Goal: Answer question/provide support: Share knowledge or assist other users

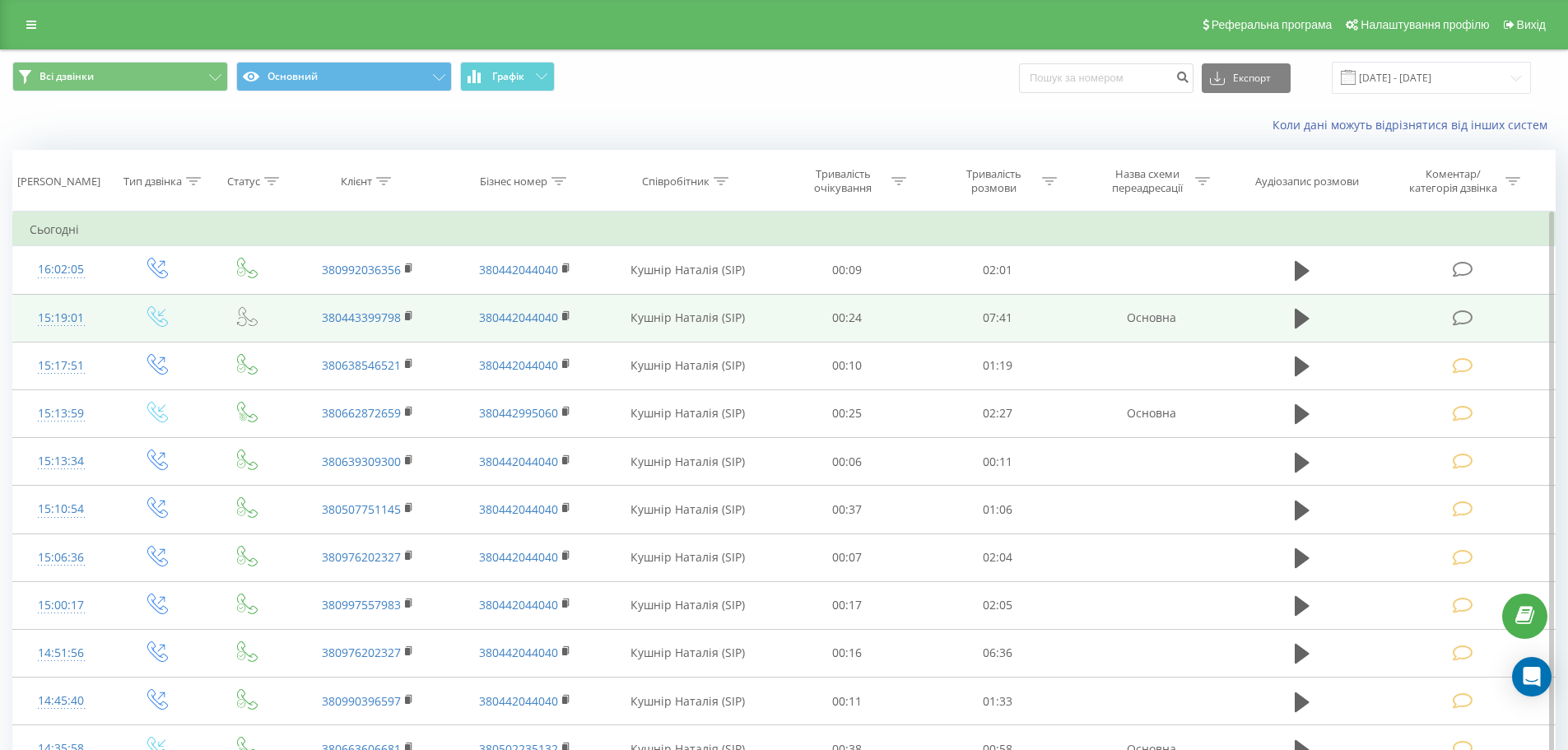
click at [1454, 319] on icon at bounding box center [1463, 318] width 21 height 17
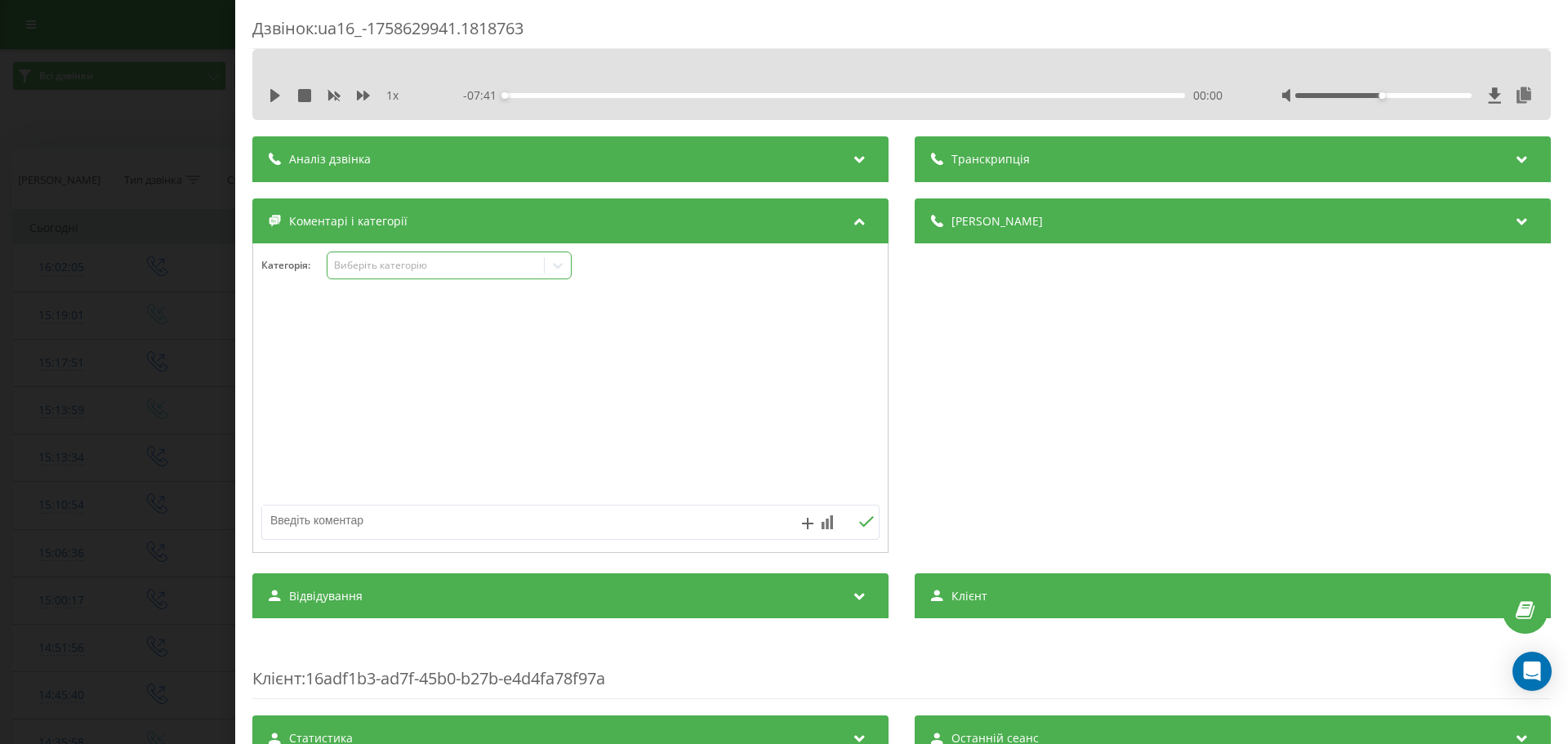
click at [561, 273] on icon at bounding box center [558, 266] width 17 height 16
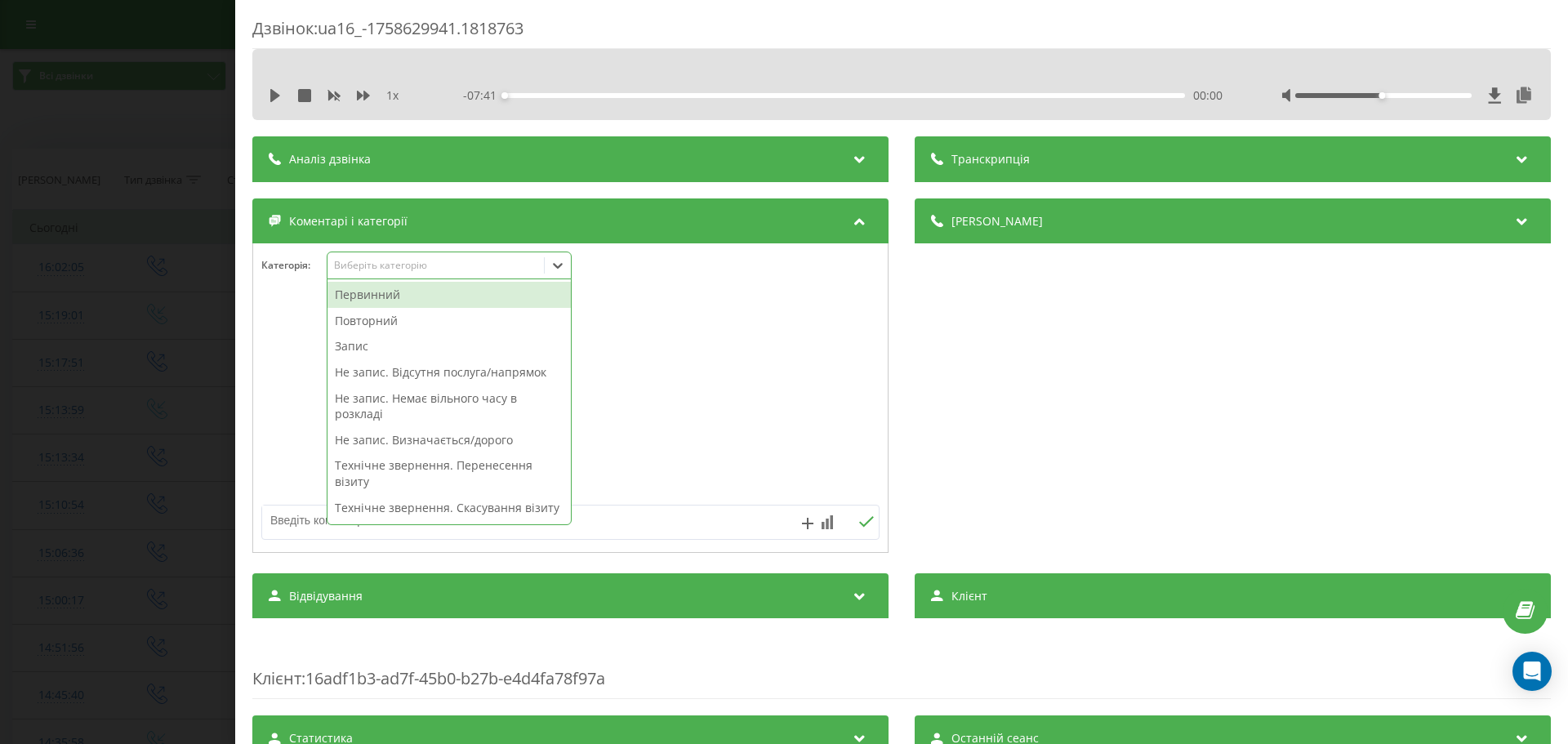
click at [372, 298] on div "Первинний" at bounding box center [449, 294] width 243 height 26
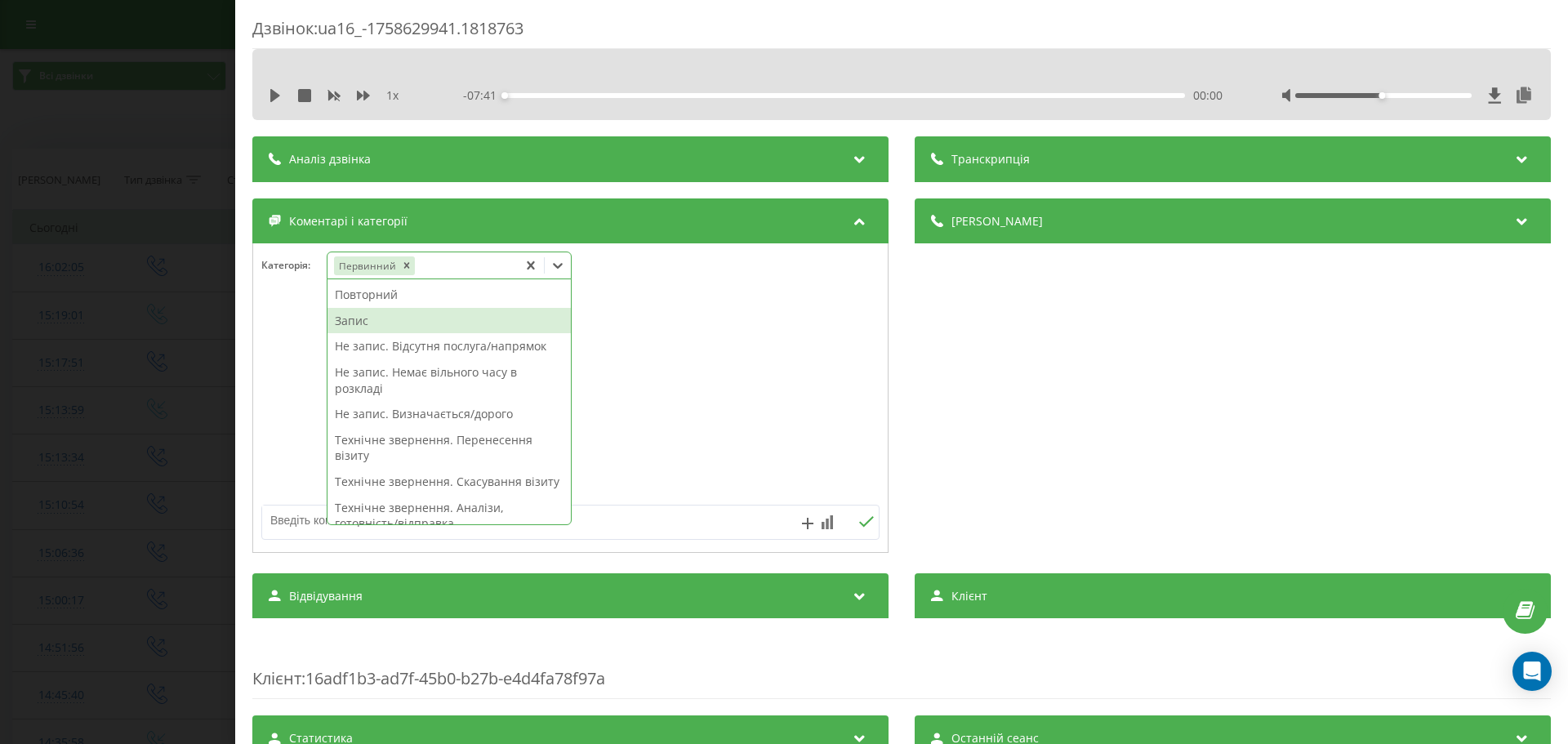
click at [357, 324] on div "Запис" at bounding box center [449, 321] width 243 height 26
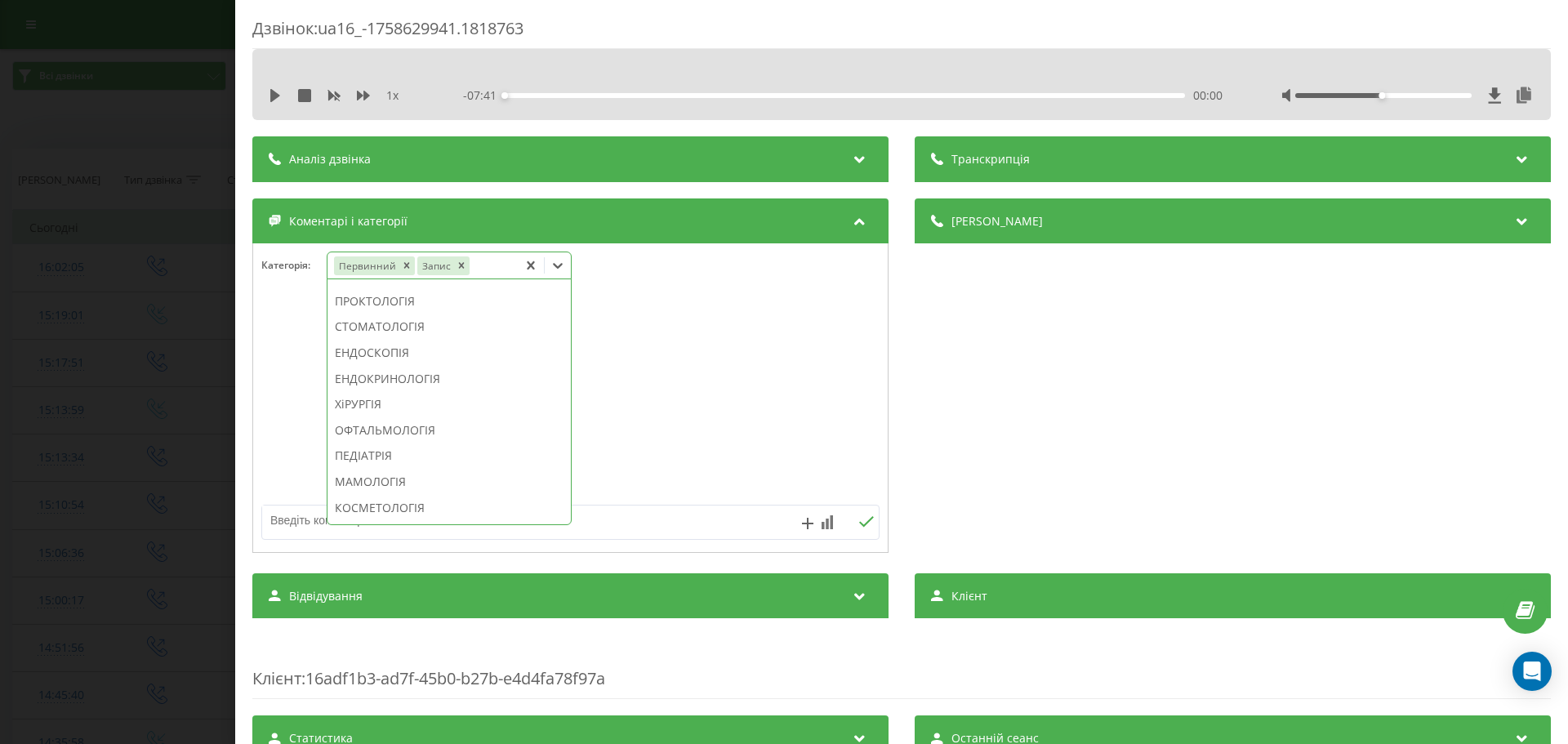
scroll to position [812, 0]
click at [411, 304] on div "СТОМАТОЛОГІЯ" at bounding box center [449, 290] width 243 height 26
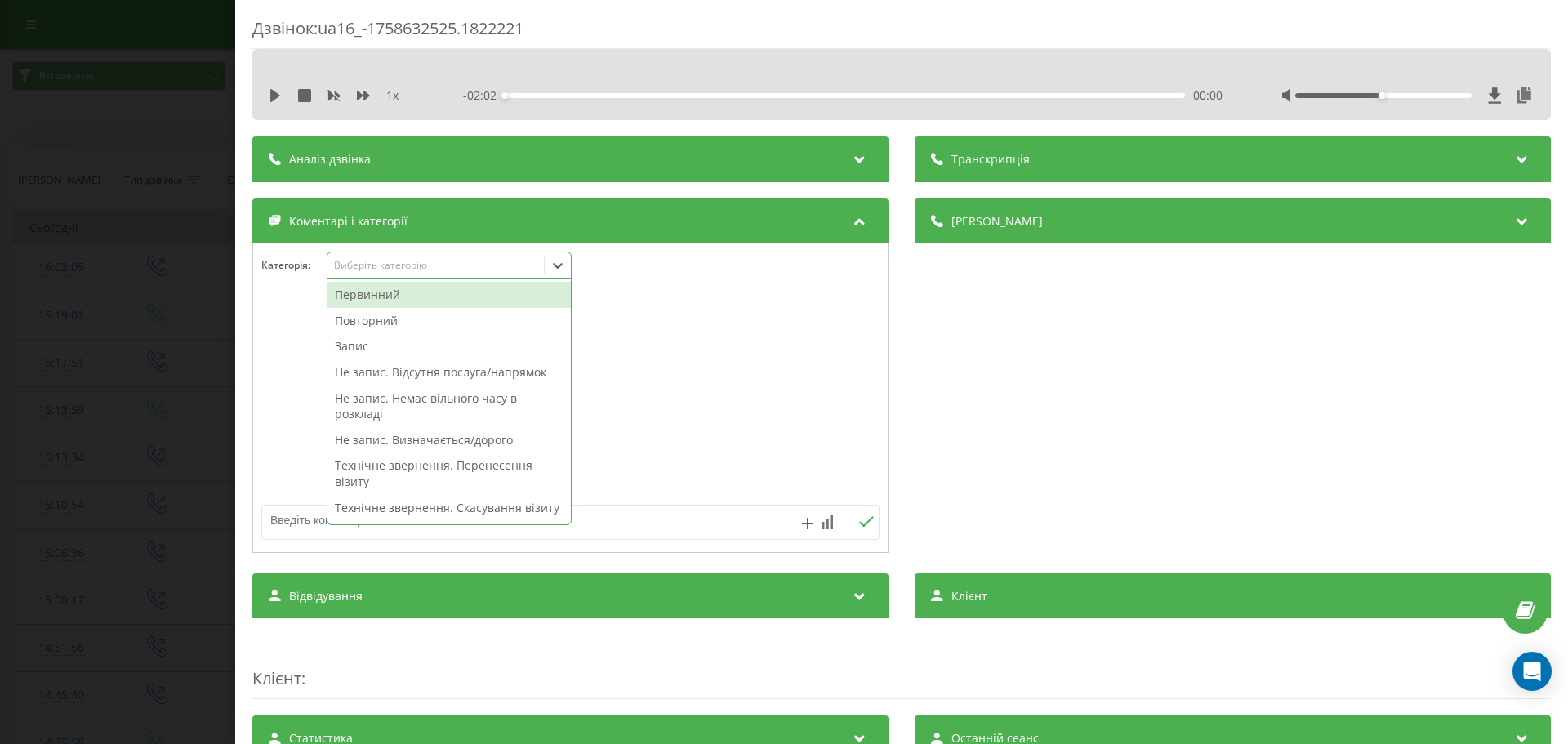
click at [380, 293] on div "Первинний" at bounding box center [449, 294] width 243 height 26
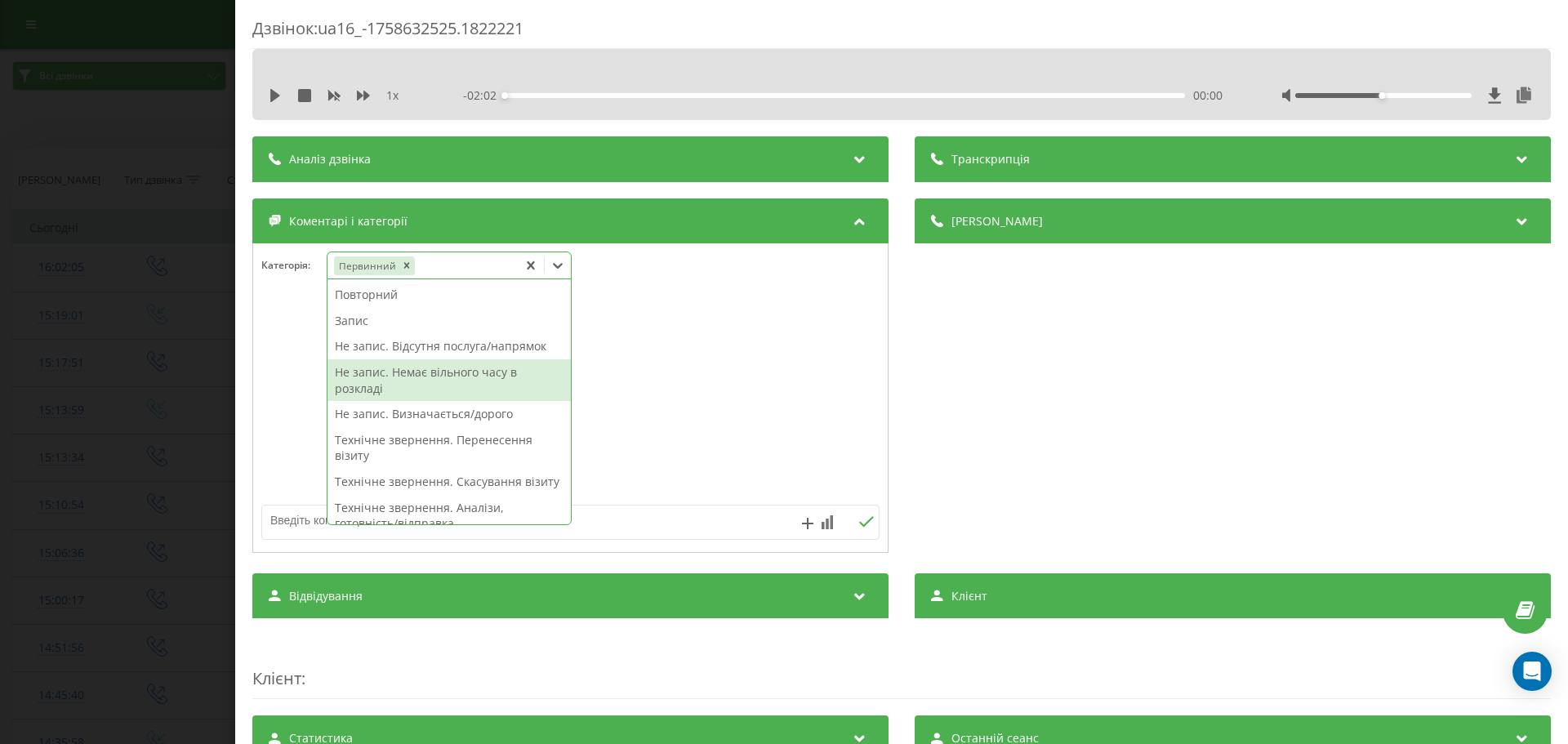
click at [391, 367] on div "Не запис. Немає вільного часу в розкладі" at bounding box center [449, 379] width 243 height 41
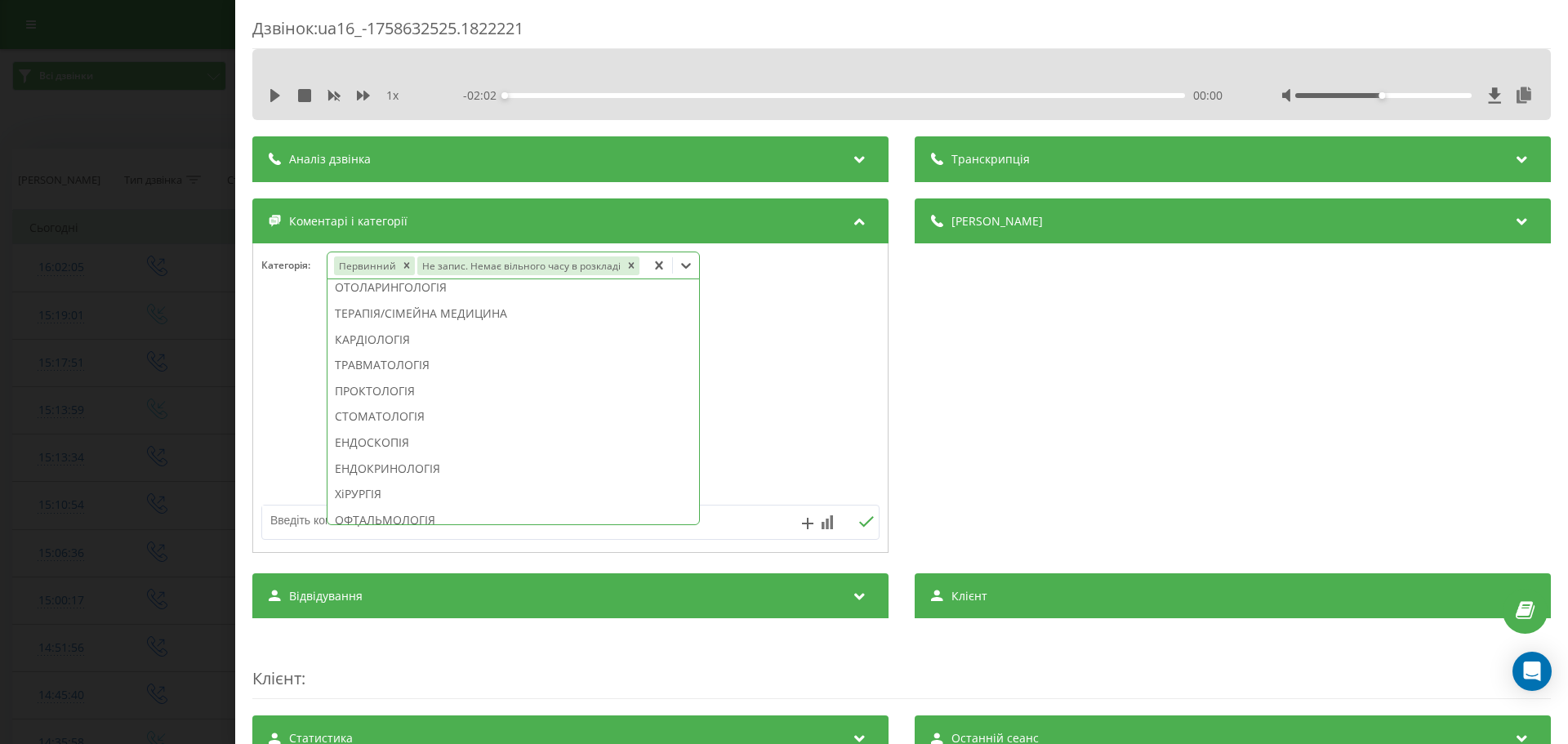
scroll to position [625, 0]
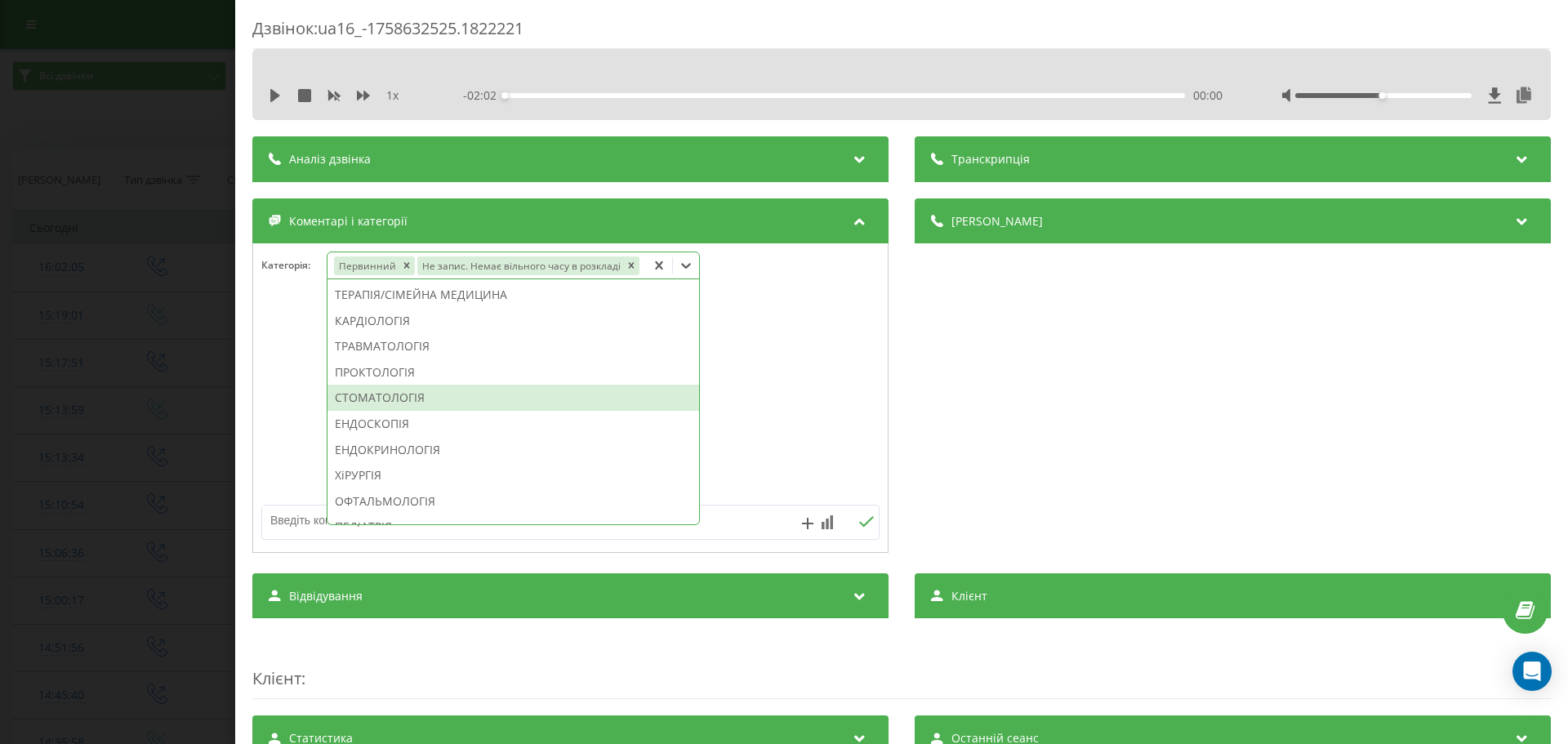
click at [413, 396] on div "СТОМАТОЛОГІЯ" at bounding box center [513, 398] width 371 height 26
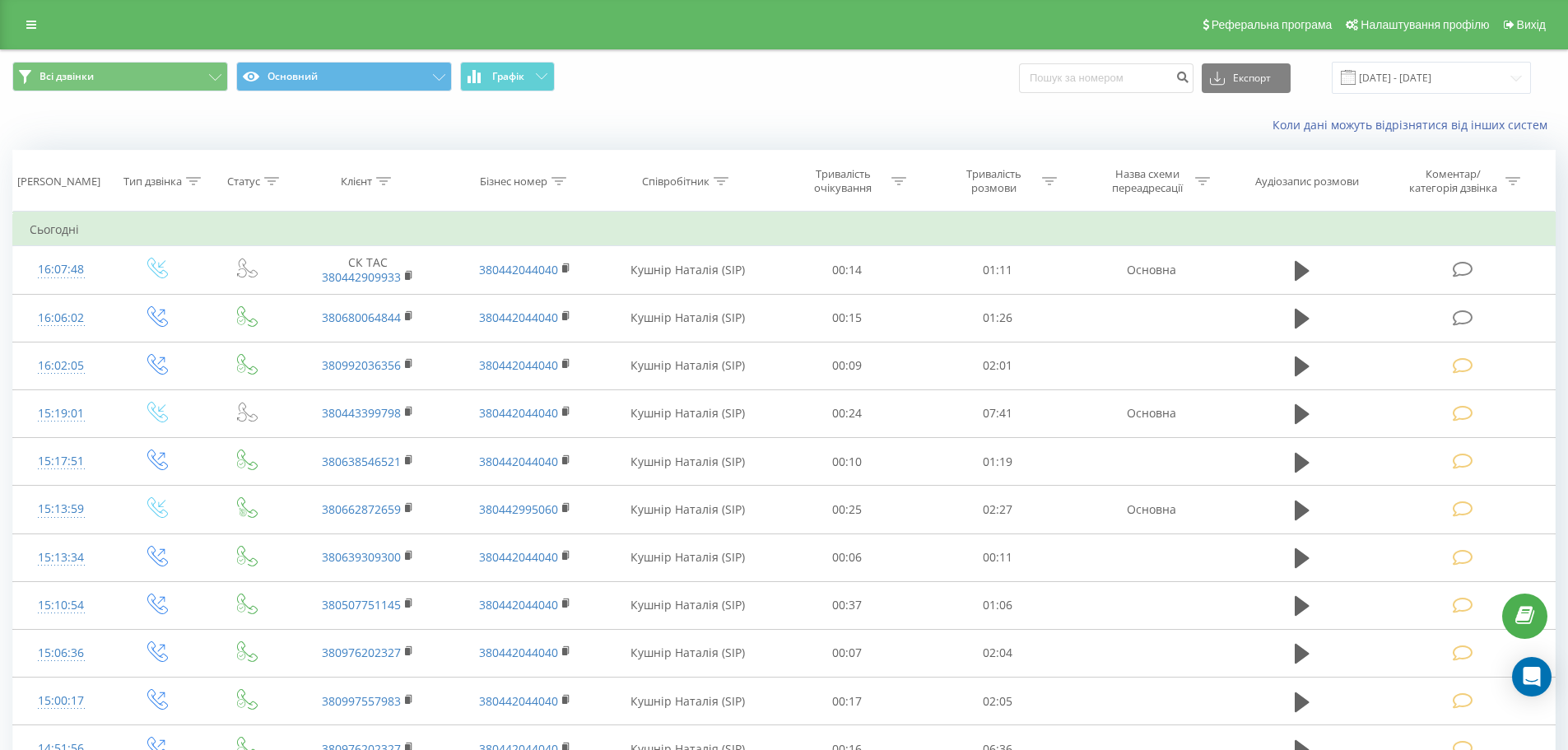
click at [1456, 264] on icon at bounding box center [1463, 269] width 21 height 17
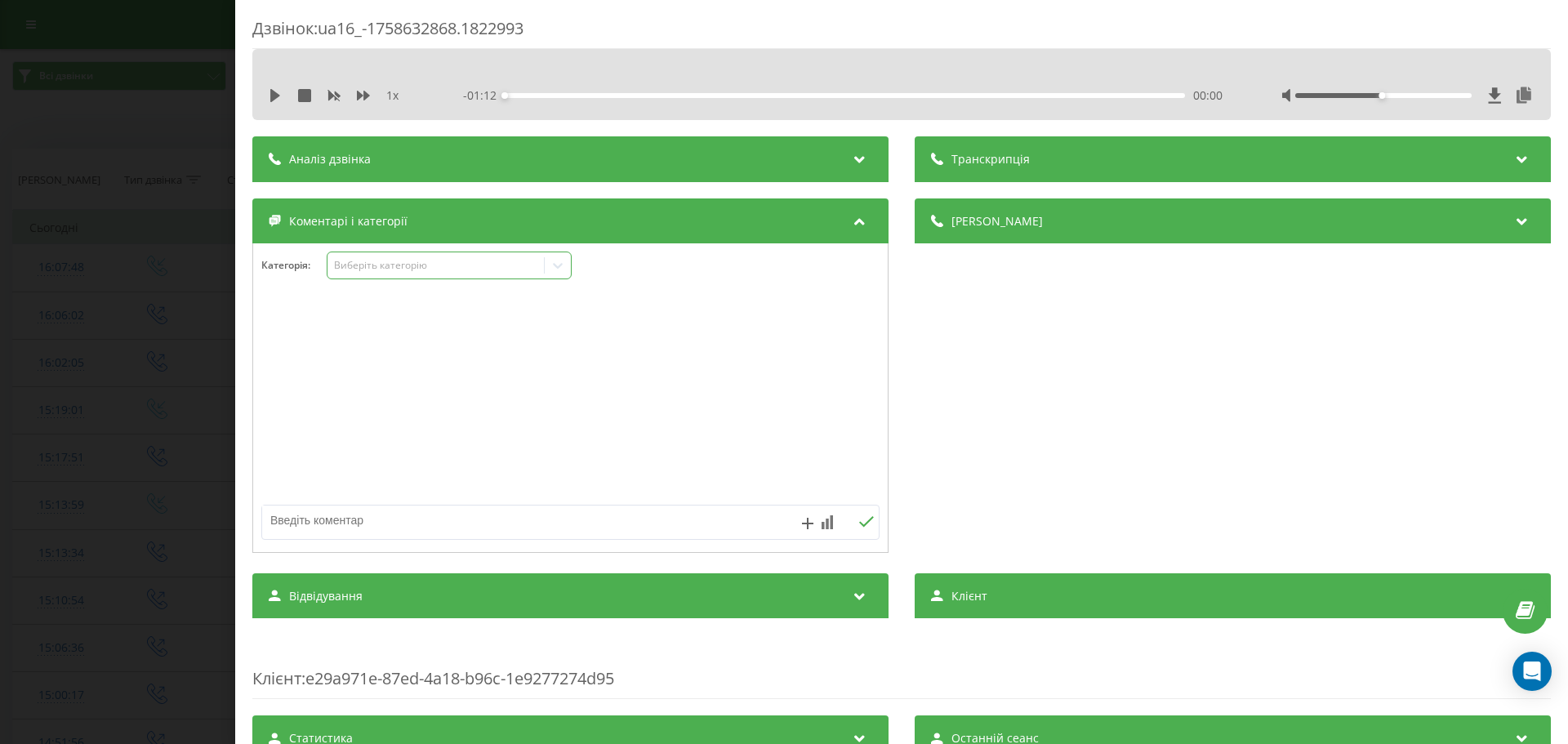
click at [561, 266] on icon at bounding box center [558, 266] width 10 height 6
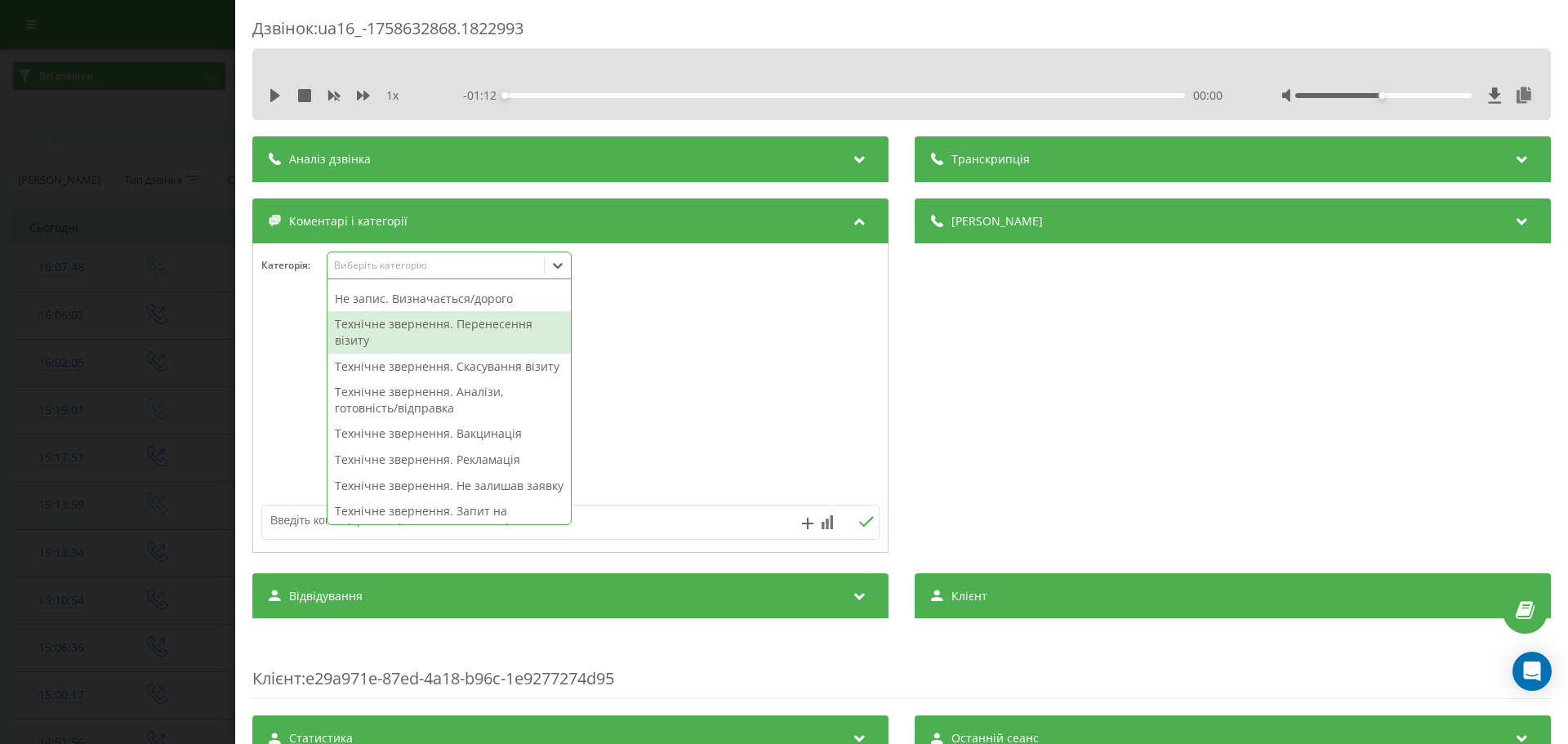
scroll to position [163, 0]
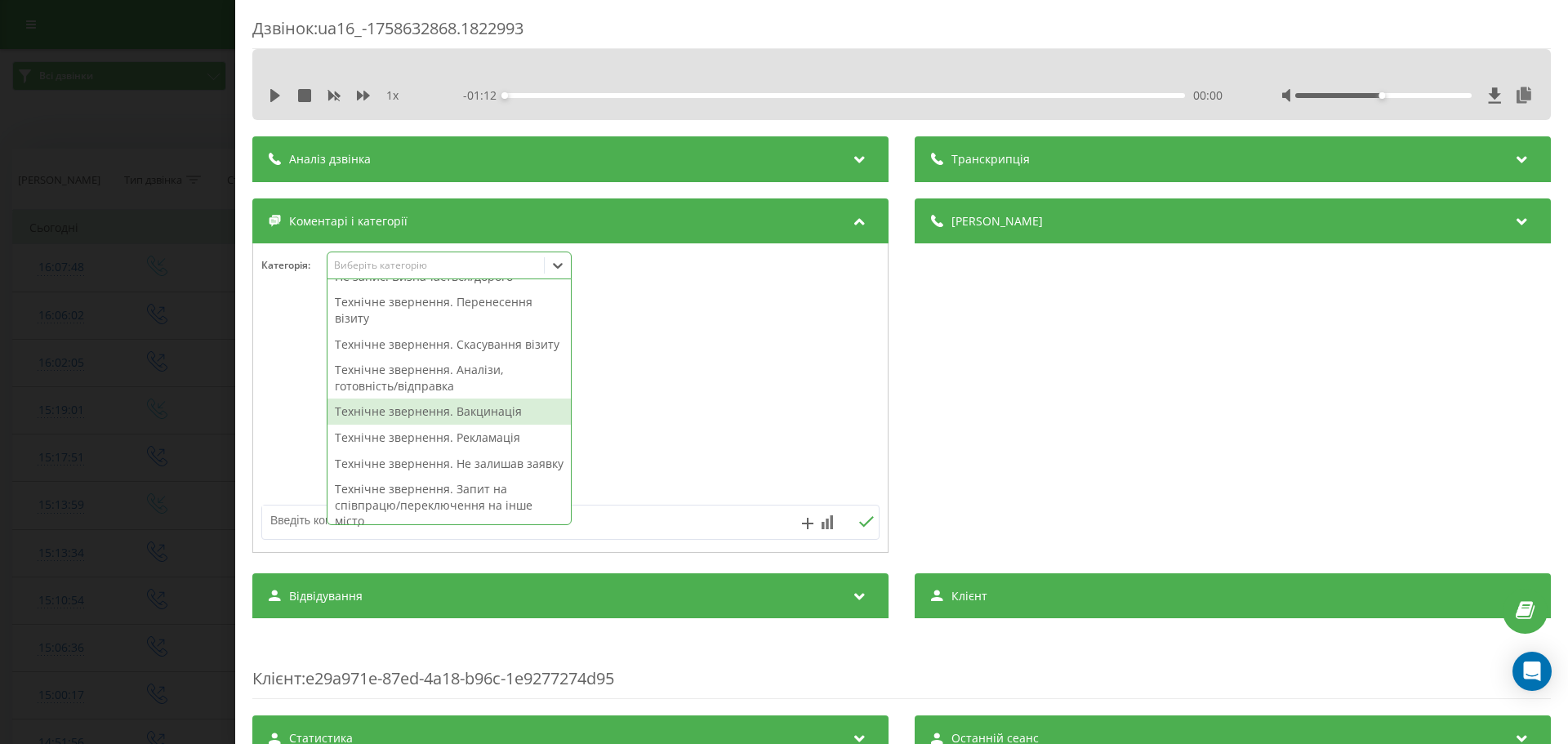
click at [493, 425] on div "Технічне звернення. Вакцинація" at bounding box center [449, 412] width 243 height 26
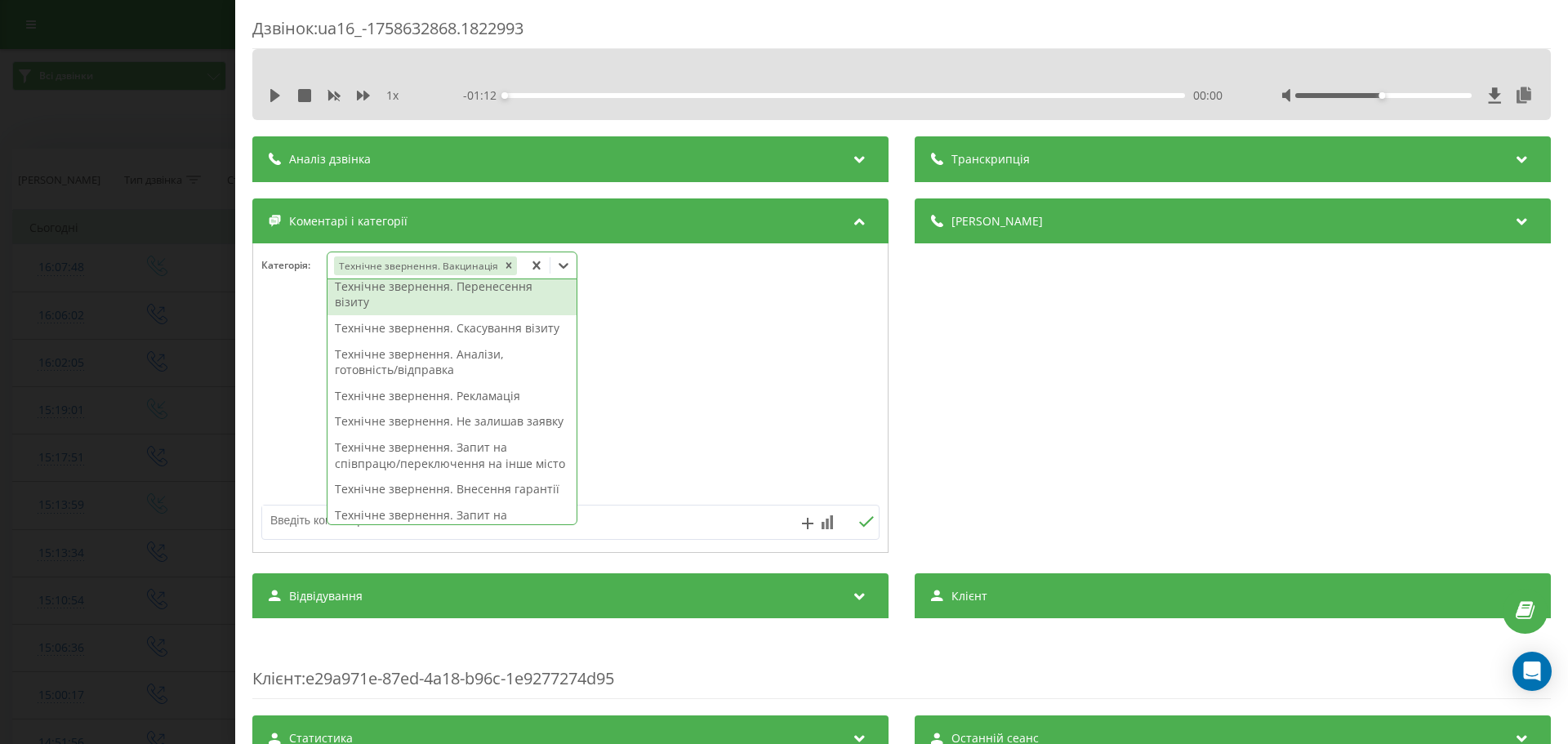
scroll to position [0, 0]
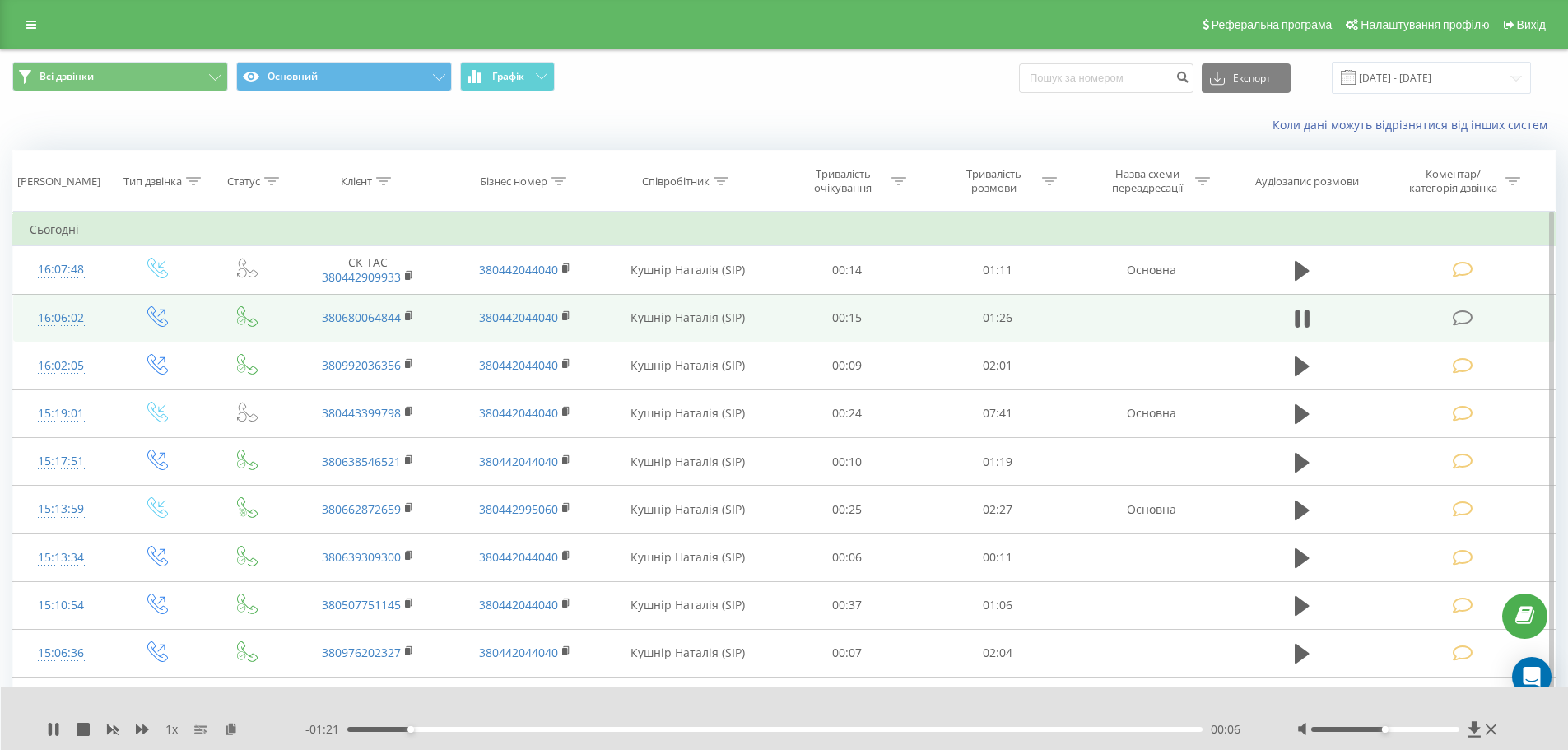
click at [1468, 317] on icon at bounding box center [1463, 318] width 21 height 17
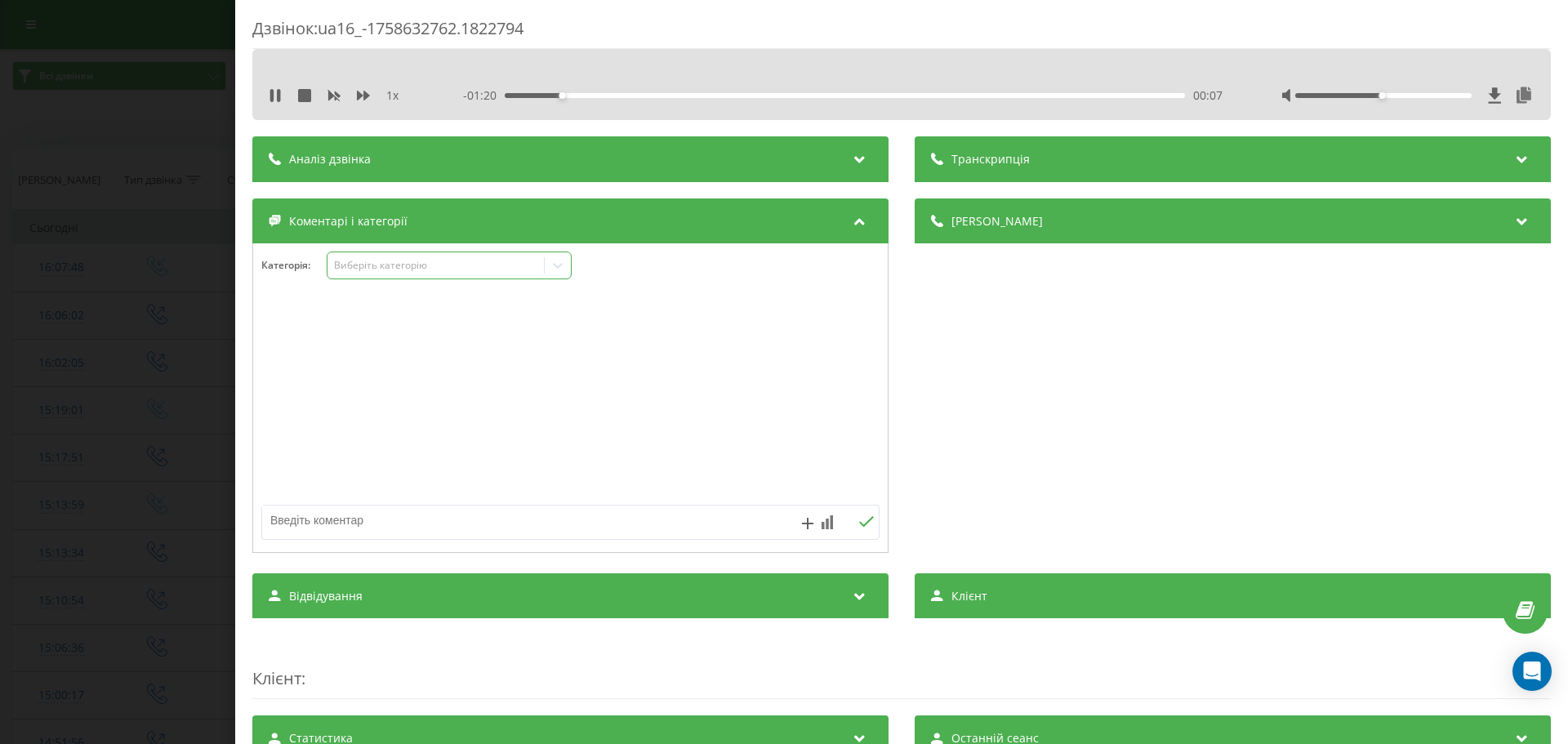
click at [554, 266] on icon at bounding box center [558, 266] width 17 height 16
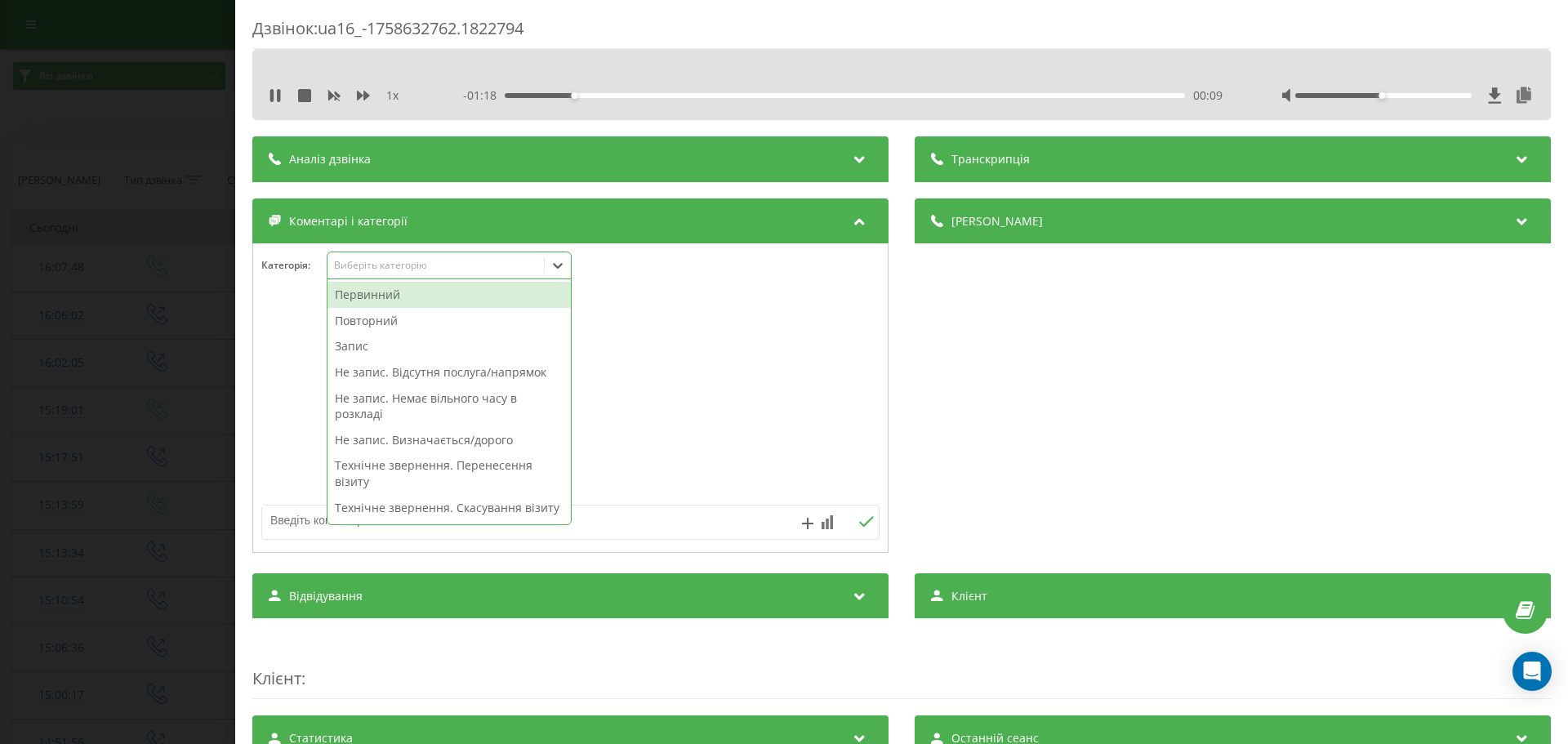
click at [395, 294] on div "Первинний" at bounding box center [449, 294] width 243 height 26
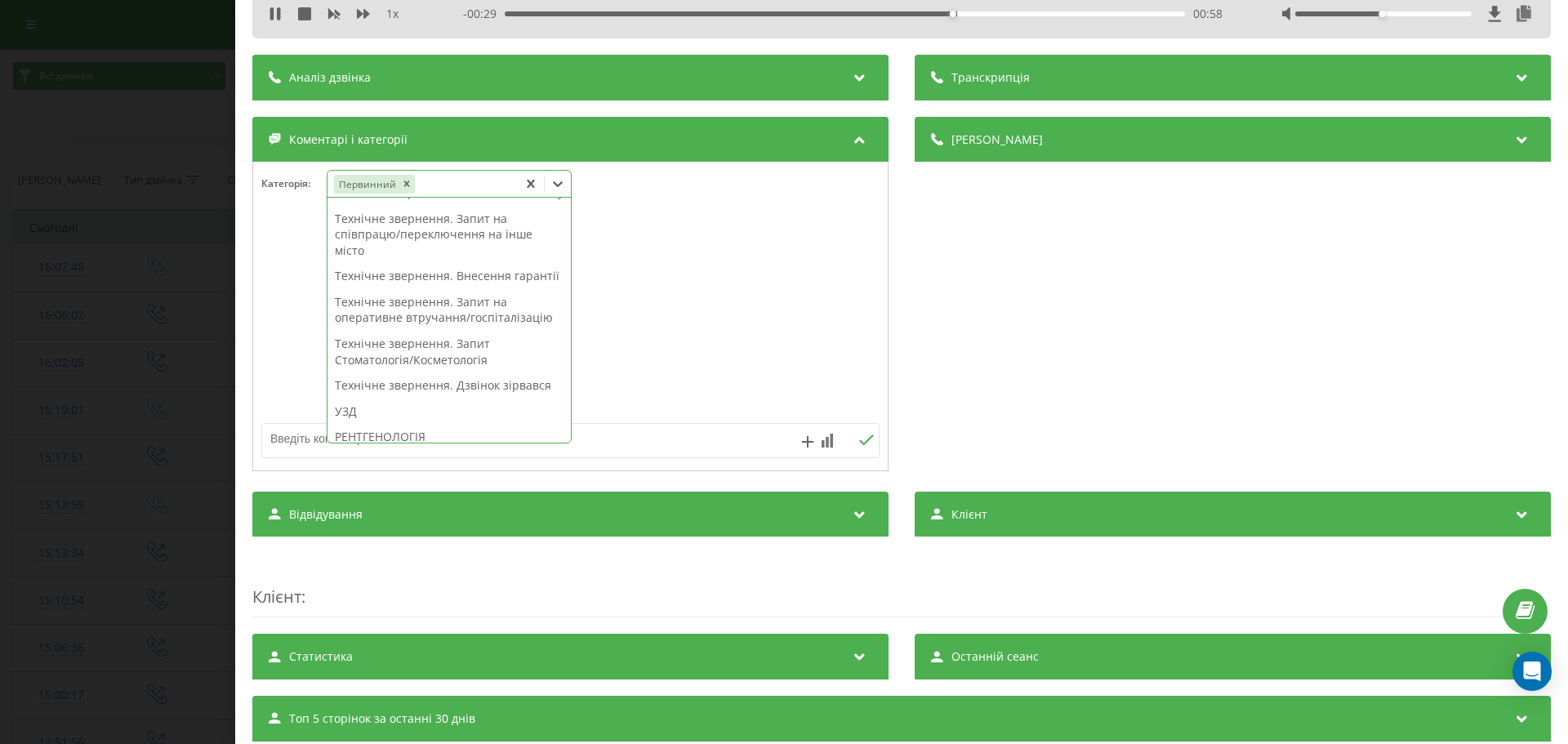
scroll to position [245, 0]
click at [460, 287] on div "Технічне звернення. Не залишав заявку" at bounding box center [449, 275] width 243 height 26
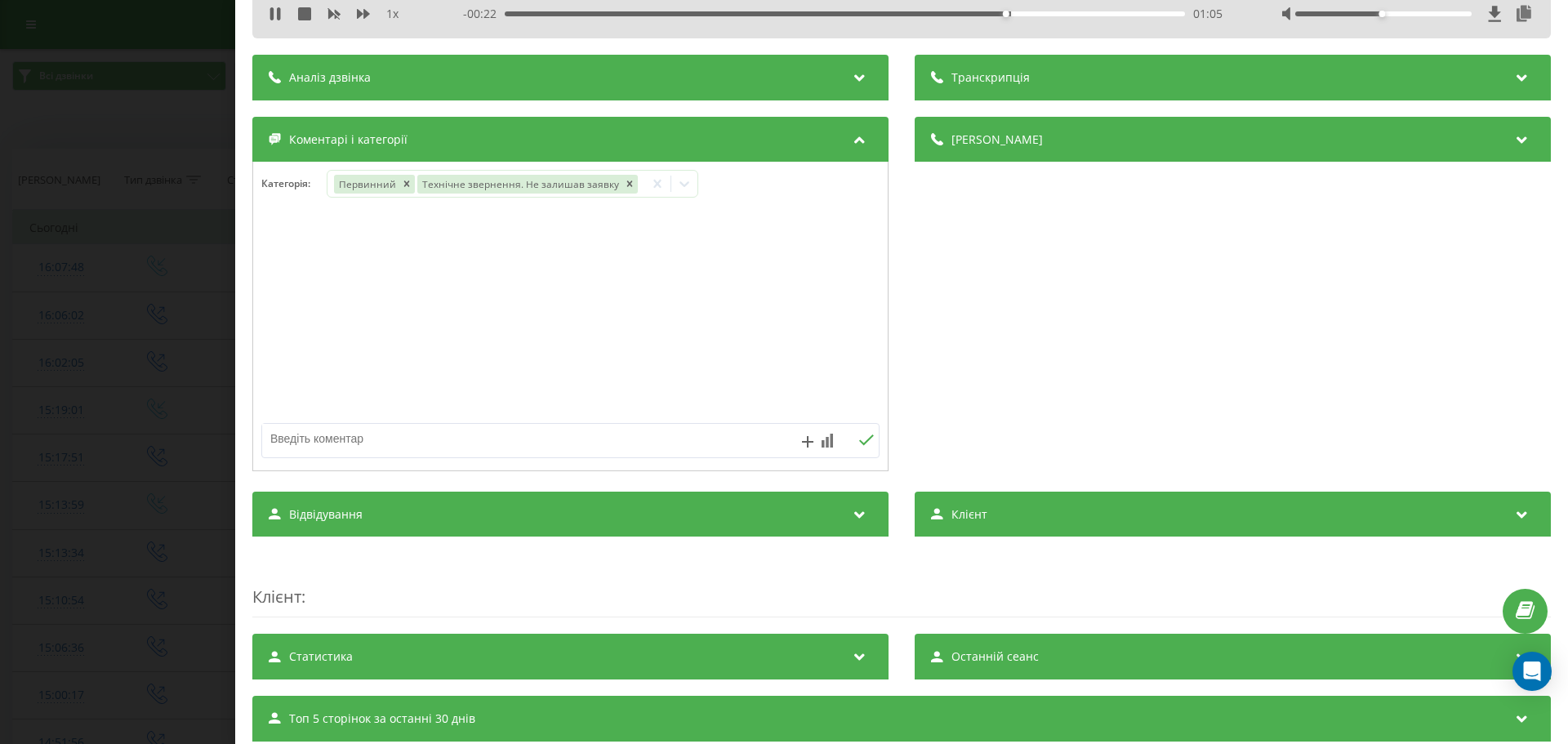
click at [298, 439] on textarea at bounding box center [509, 439] width 494 height 30
type textarea "уточнення по запису"
click at [863, 437] on icon at bounding box center [866, 440] width 16 height 12
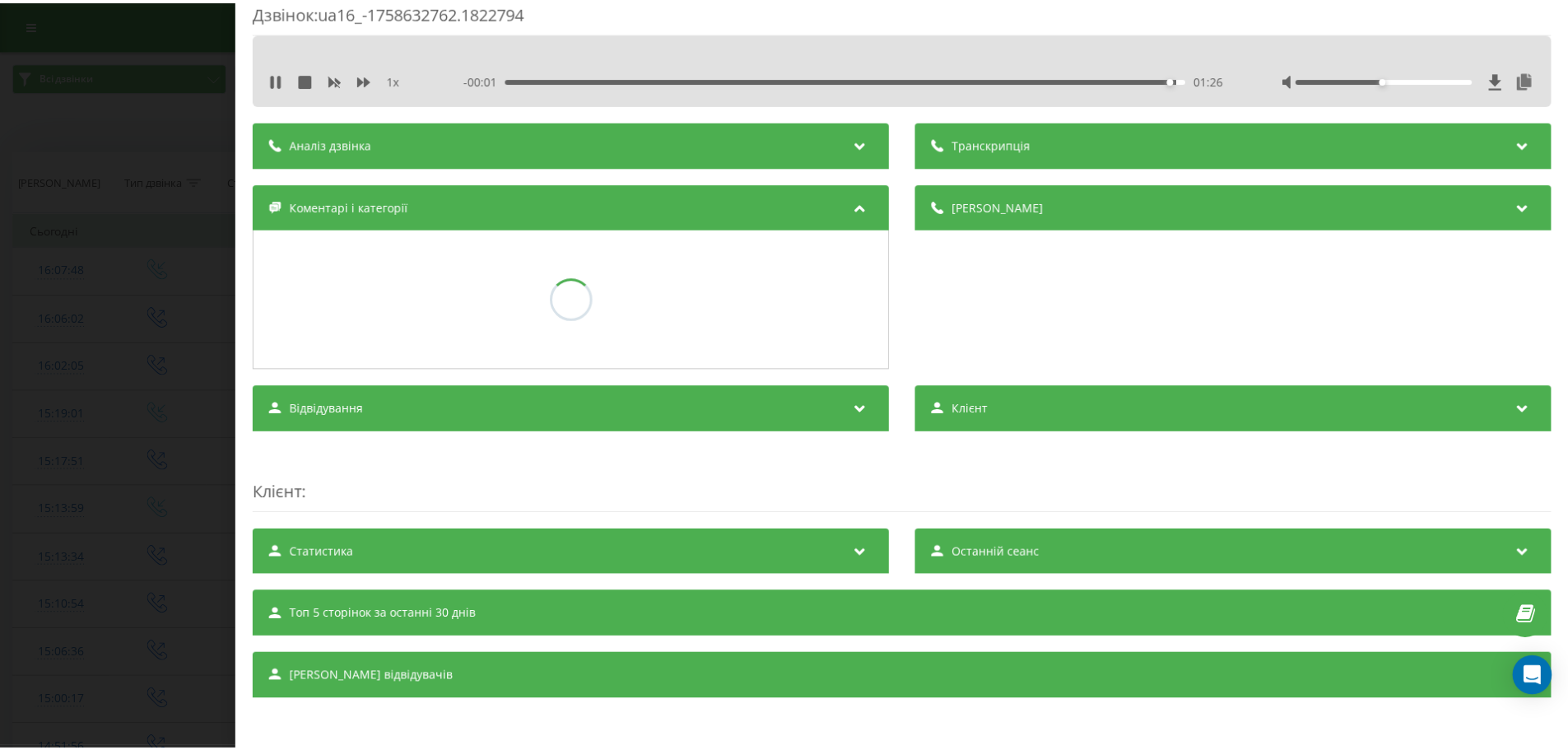
scroll to position [82, 0]
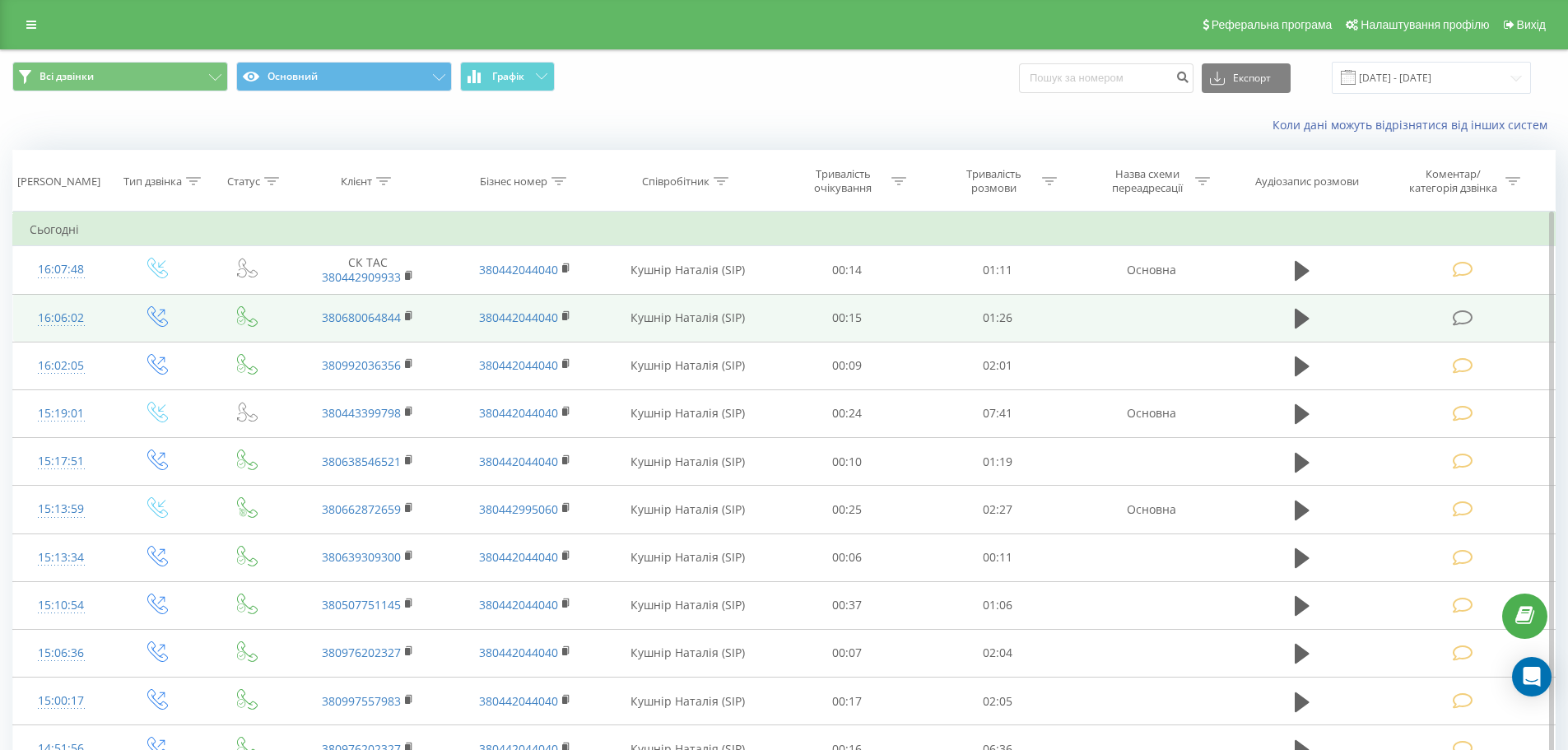
click at [1236, 315] on td at bounding box center [1303, 317] width 145 height 47
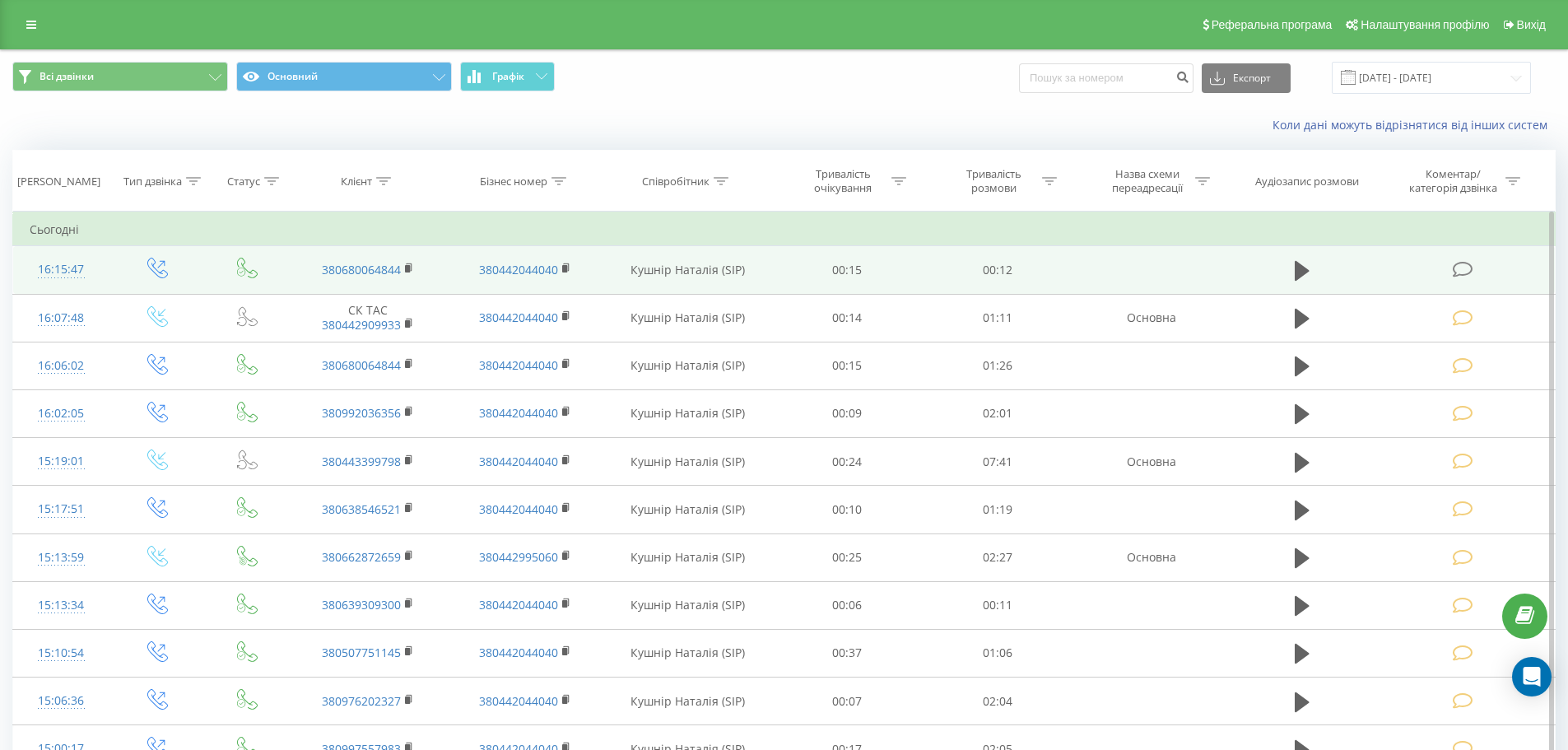
click at [1455, 272] on icon at bounding box center [1463, 269] width 21 height 17
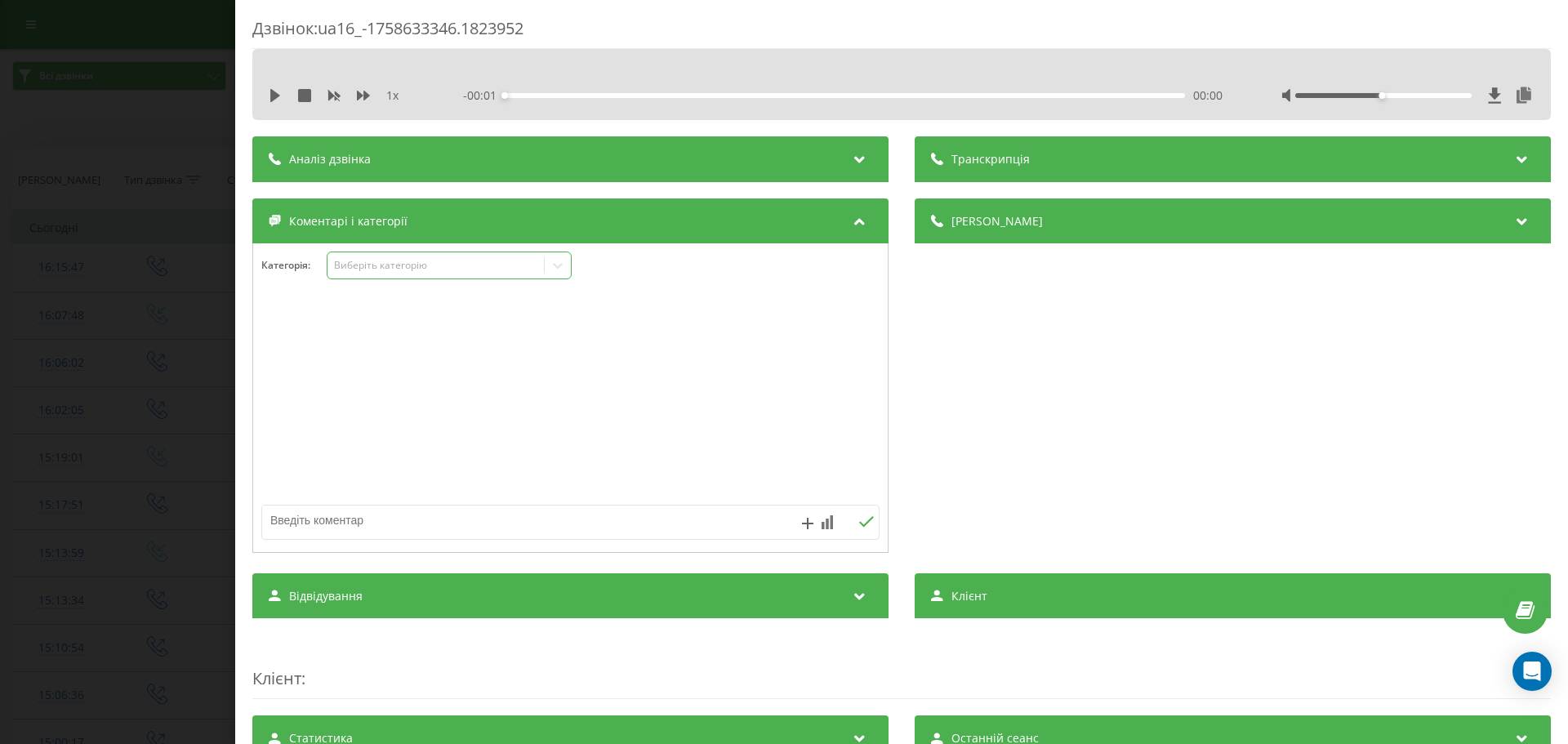
click at [559, 269] on icon at bounding box center [558, 266] width 10 height 6
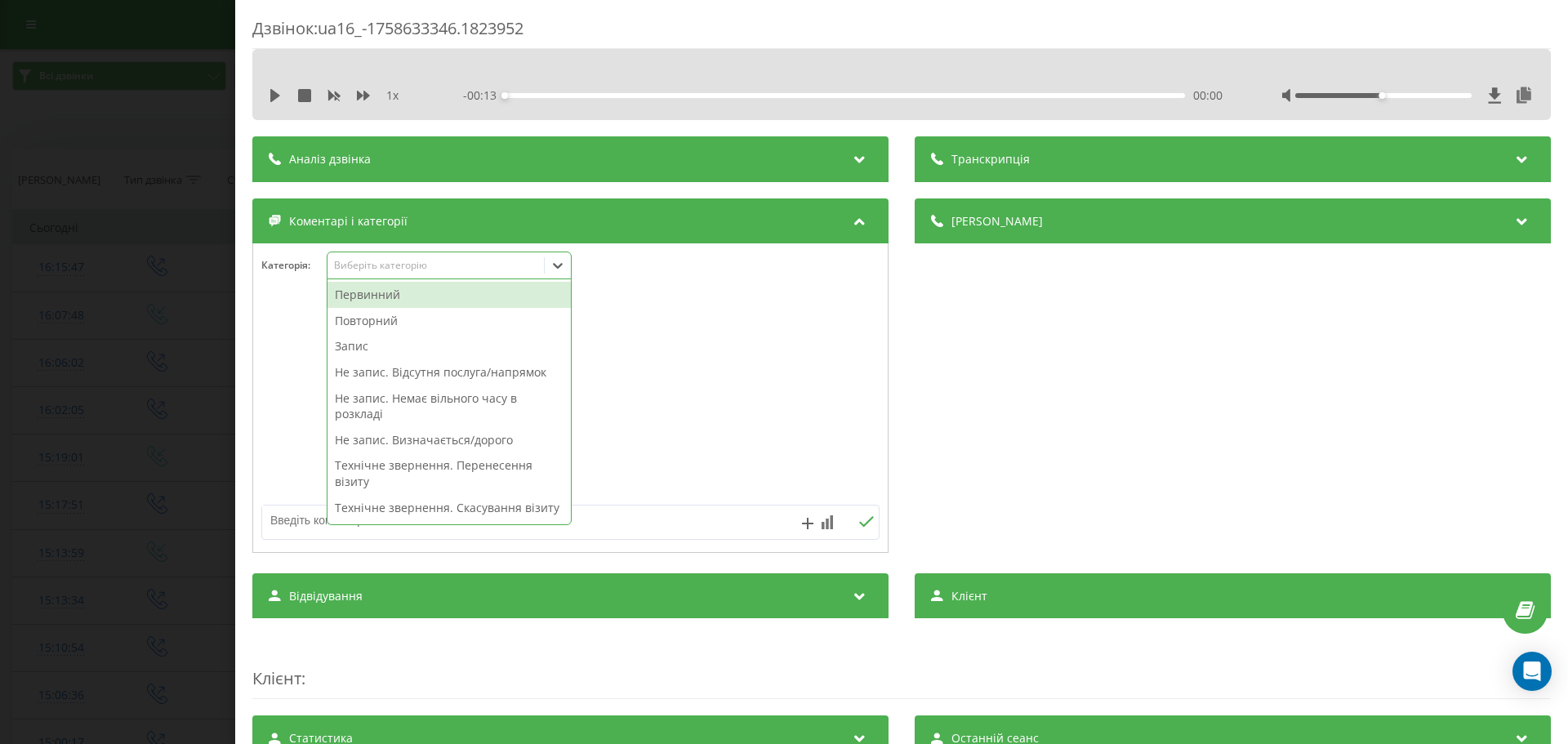
click at [386, 292] on div "Первинний" at bounding box center [449, 294] width 243 height 26
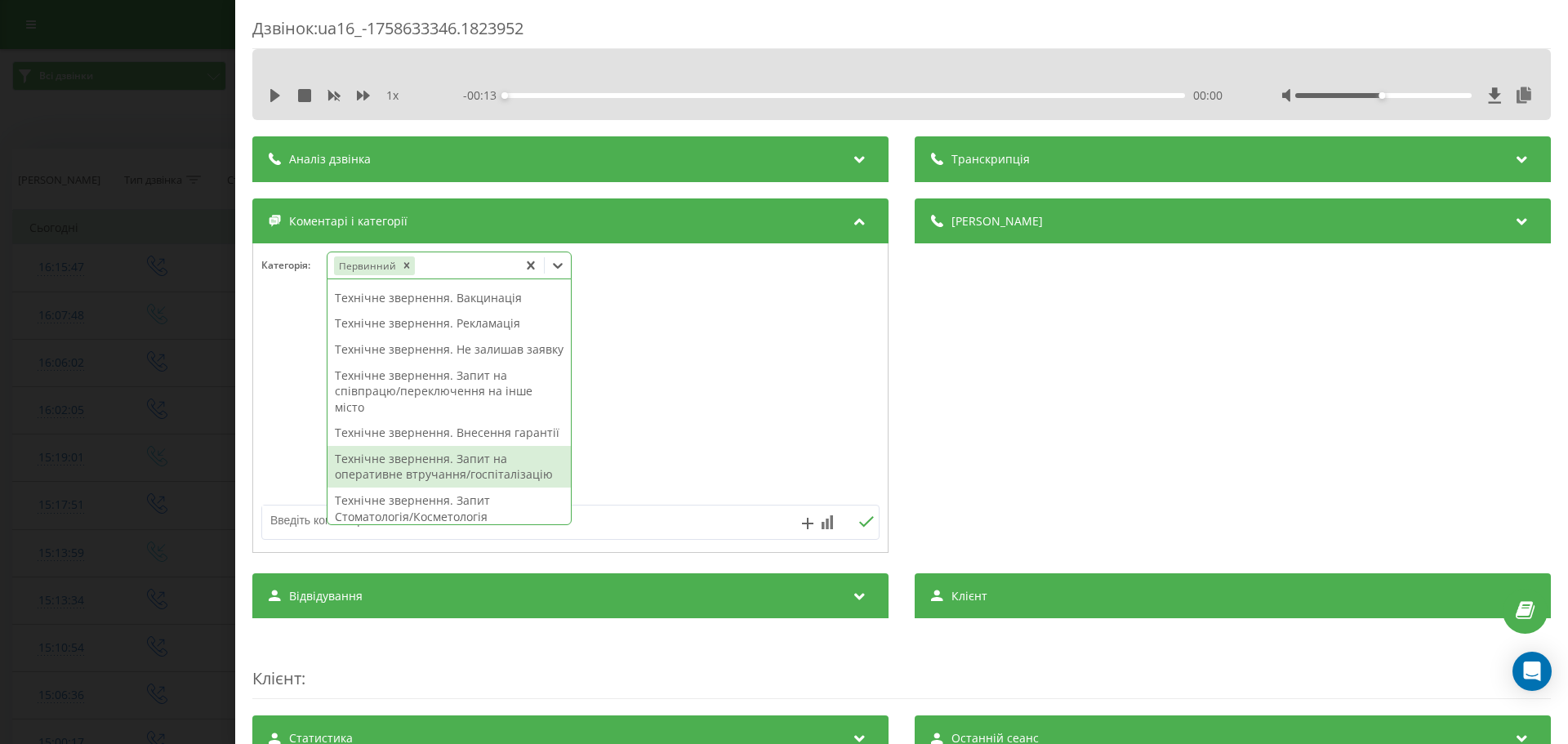
scroll to position [245, 0]
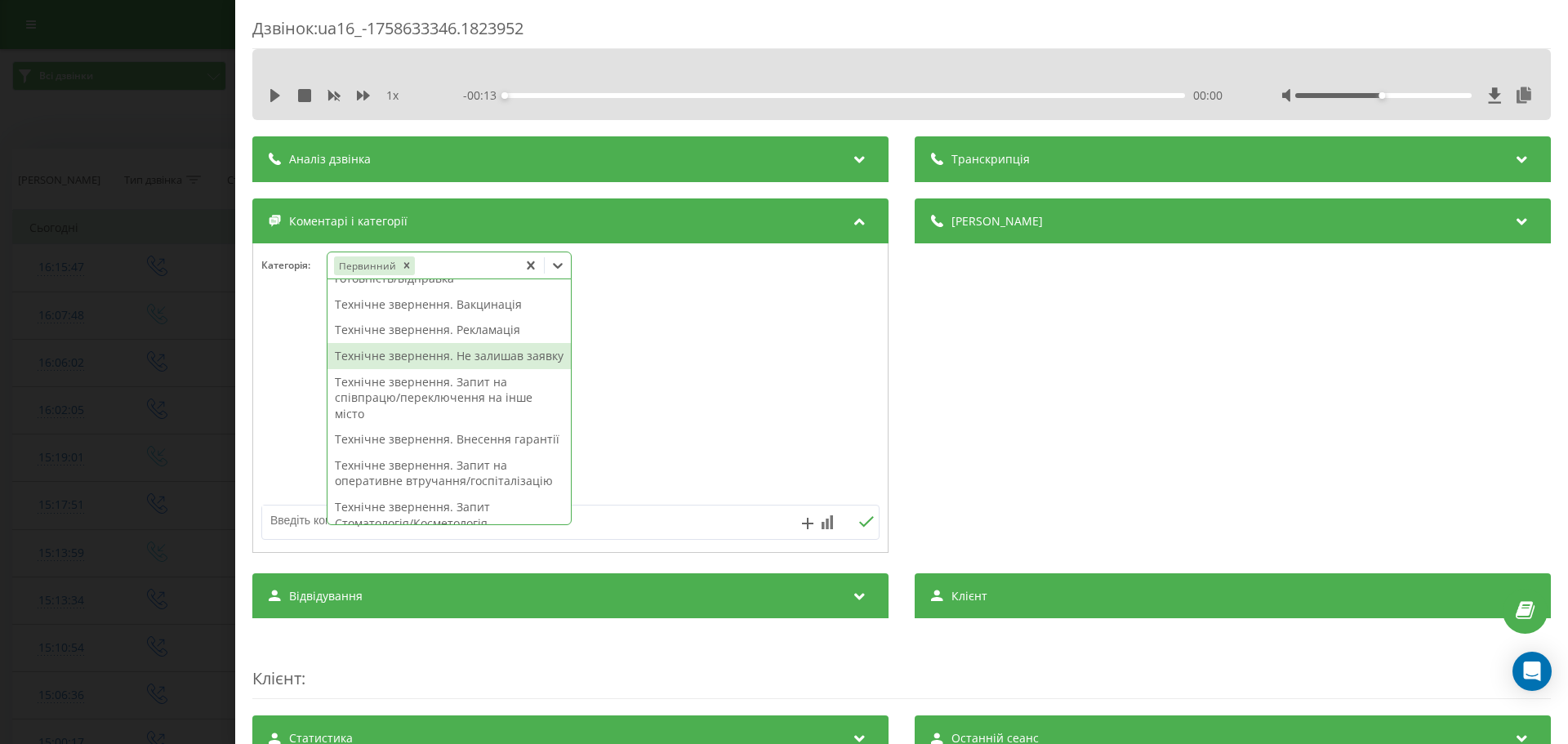
click at [427, 369] on div "Технічне звернення. Не залишав заявку" at bounding box center [449, 356] width 243 height 26
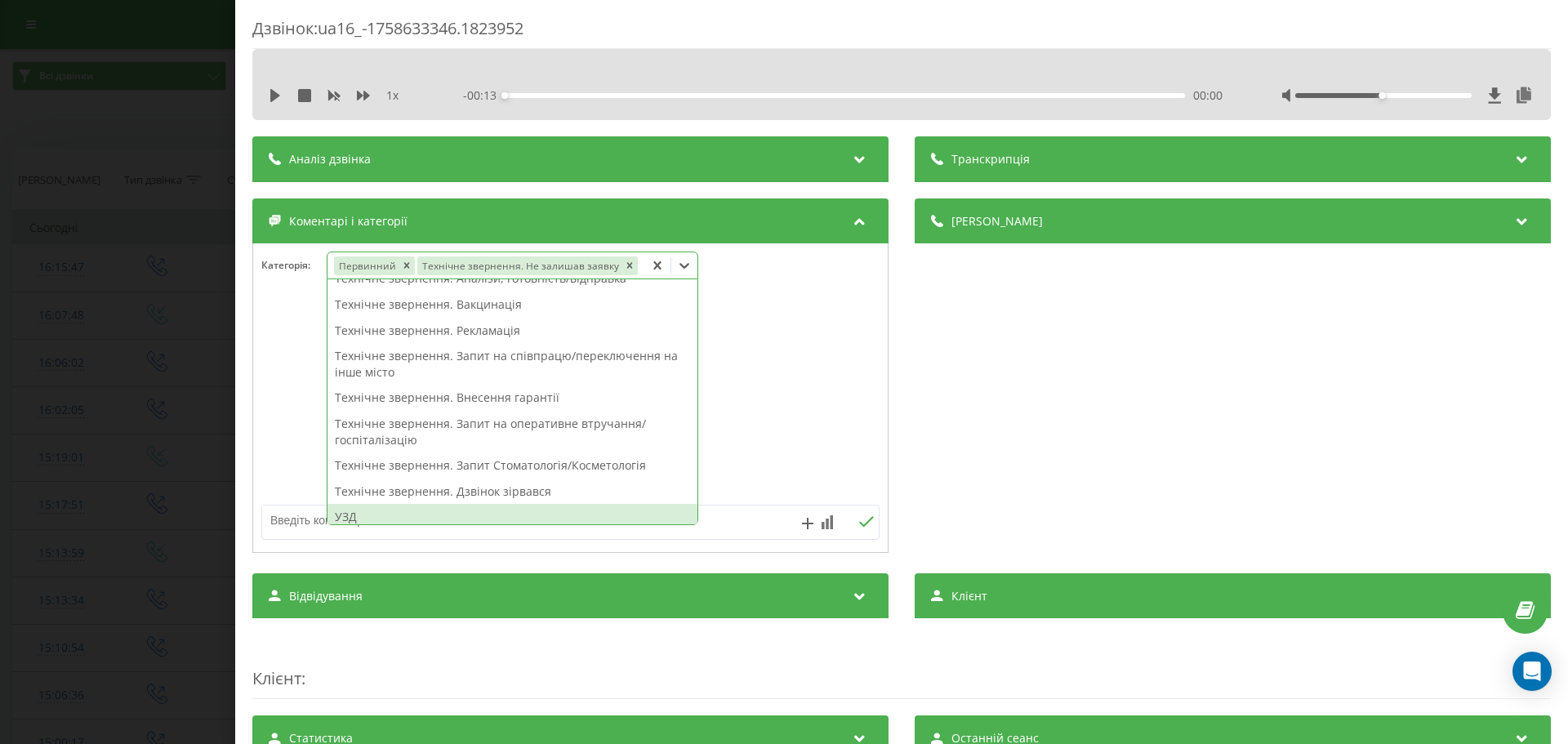
click at [300, 520] on textarea at bounding box center [509, 520] width 494 height 30
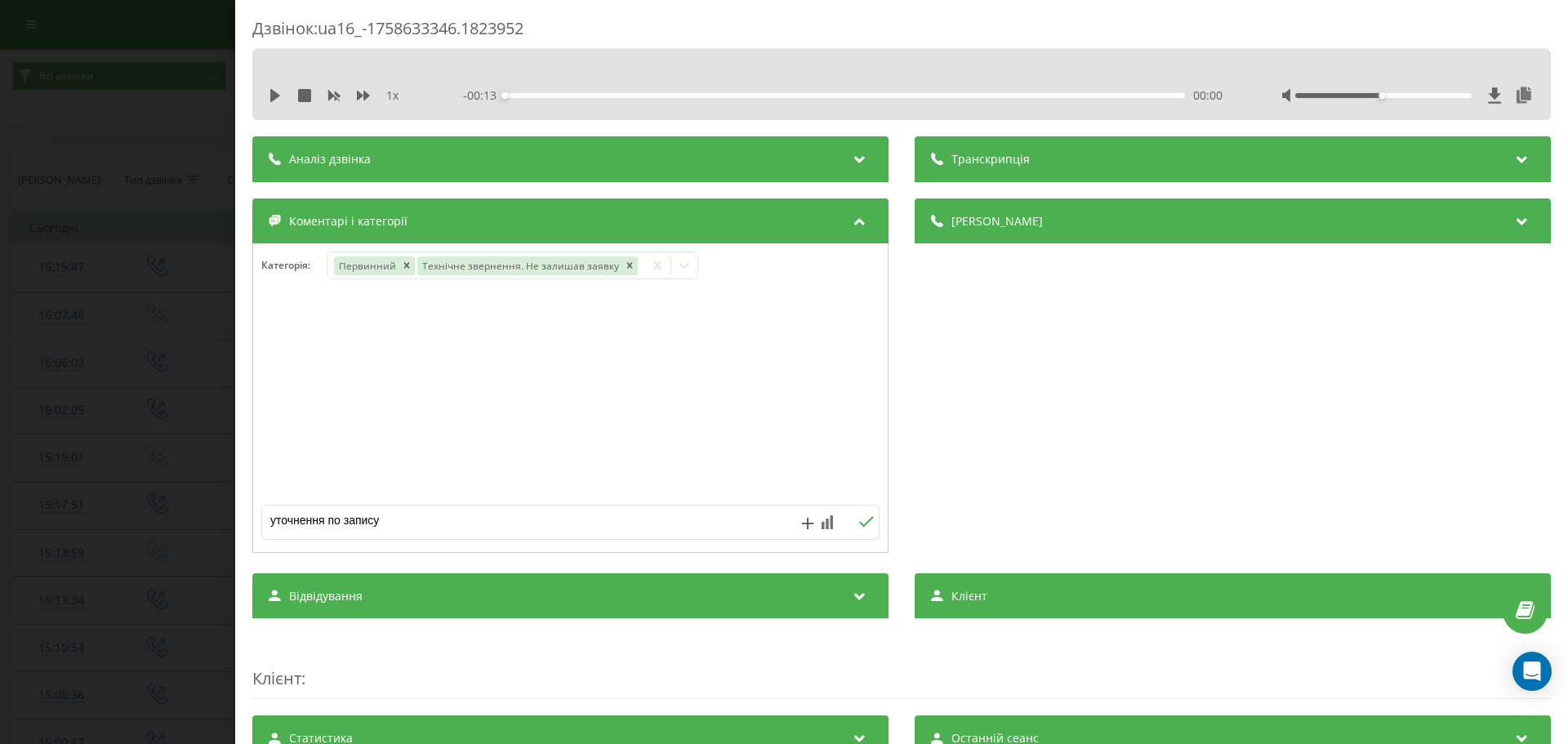
type textarea "уточнення по запису"
click at [859, 520] on icon at bounding box center [866, 521] width 16 height 12
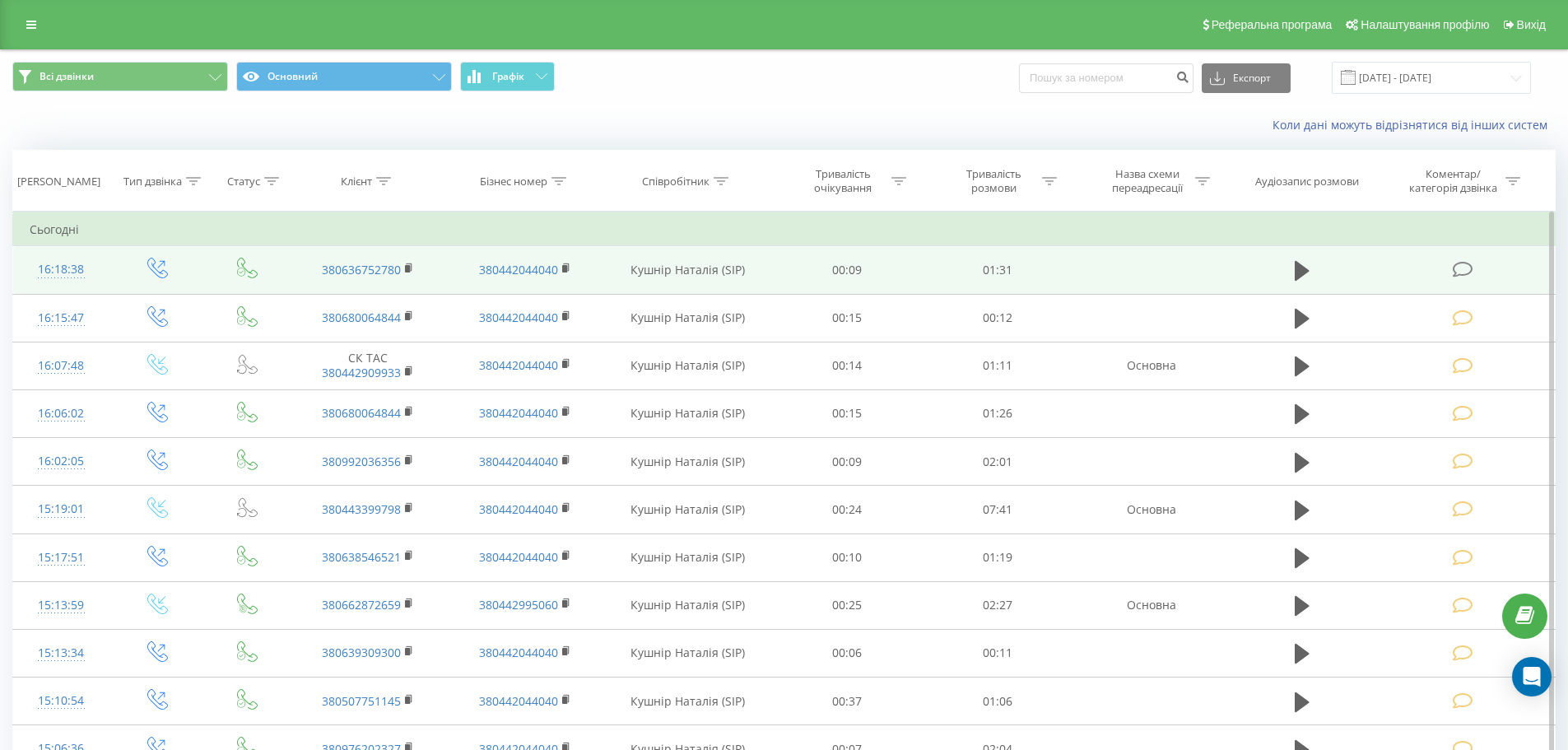
click at [1469, 268] on icon at bounding box center [1463, 269] width 21 height 17
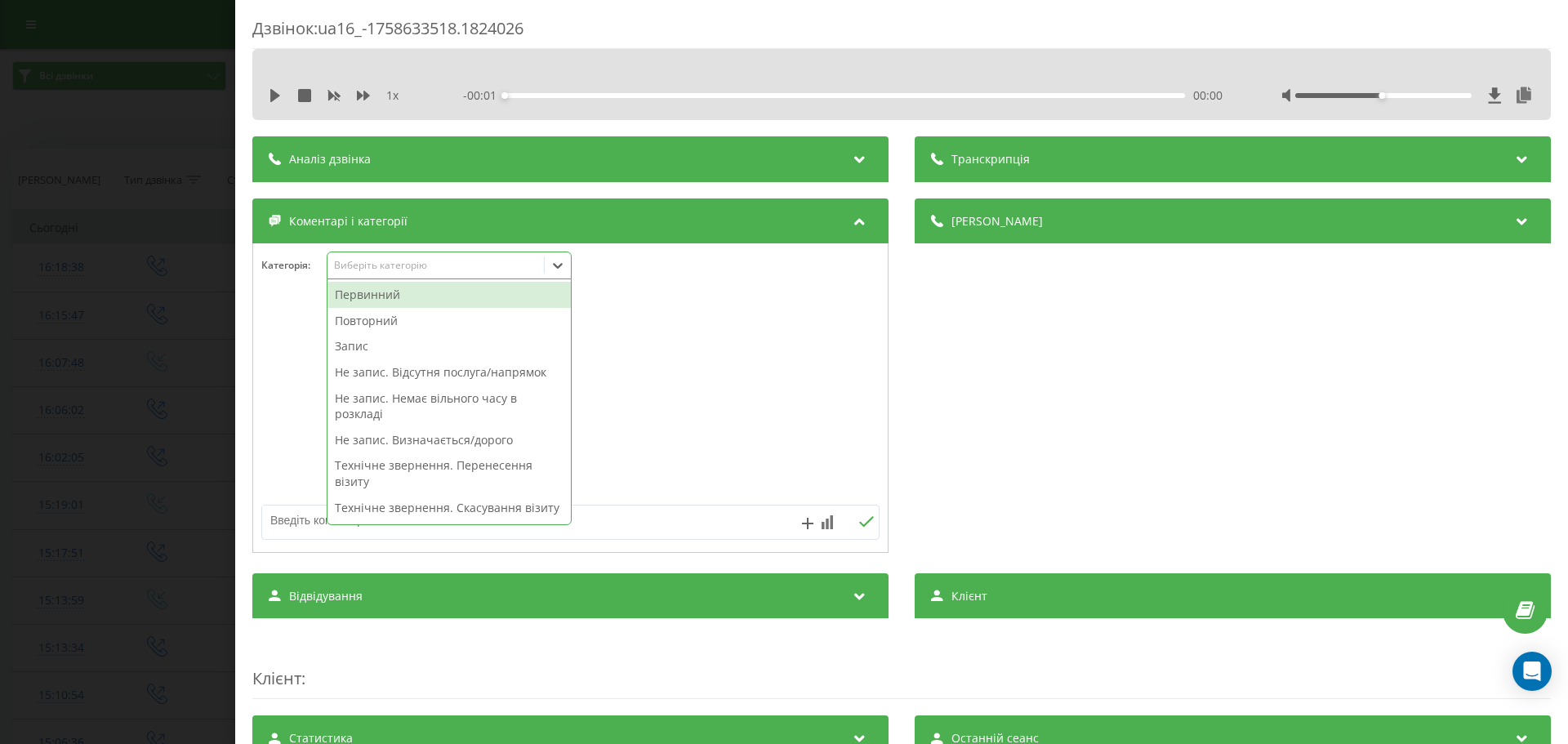
click at [566, 266] on icon at bounding box center [558, 266] width 17 height 16
click at [369, 313] on div "Повторний" at bounding box center [449, 321] width 243 height 26
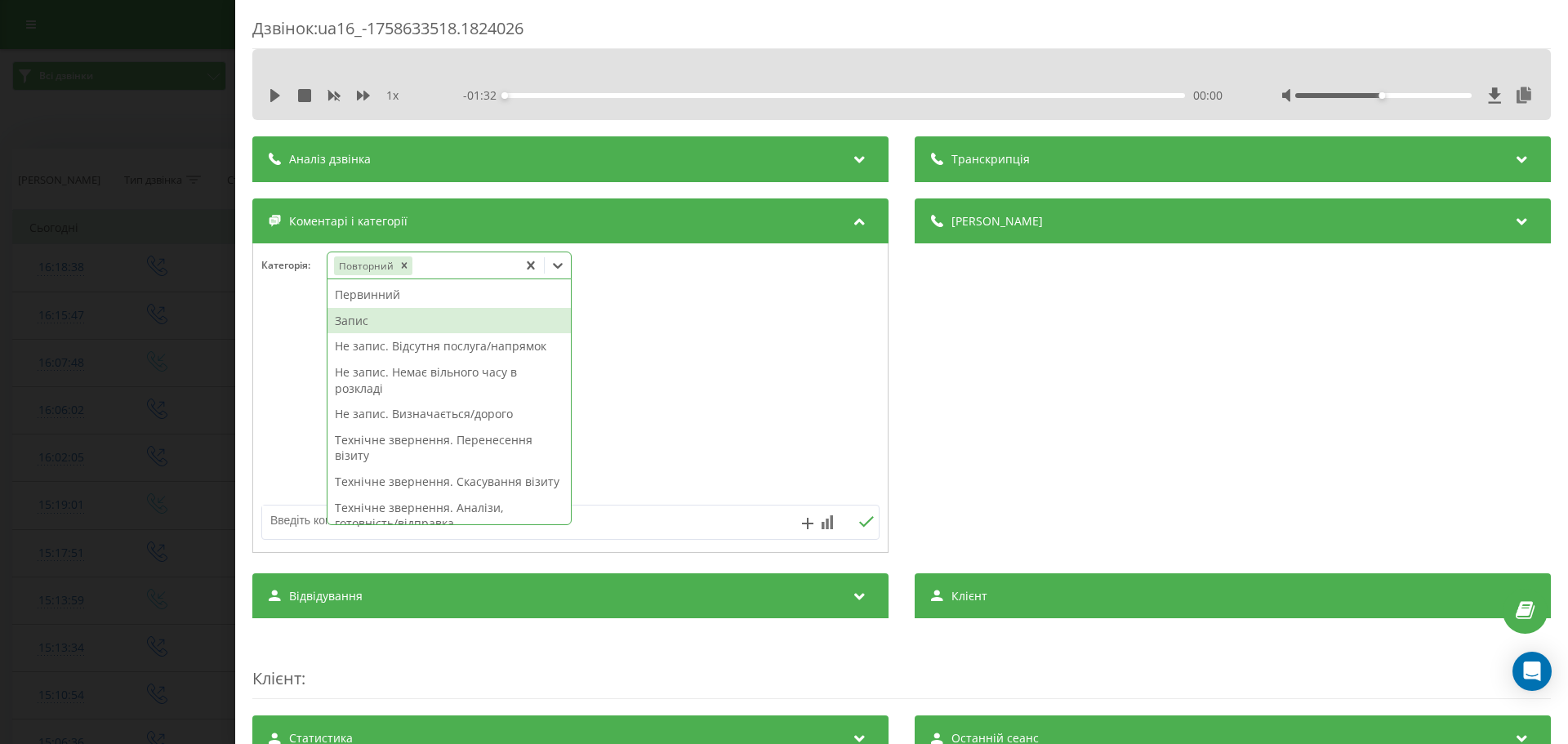
click at [361, 319] on div "Запис" at bounding box center [449, 321] width 243 height 26
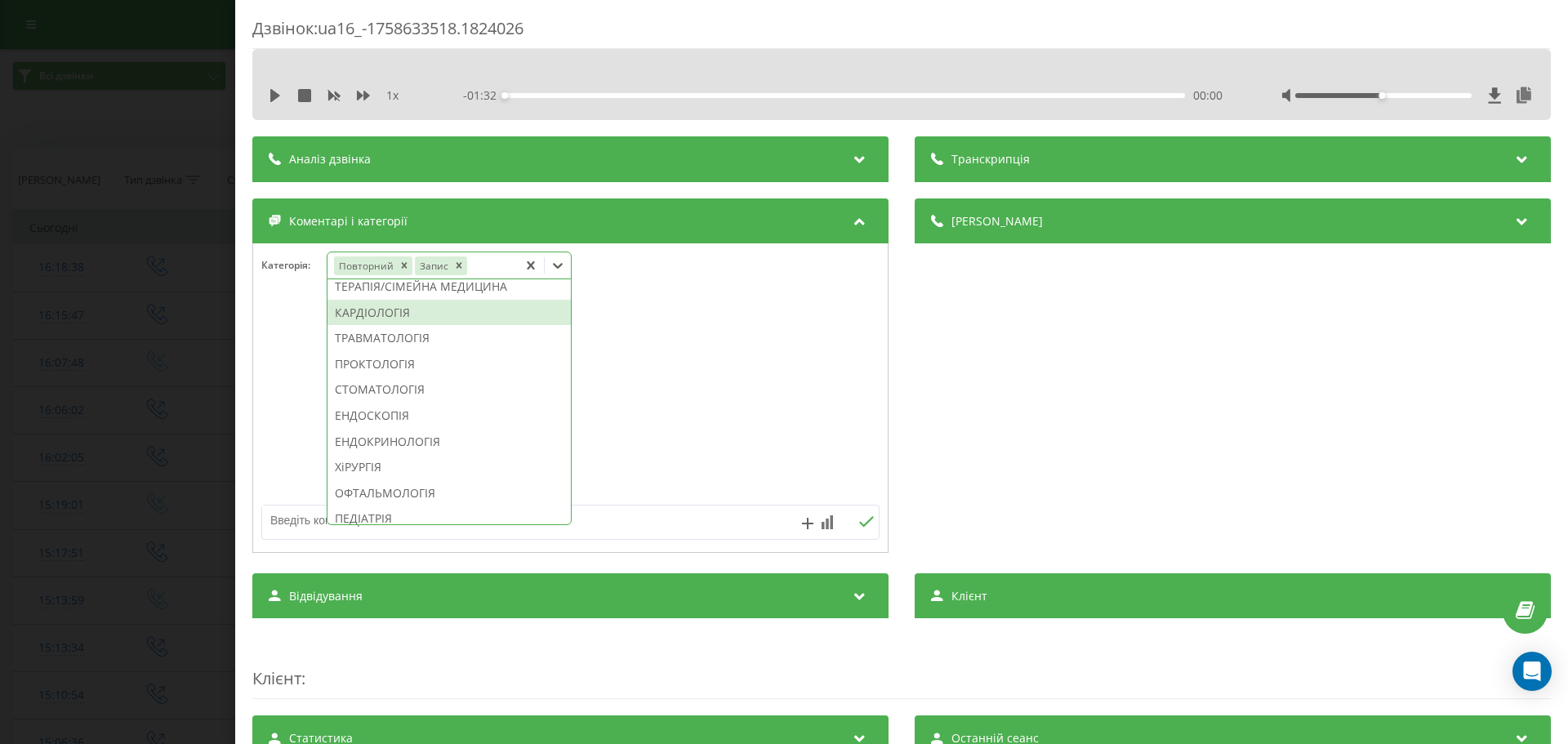
scroll to position [718, 0]
click at [425, 398] on div "СТОМАТОЛОГІЯ" at bounding box center [449, 384] width 243 height 26
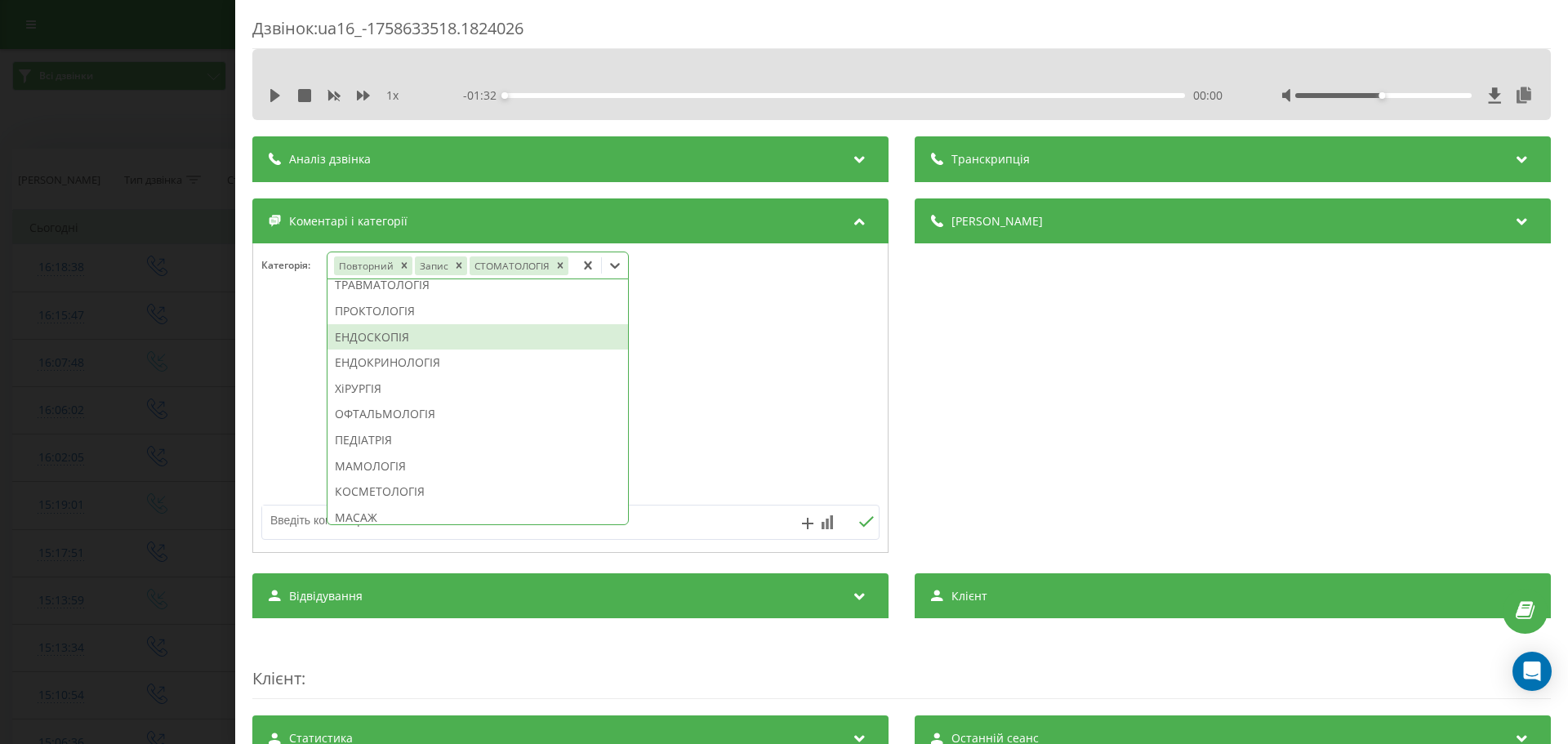
scroll to position [623, 0]
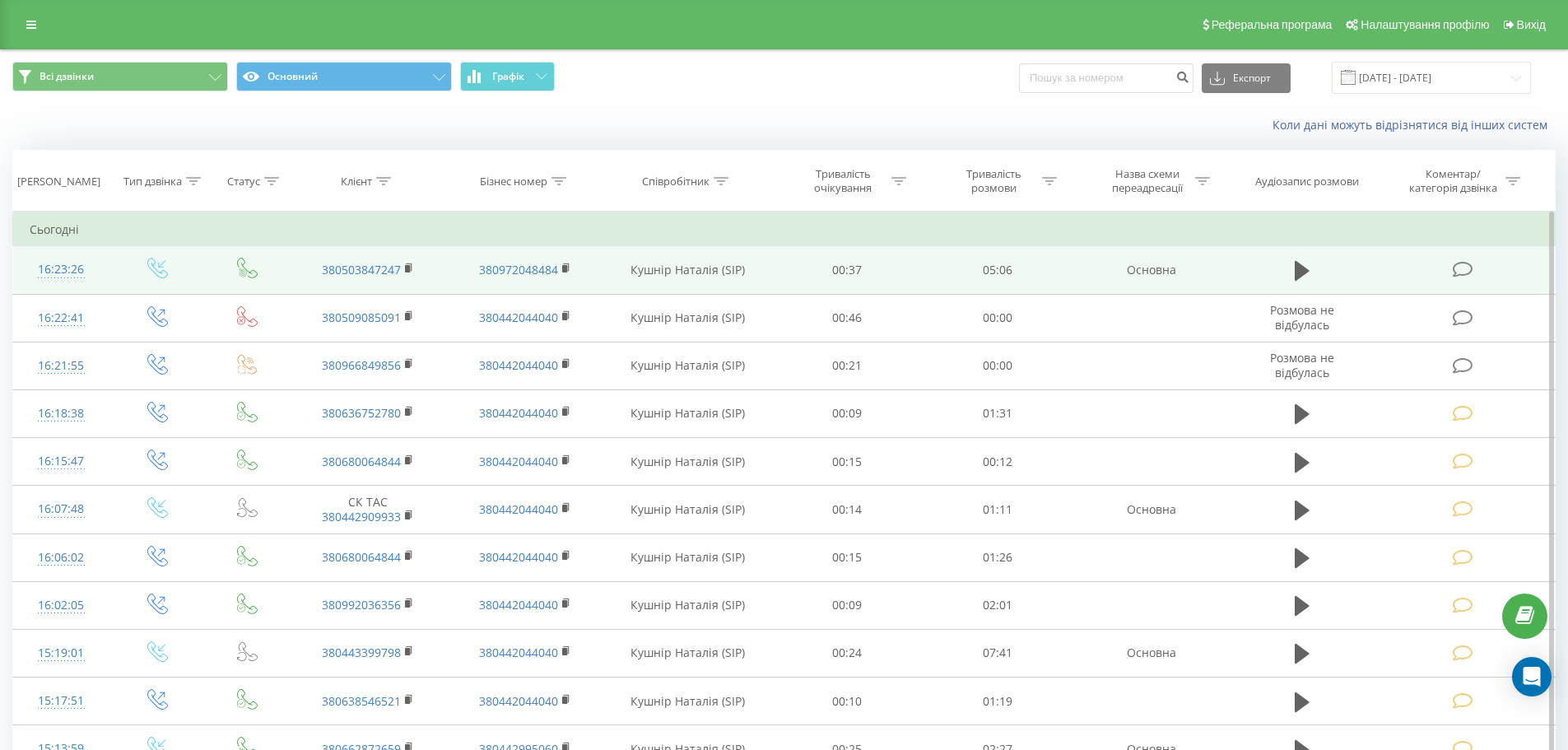
click at [1467, 264] on icon at bounding box center [1463, 269] width 21 height 17
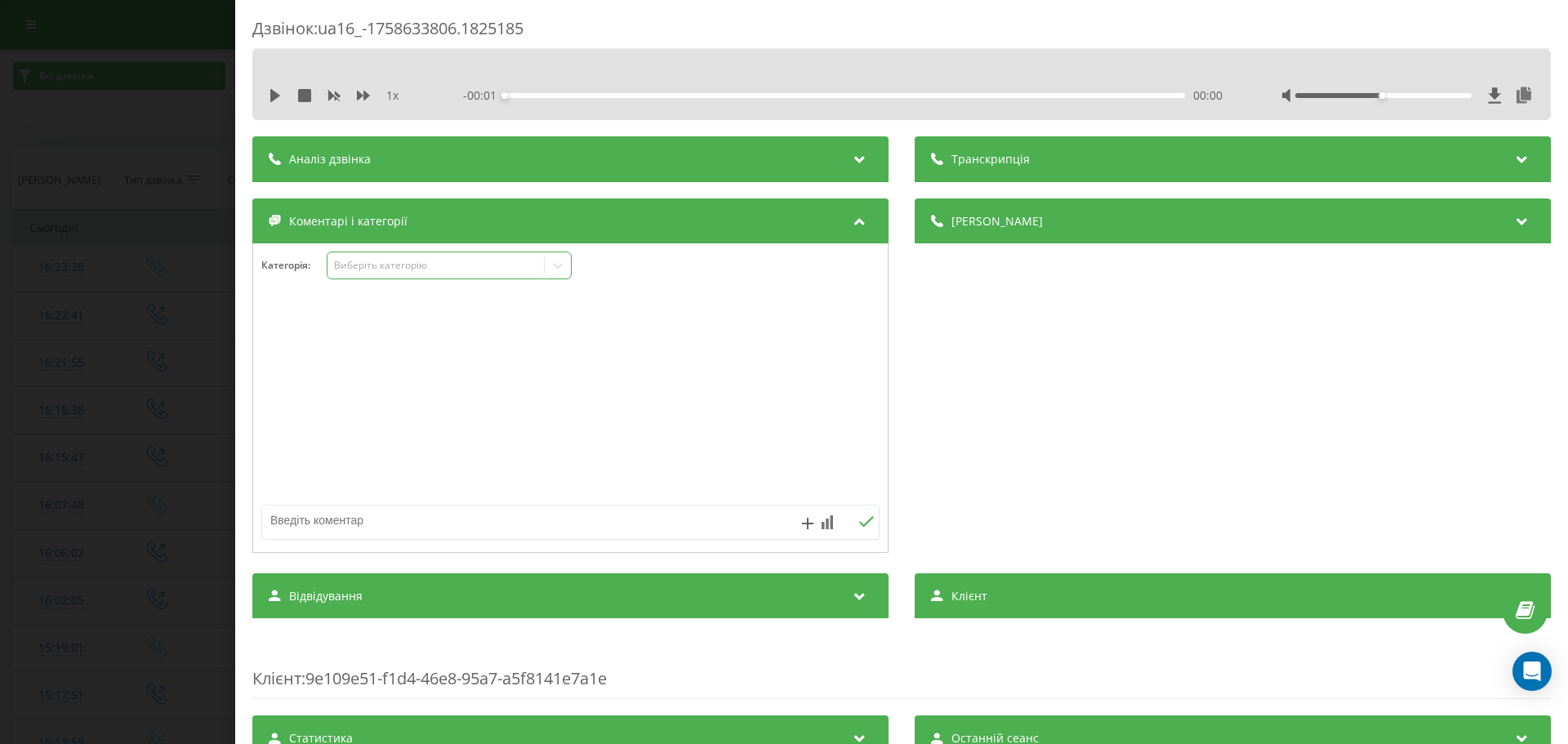
click at [556, 263] on icon at bounding box center [558, 266] width 17 height 16
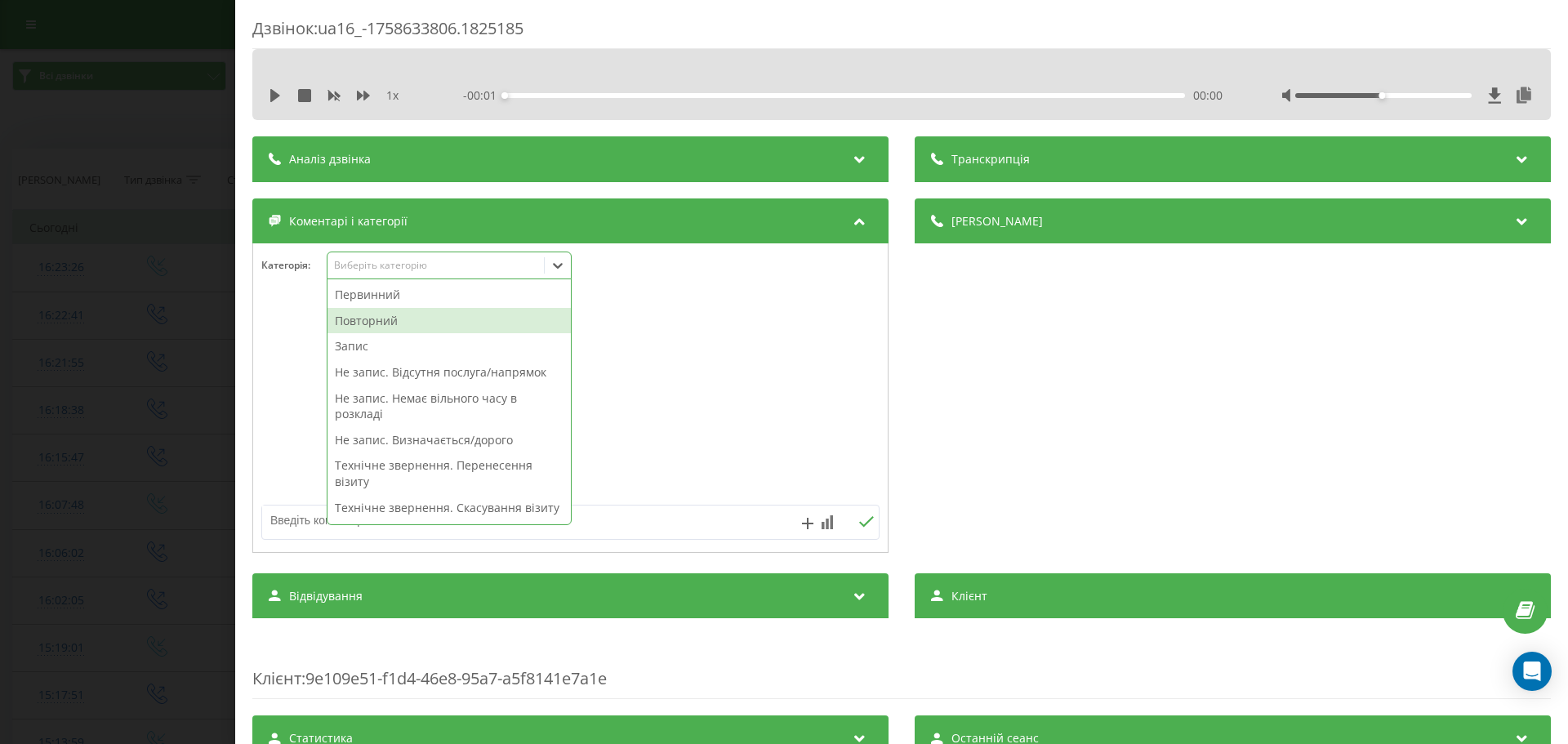
click at [361, 324] on div "Повторний" at bounding box center [449, 321] width 243 height 26
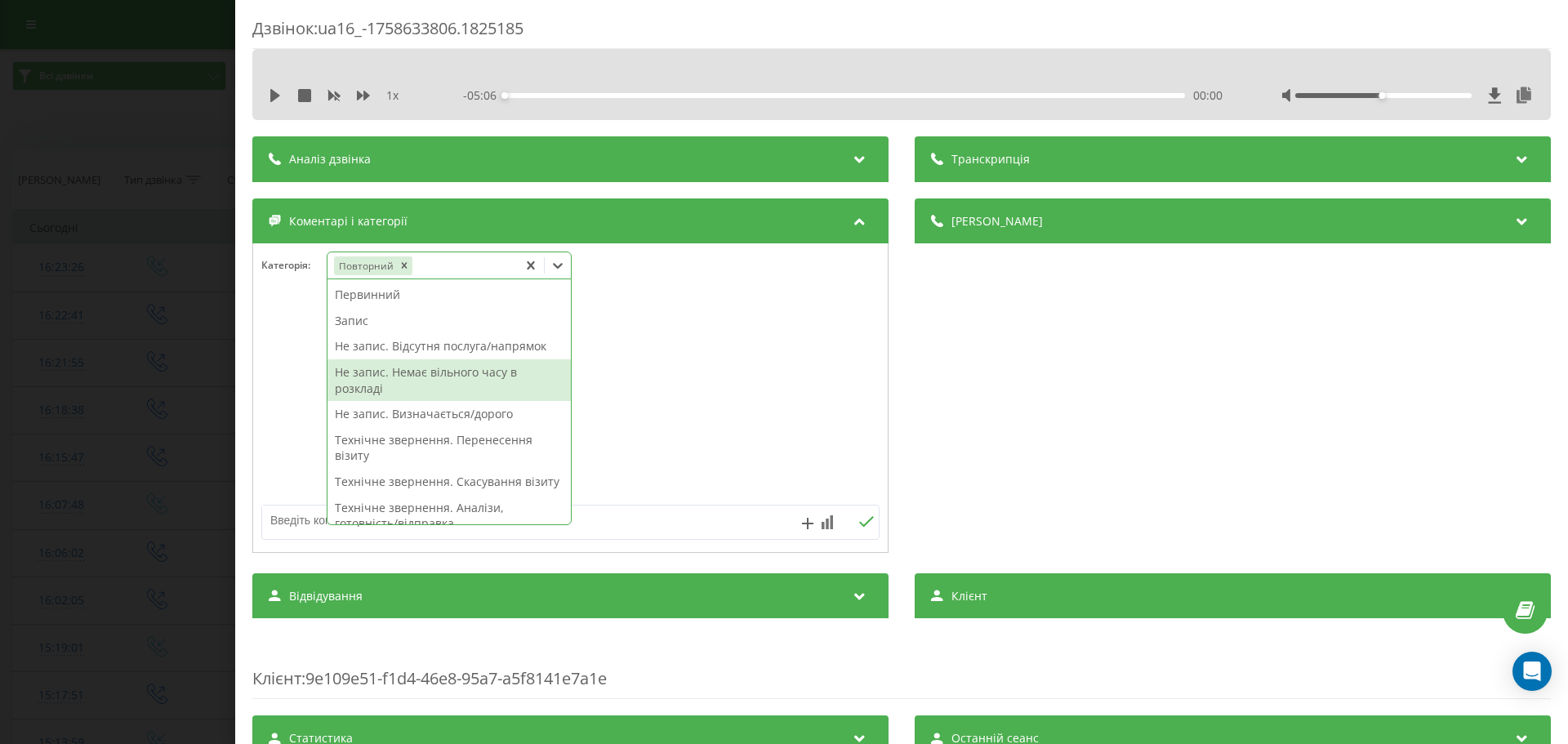
click at [374, 374] on div "Не запис. Немає вільного часу в розкладі" at bounding box center [449, 379] width 243 height 41
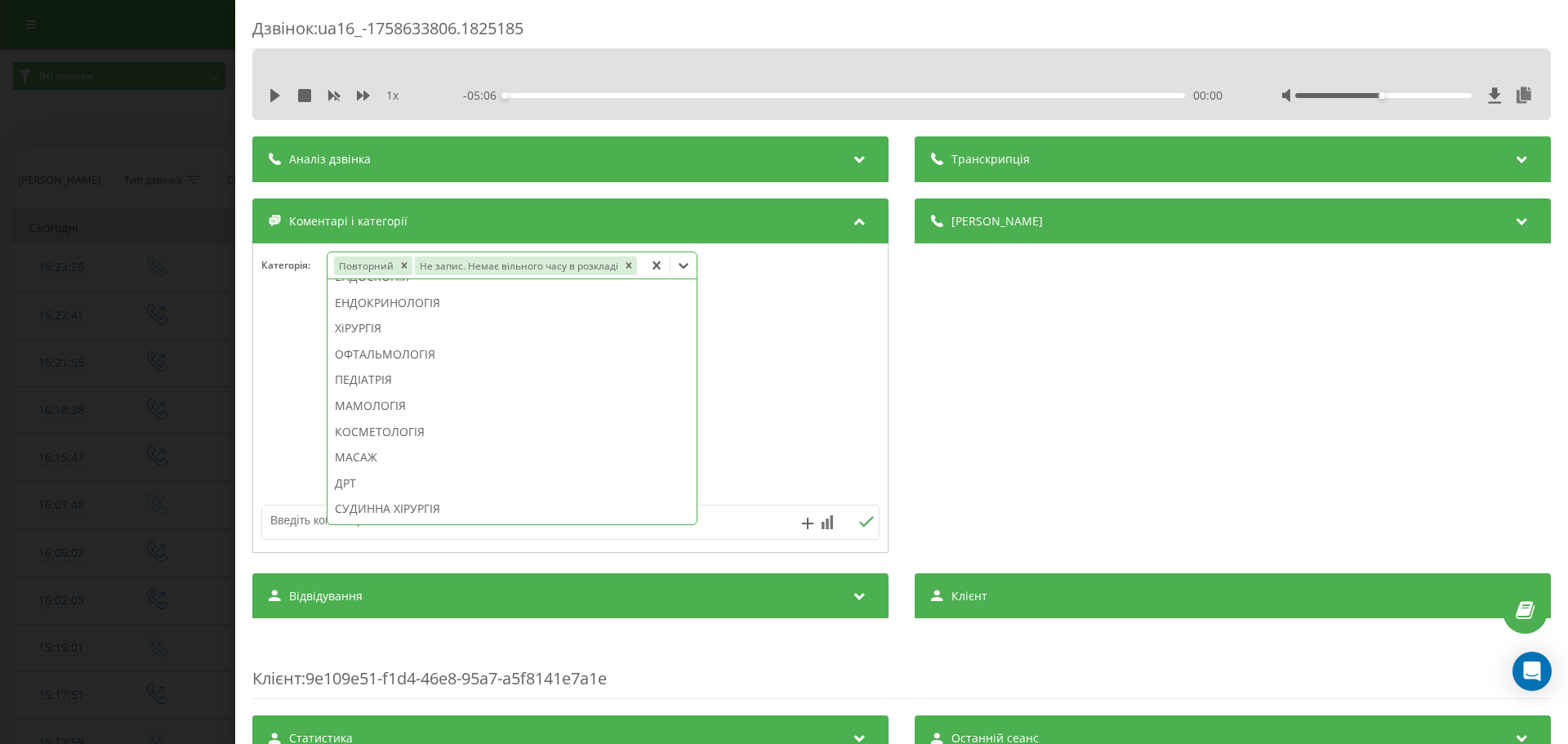
scroll to position [786, 0]
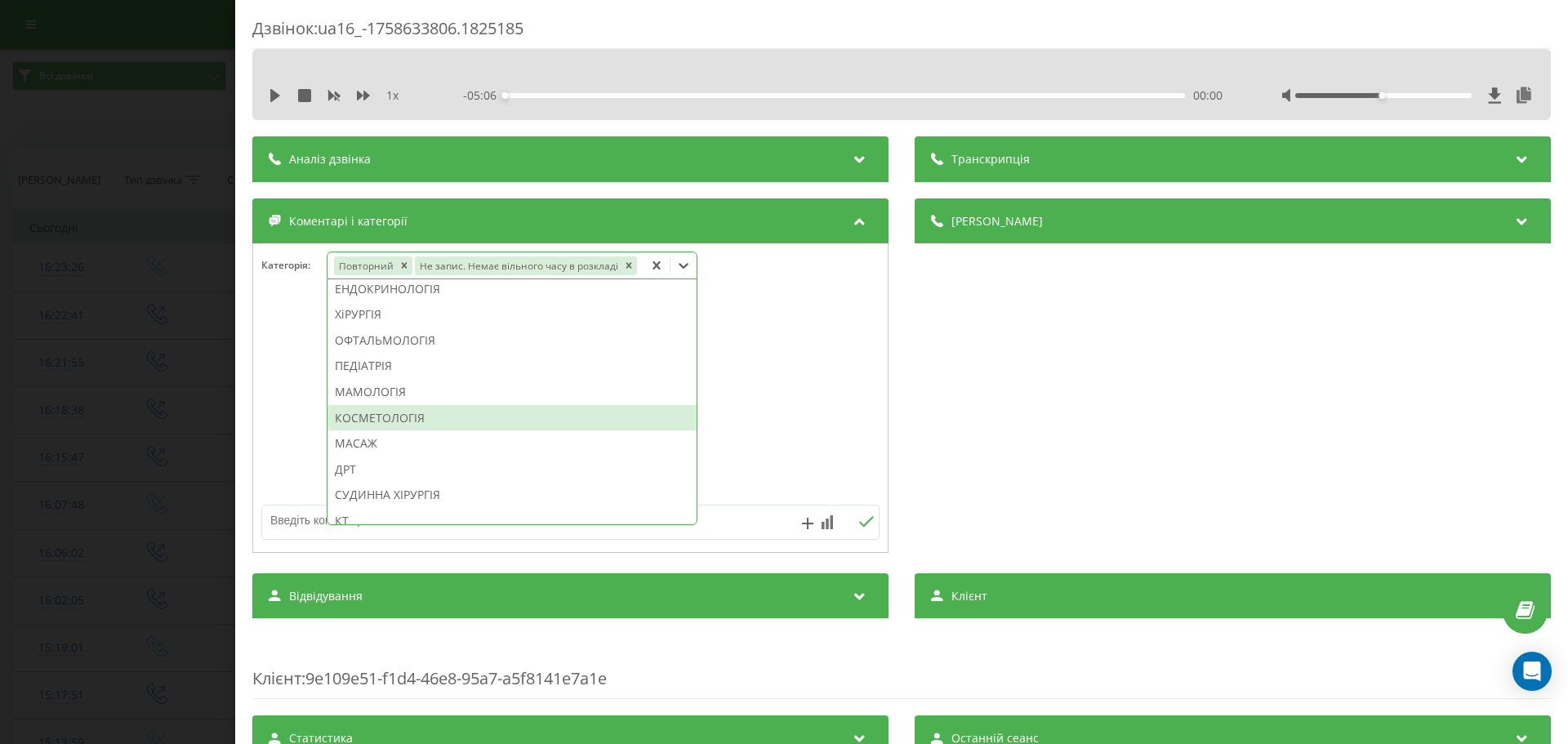
click at [405, 417] on div "КОСМЕТОЛОГІЯ" at bounding box center [512, 418] width 369 height 26
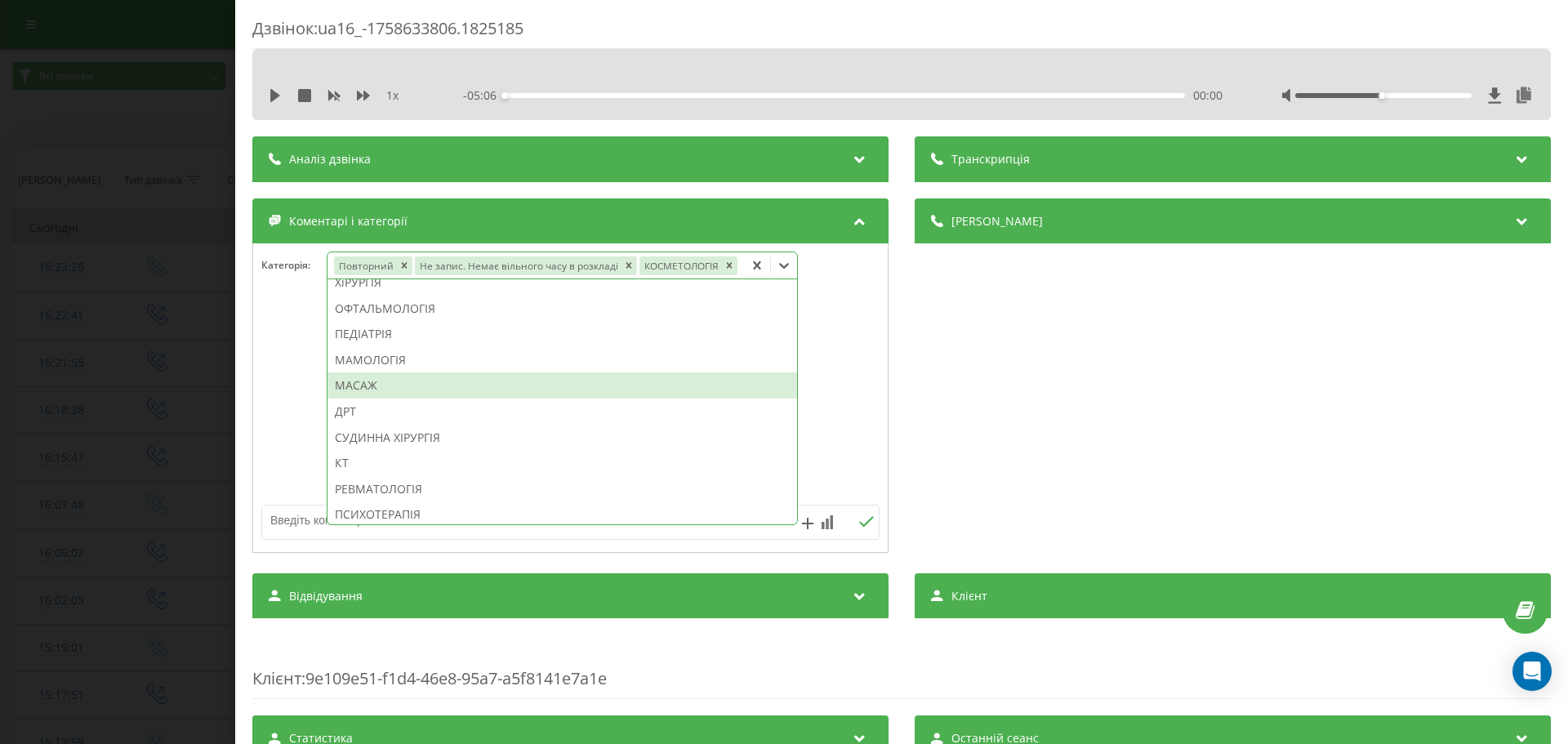
scroll to position [754, 0]
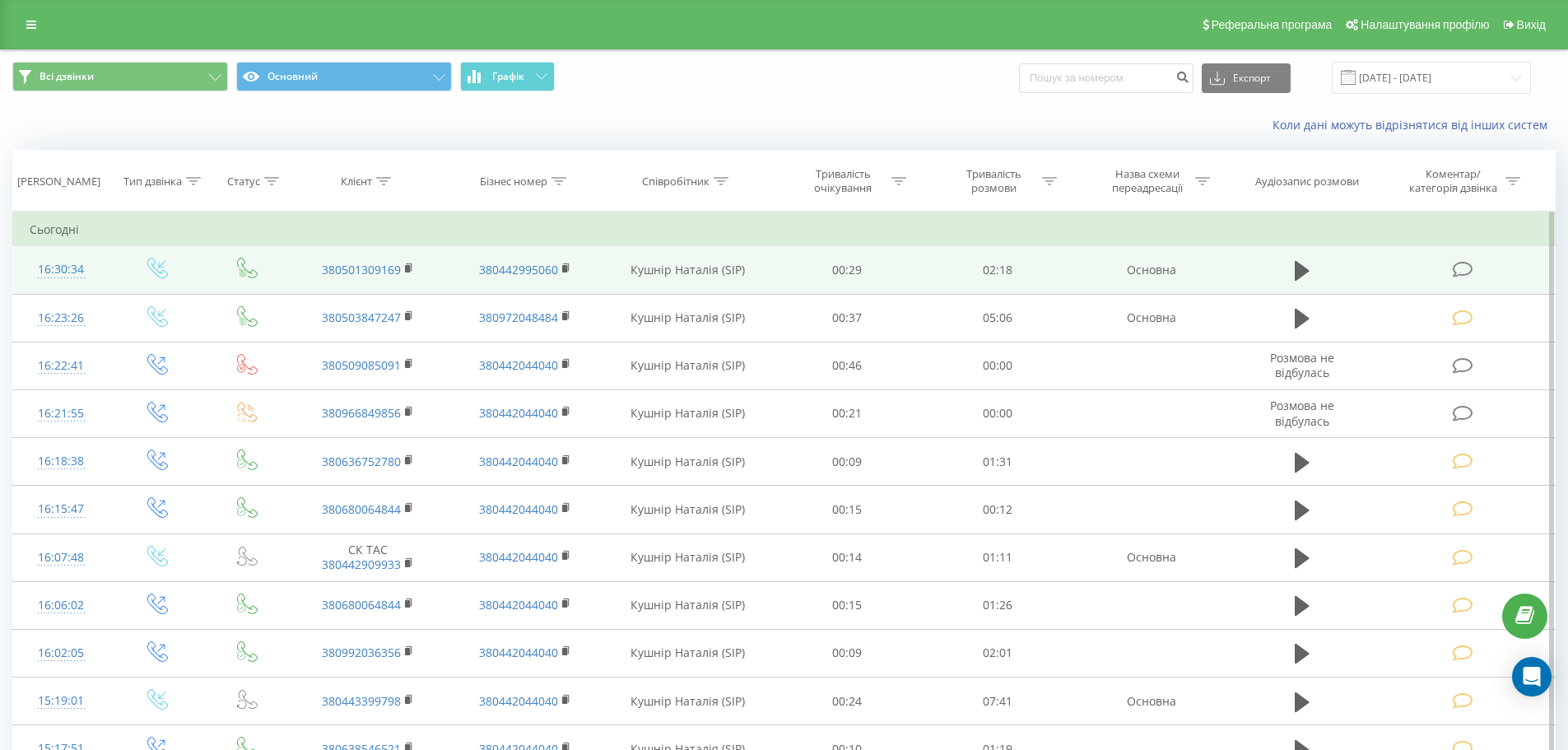
click at [1459, 270] on icon at bounding box center [1463, 269] width 21 height 17
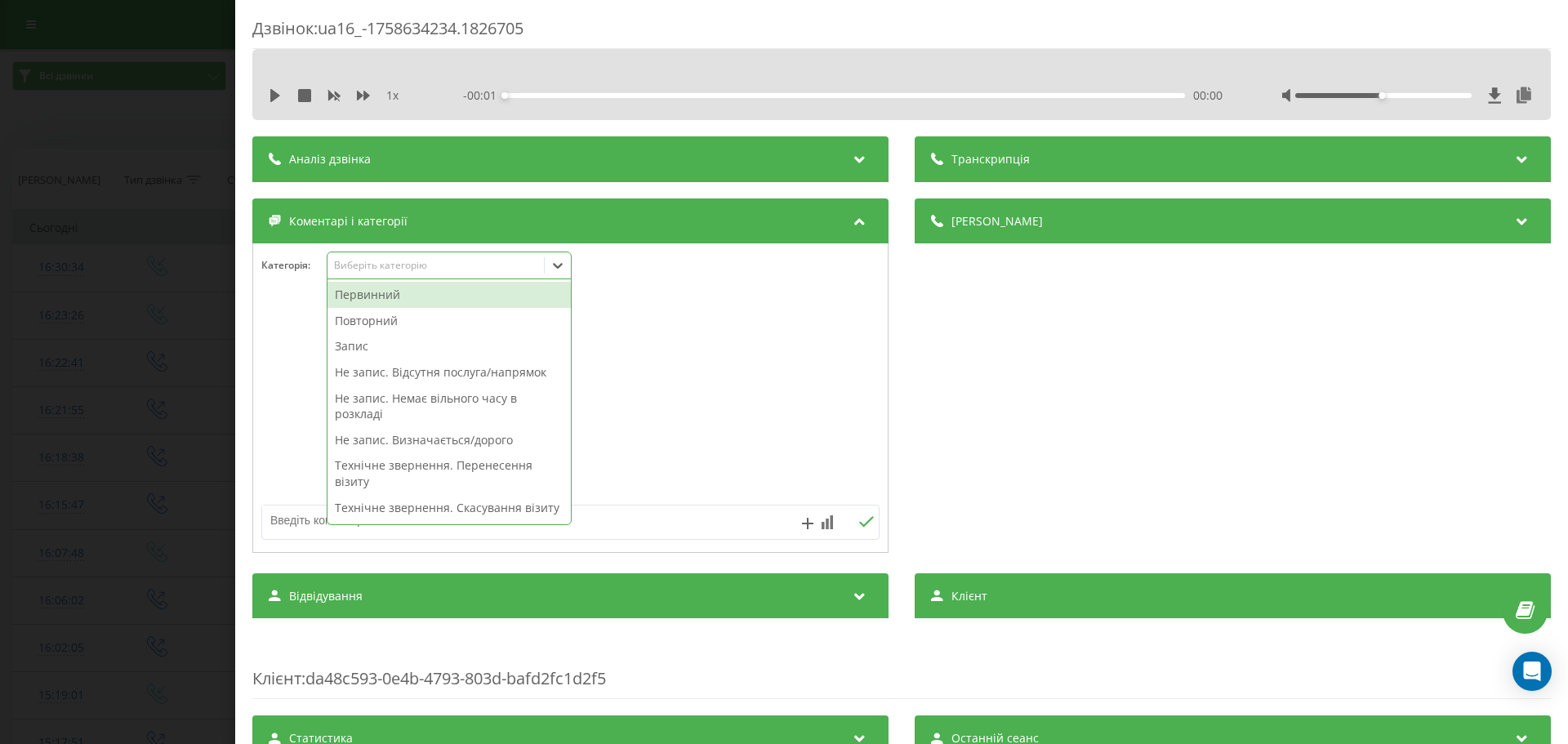
click at [555, 266] on icon at bounding box center [558, 266] width 17 height 16
click at [365, 317] on div "Повторний" at bounding box center [449, 321] width 243 height 26
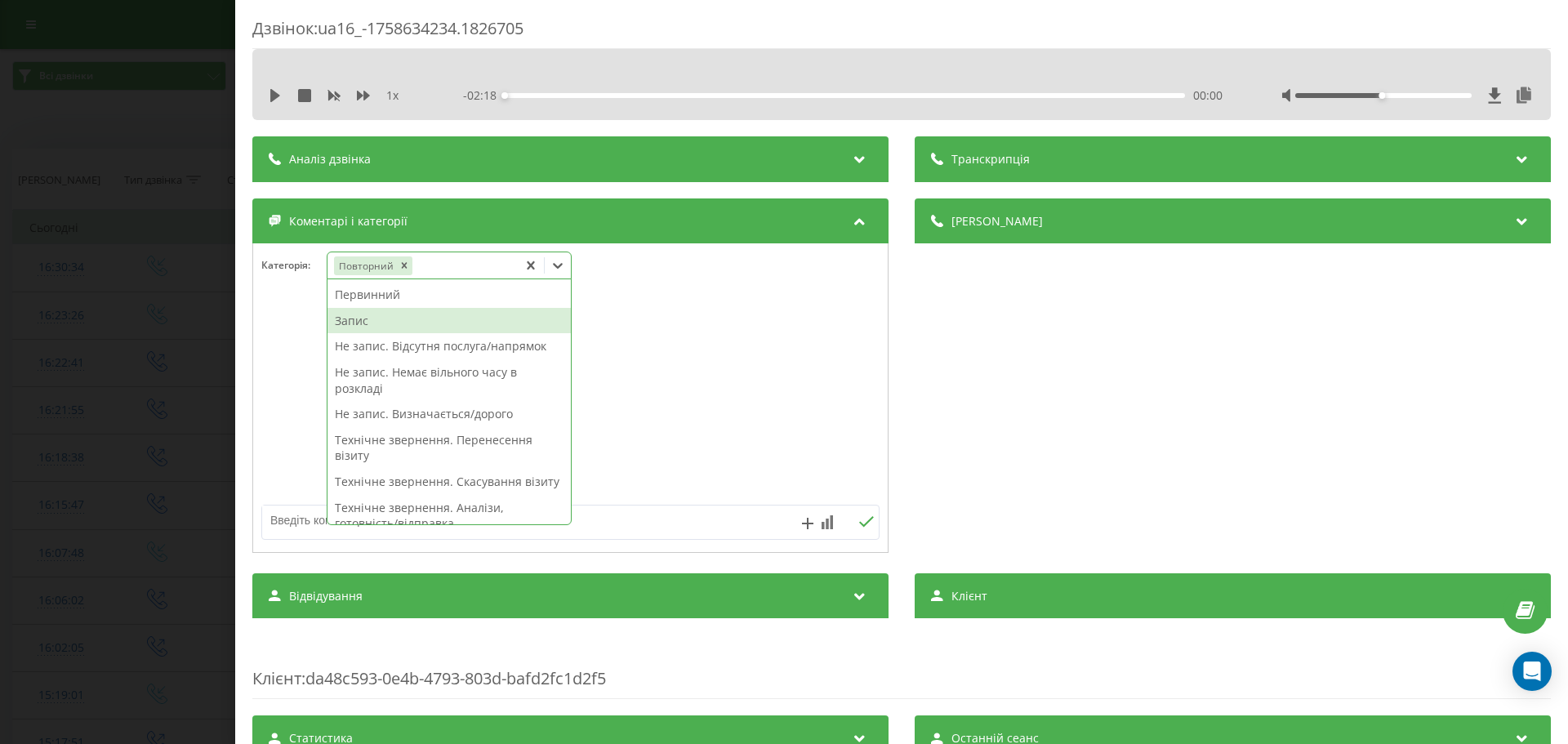
click at [367, 326] on div "Запис" at bounding box center [449, 321] width 243 height 26
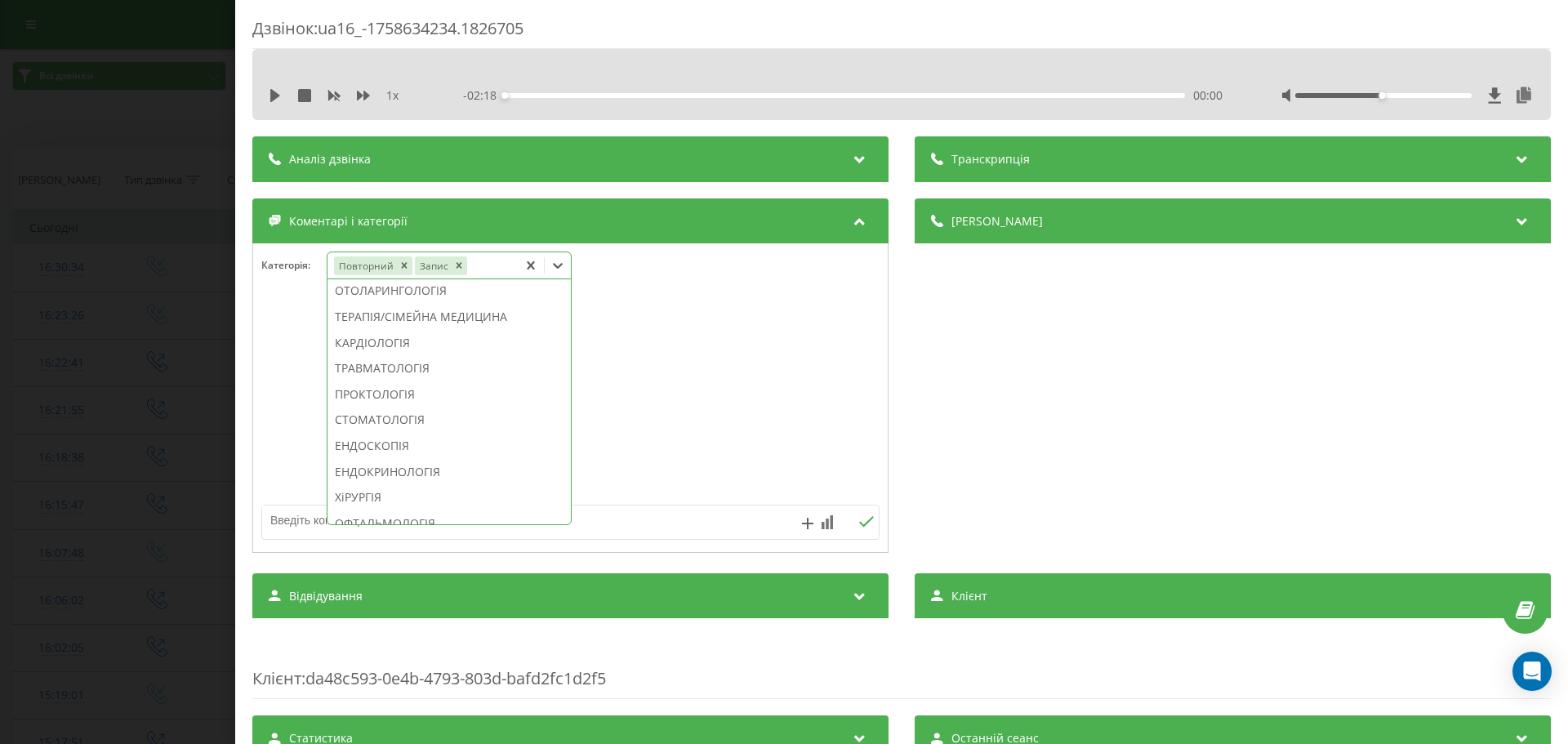
scroll to position [709, 0]
click at [361, 407] on div "СТОМАТОЛОГІЯ" at bounding box center [449, 393] width 243 height 26
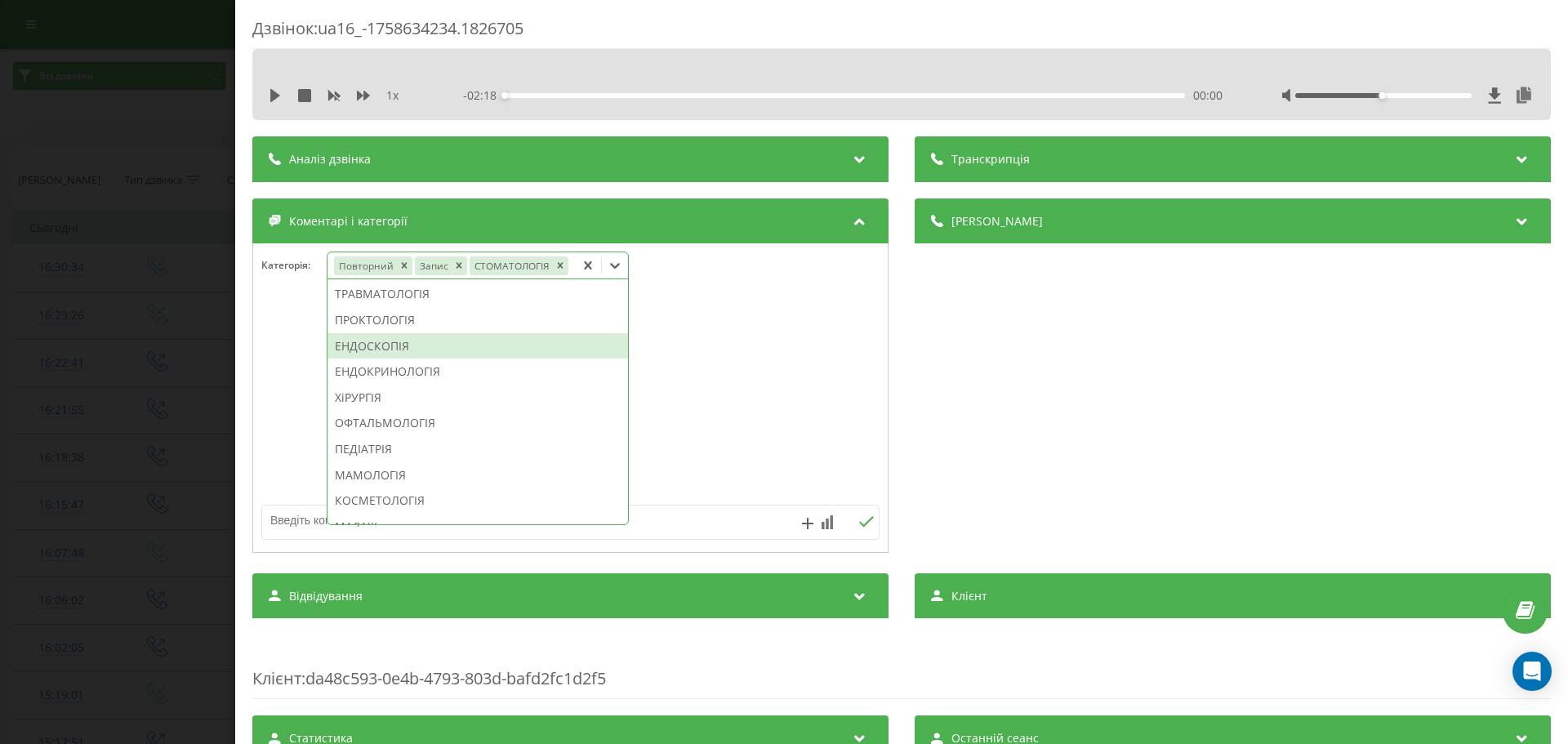
scroll to position [614, 0]
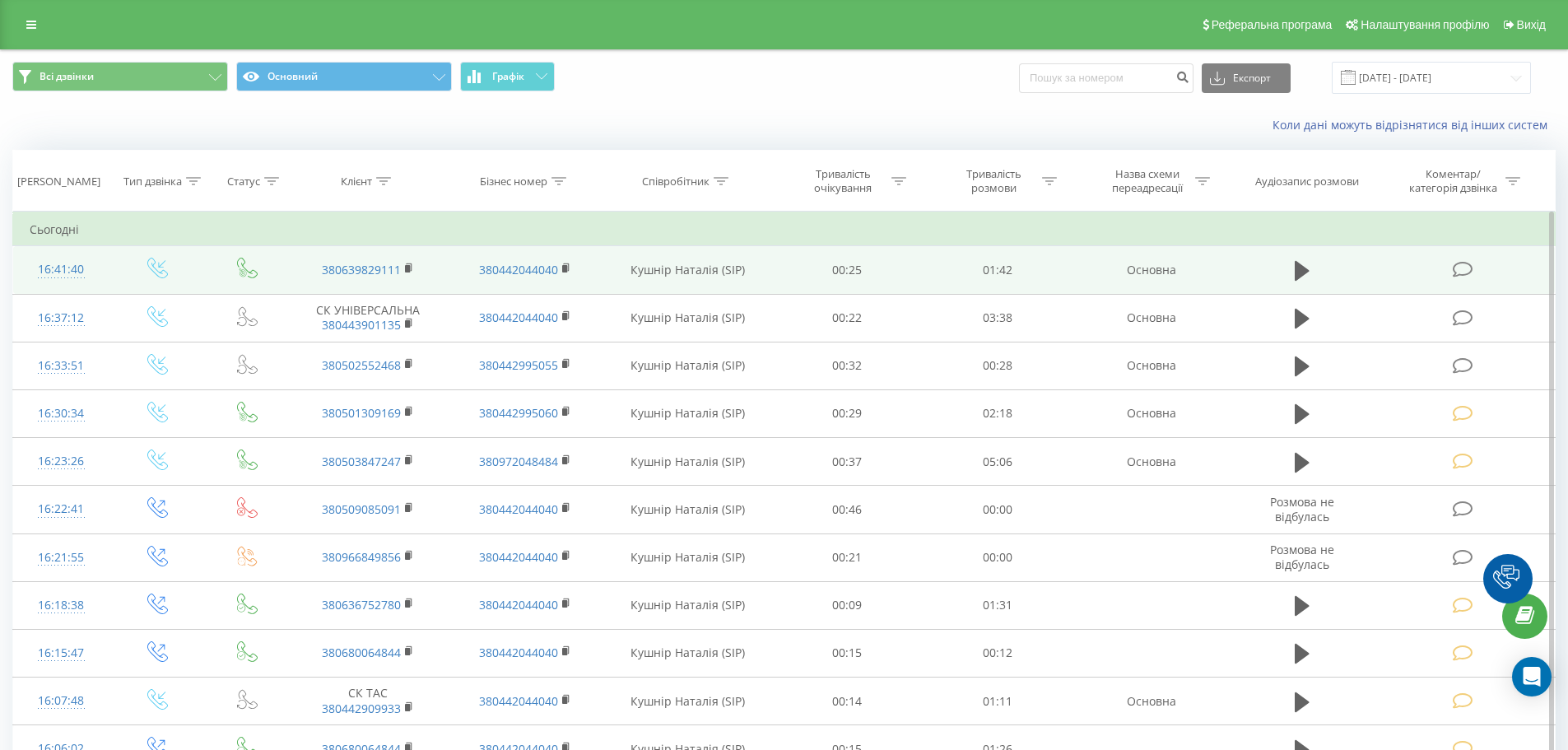
click at [1464, 265] on icon at bounding box center [1463, 269] width 21 height 17
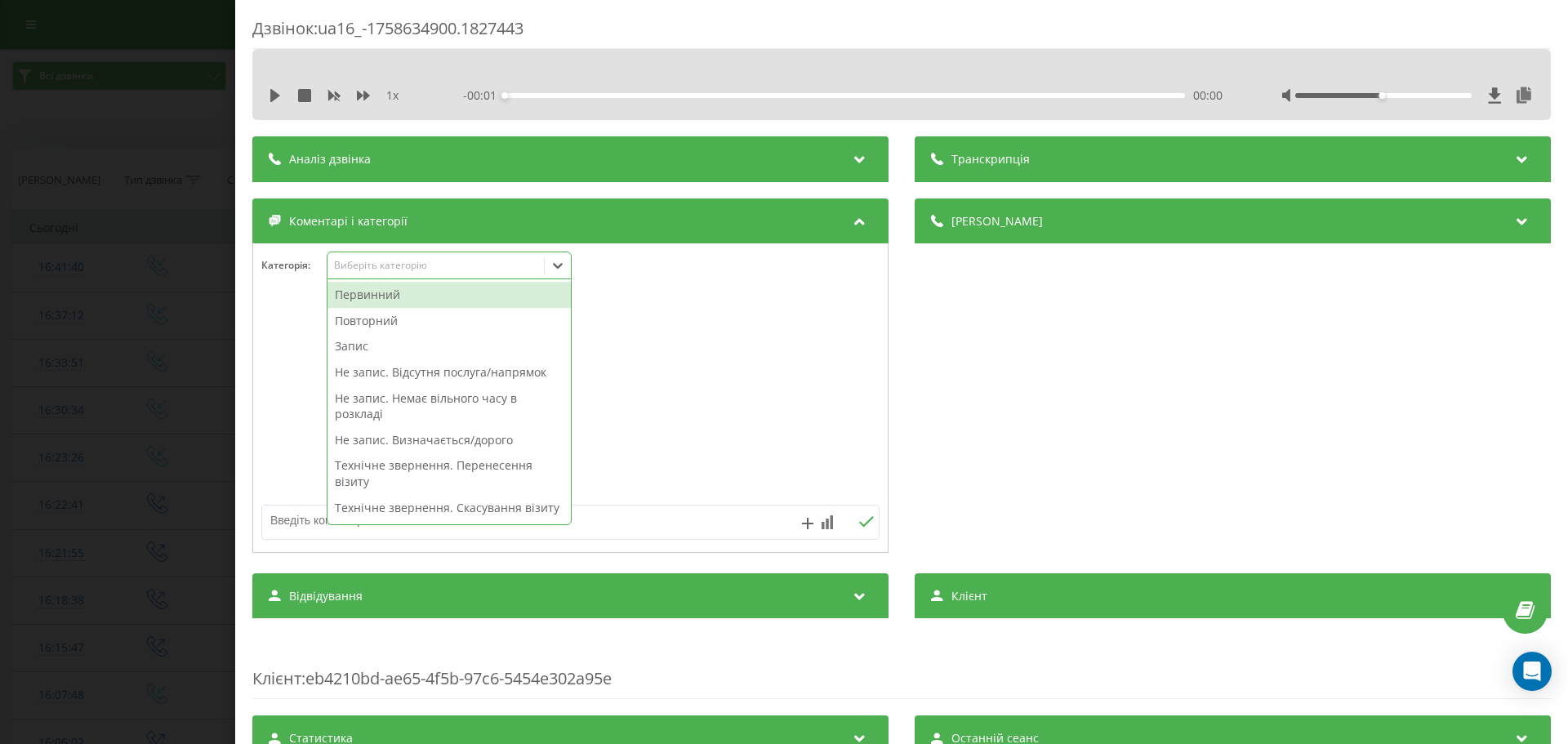
click at [565, 266] on icon at bounding box center [558, 266] width 17 height 16
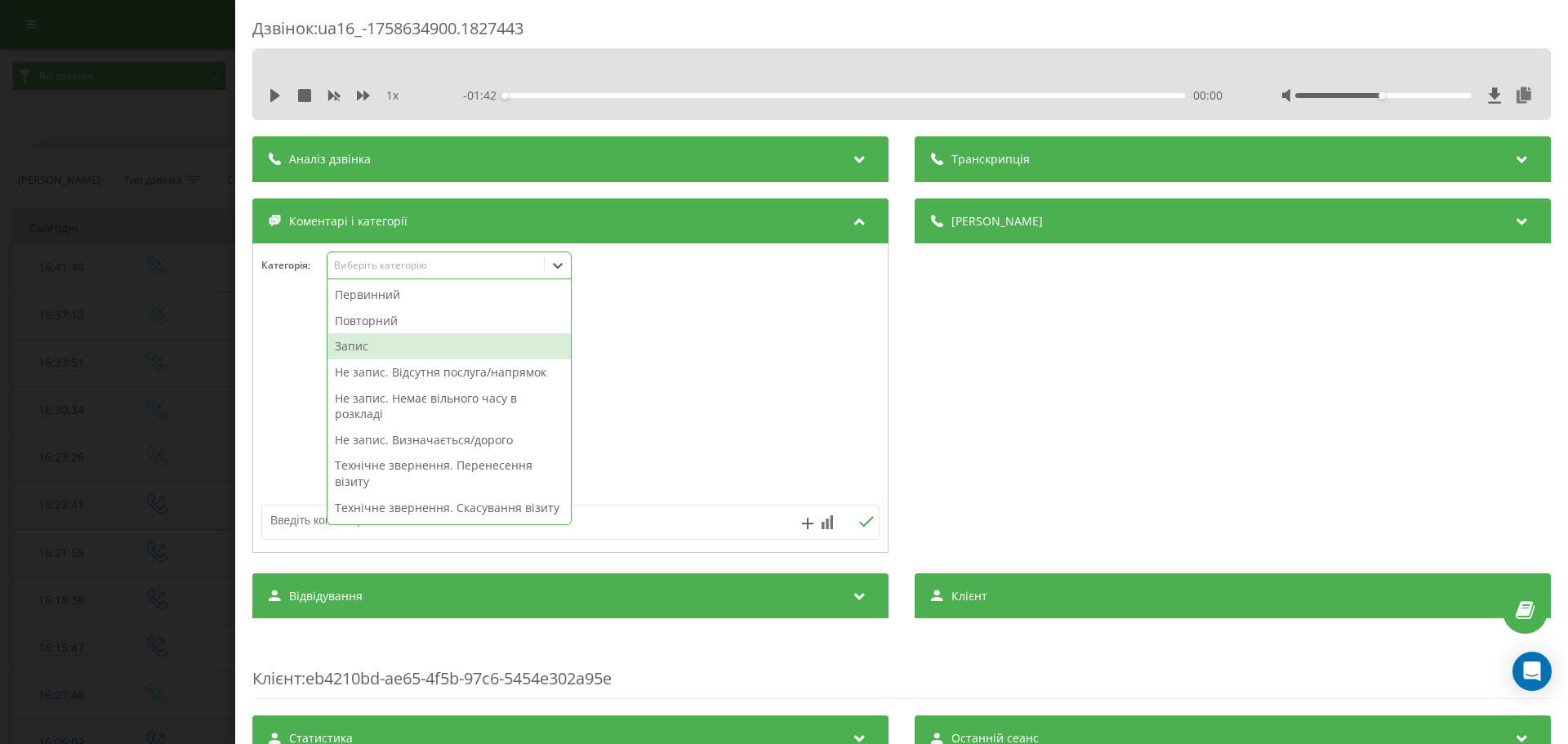
click at [356, 341] on div "Запис" at bounding box center [449, 346] width 243 height 26
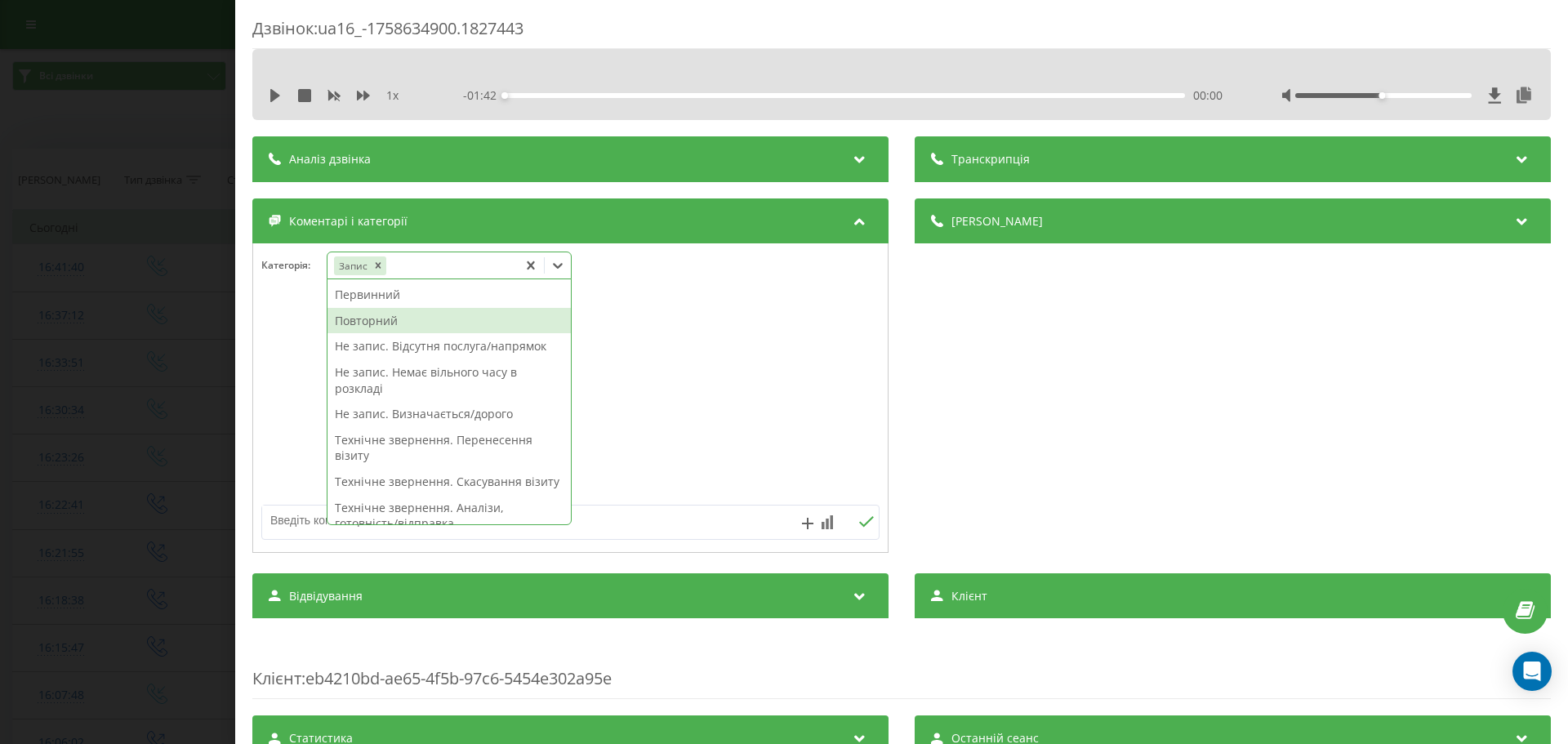
click at [366, 317] on div "Повторний" at bounding box center [449, 321] width 243 height 26
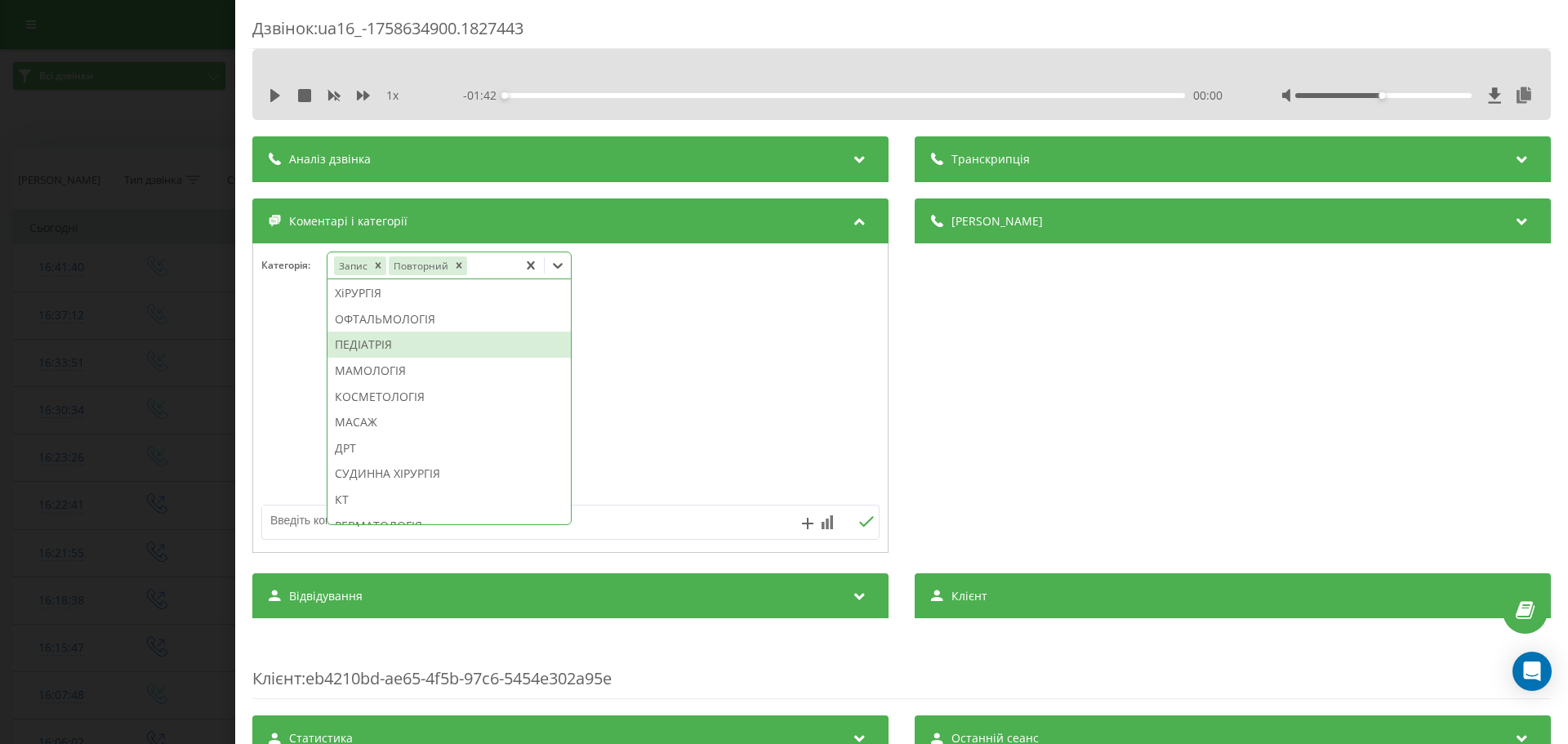
scroll to position [806, 0]
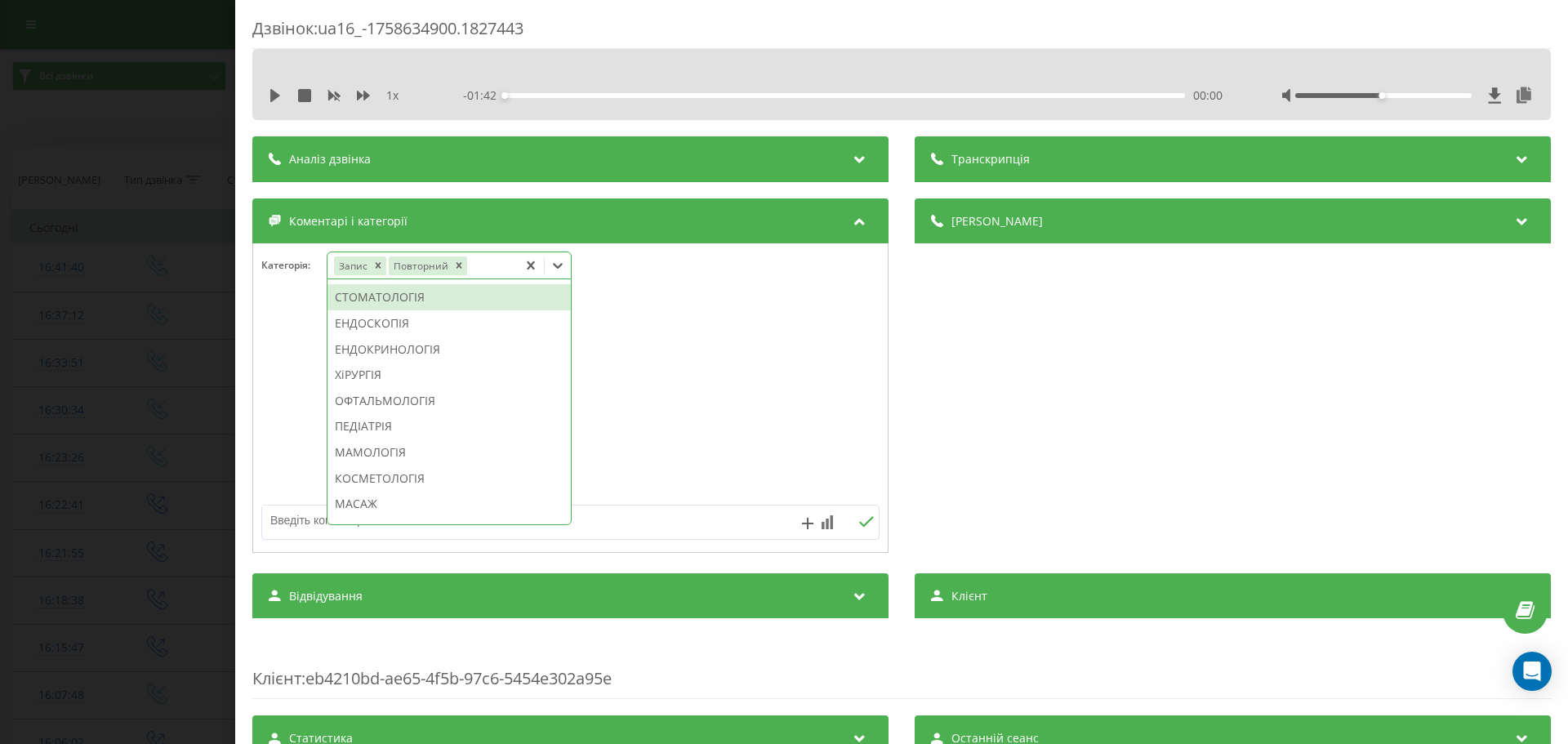
click at [383, 310] on div "СТОМАТОЛОГІЯ" at bounding box center [449, 297] width 243 height 26
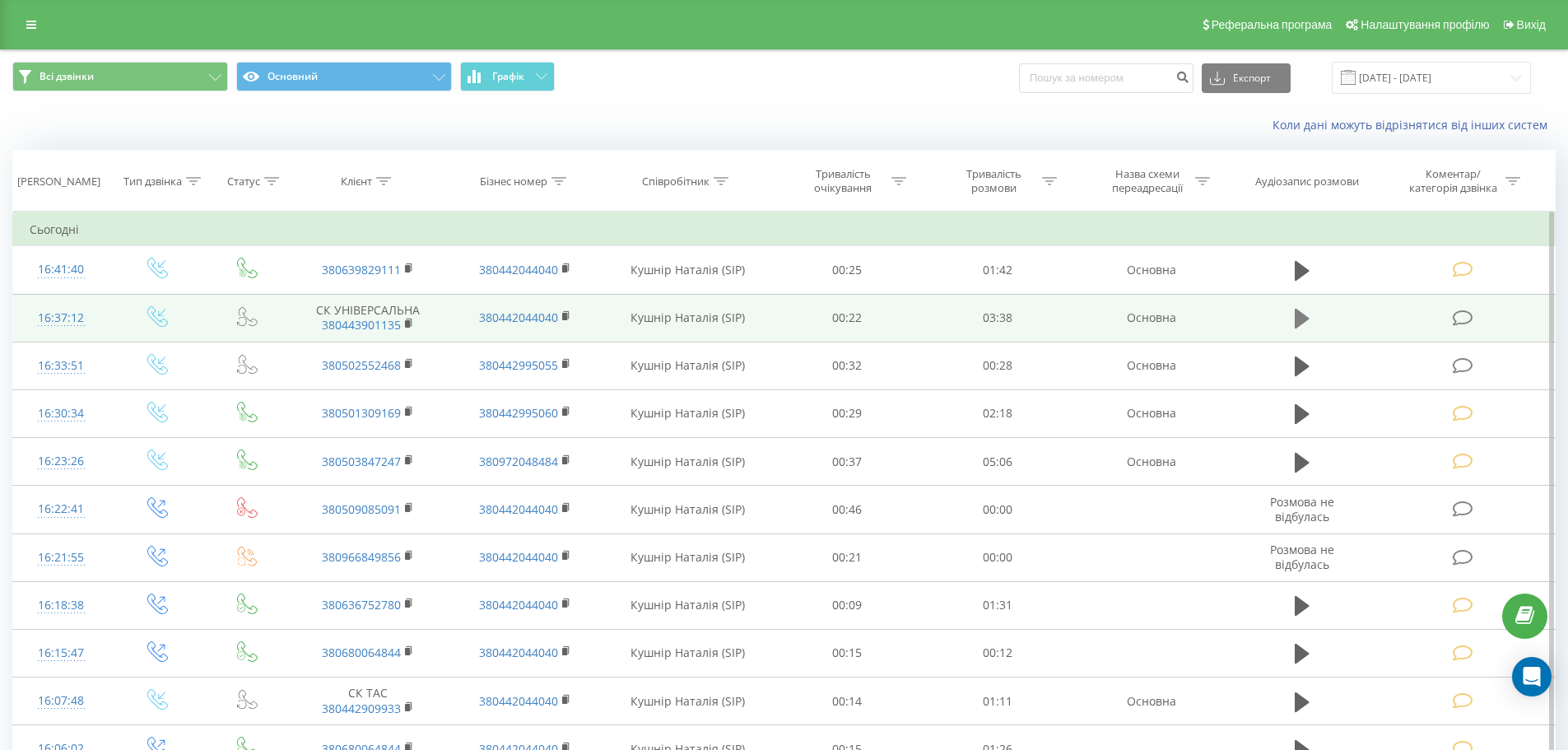
click at [1304, 318] on icon at bounding box center [1303, 318] width 15 height 20
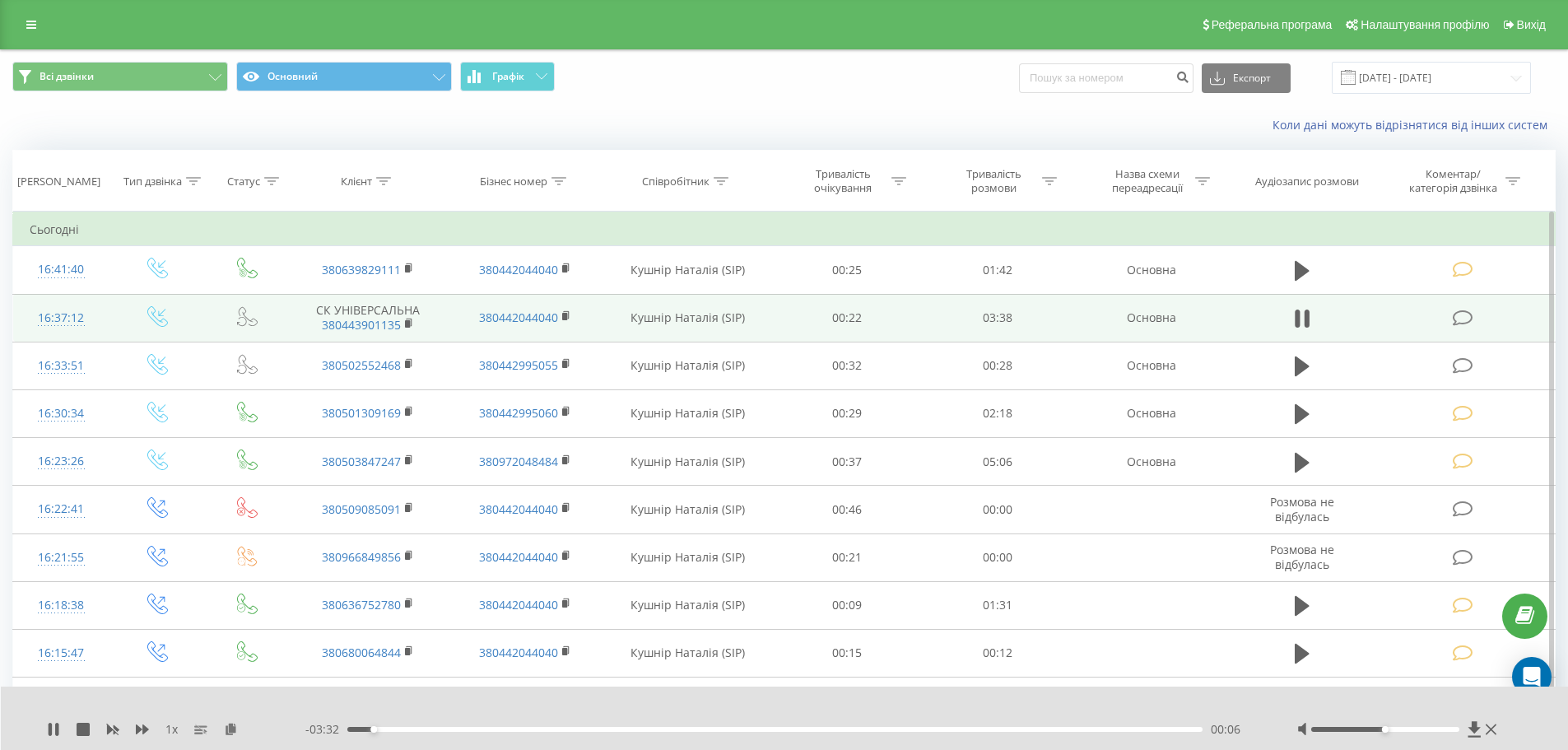
click at [1462, 319] on icon at bounding box center [1463, 318] width 21 height 17
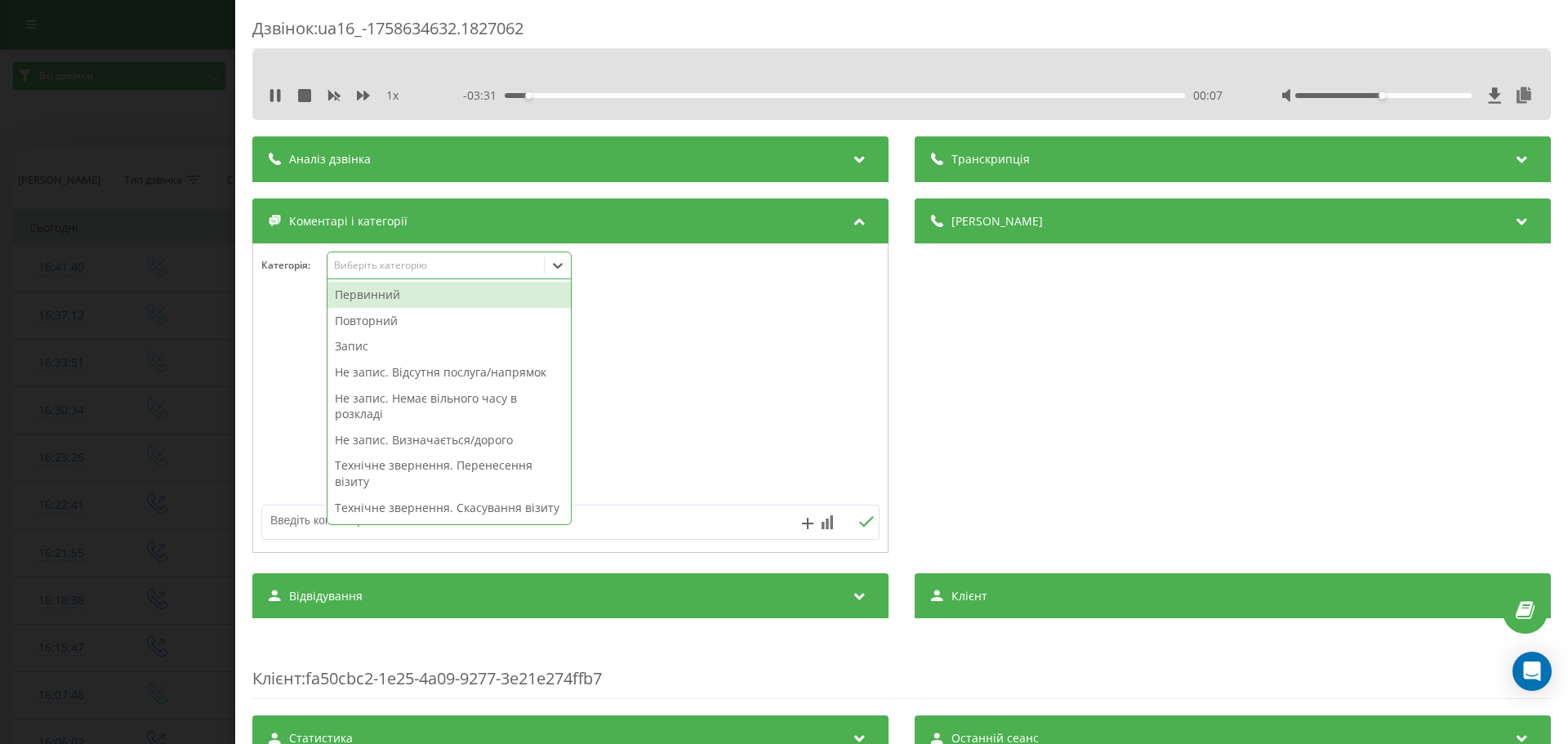
click at [555, 264] on icon at bounding box center [558, 266] width 10 height 6
click at [372, 294] on div "Первинний" at bounding box center [449, 294] width 243 height 26
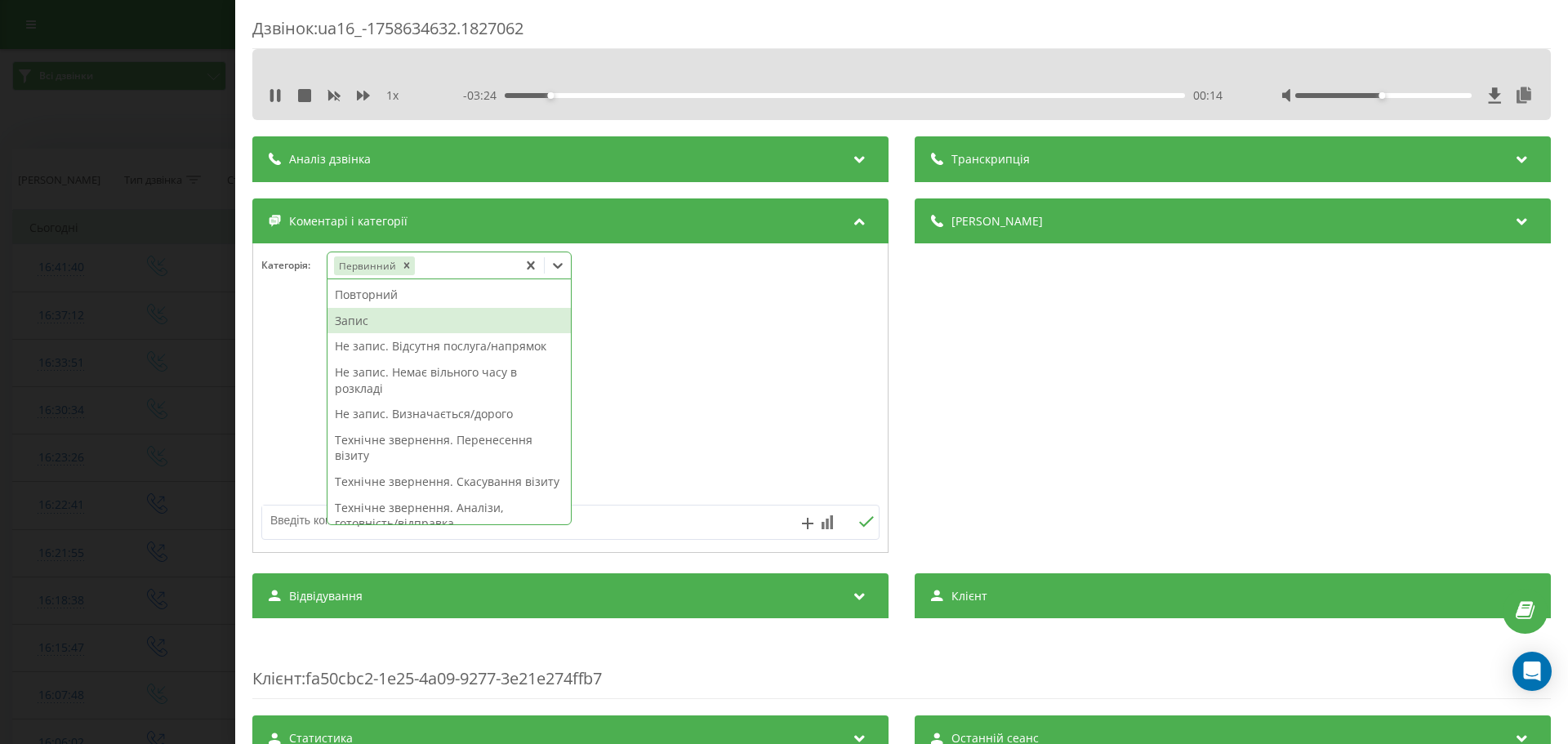
click at [350, 323] on div "Запис" at bounding box center [449, 321] width 243 height 26
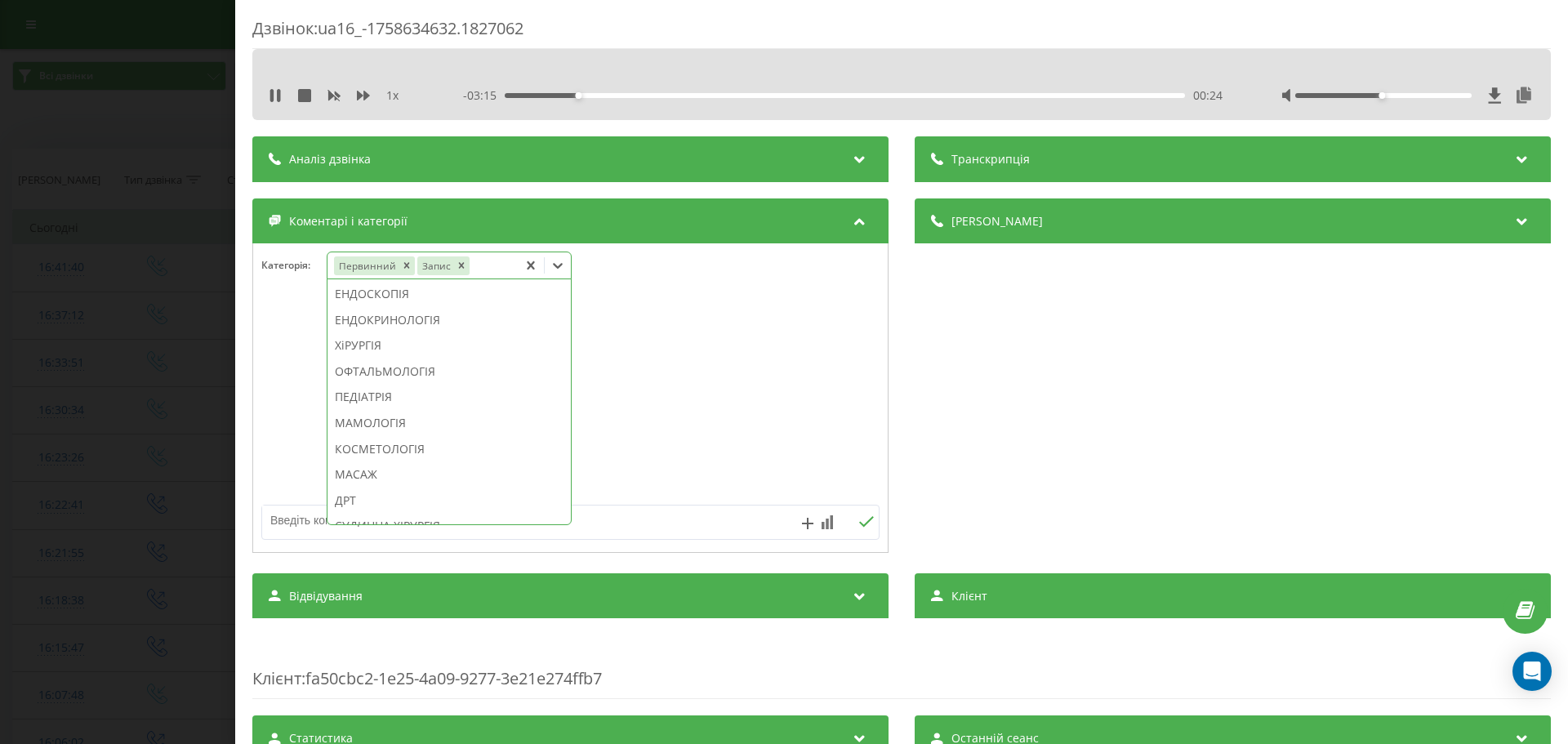
scroll to position [814, 0]
click at [424, 302] on div "СТОМАТОЛОГІЯ" at bounding box center [449, 290] width 243 height 26
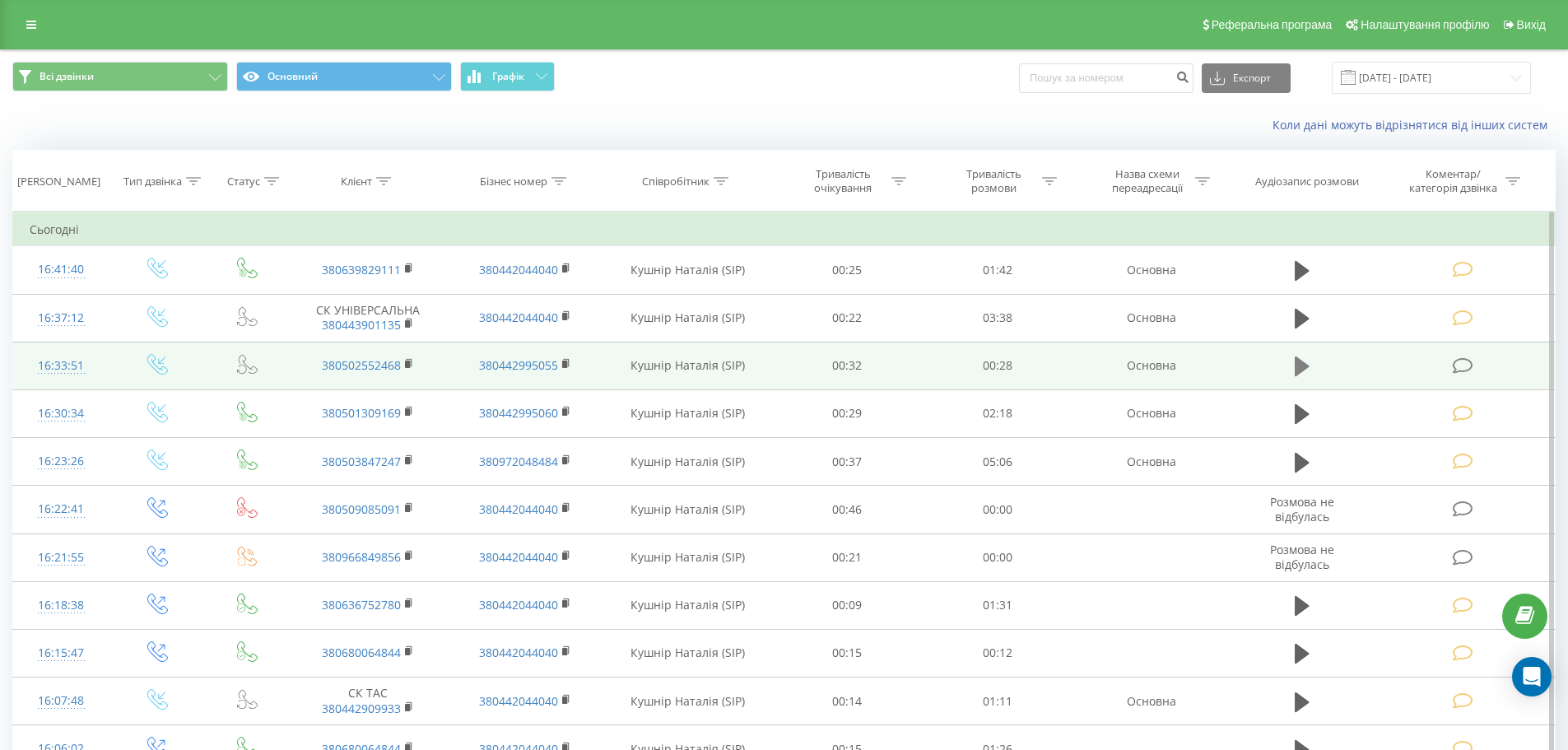
click at [1298, 367] on icon at bounding box center [1303, 367] width 15 height 20
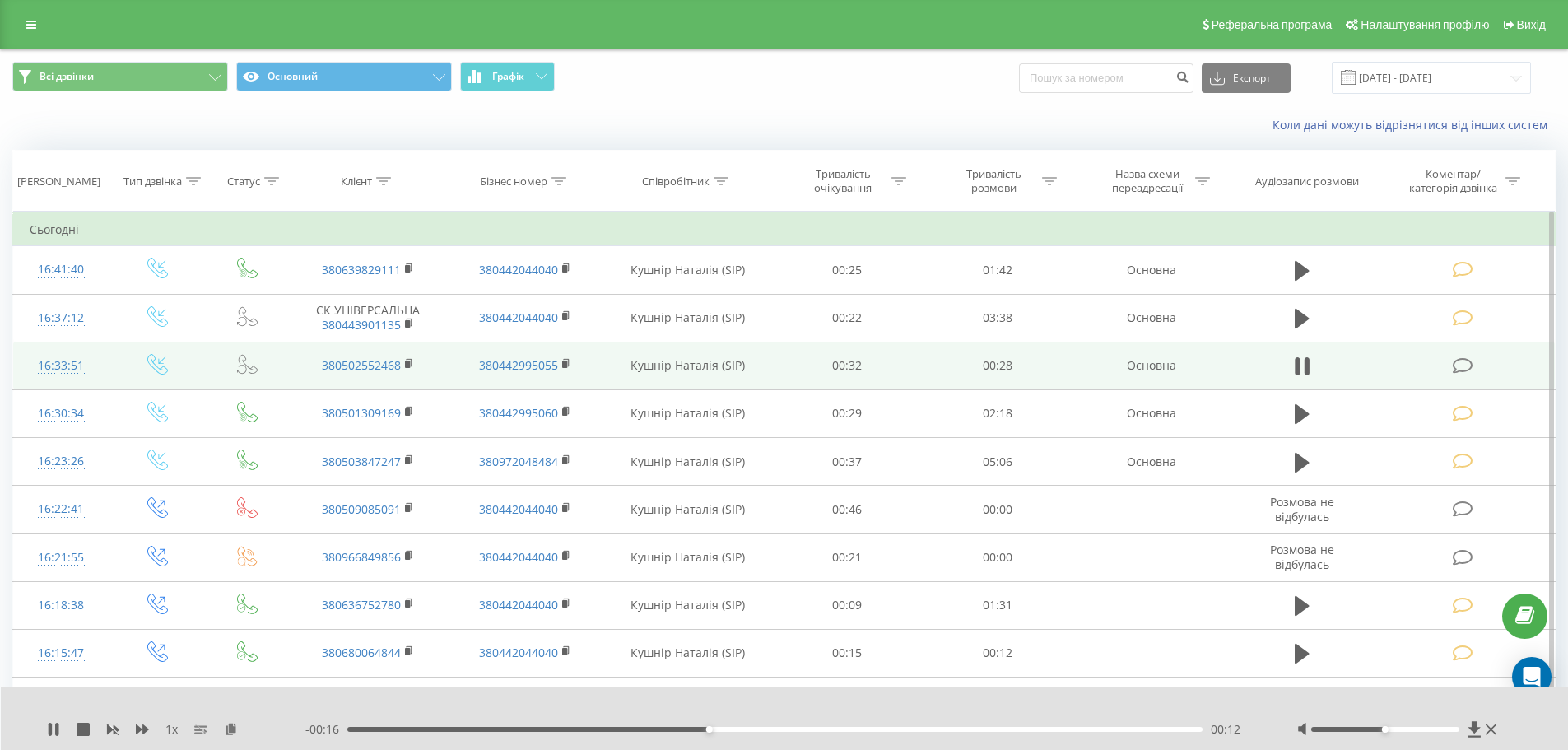
click at [1461, 364] on icon at bounding box center [1463, 366] width 21 height 17
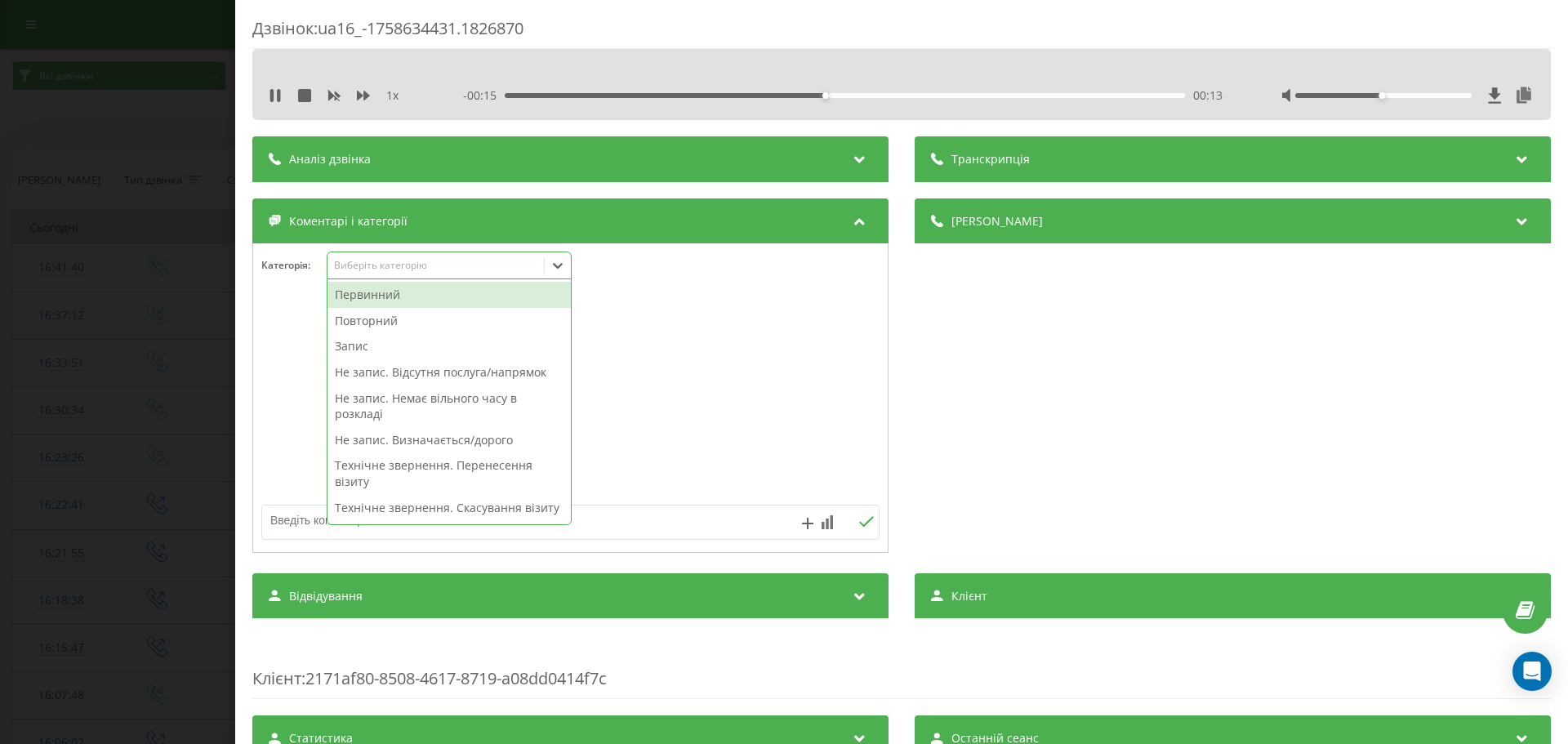
click at [558, 266] on icon at bounding box center [558, 266] width 17 height 16
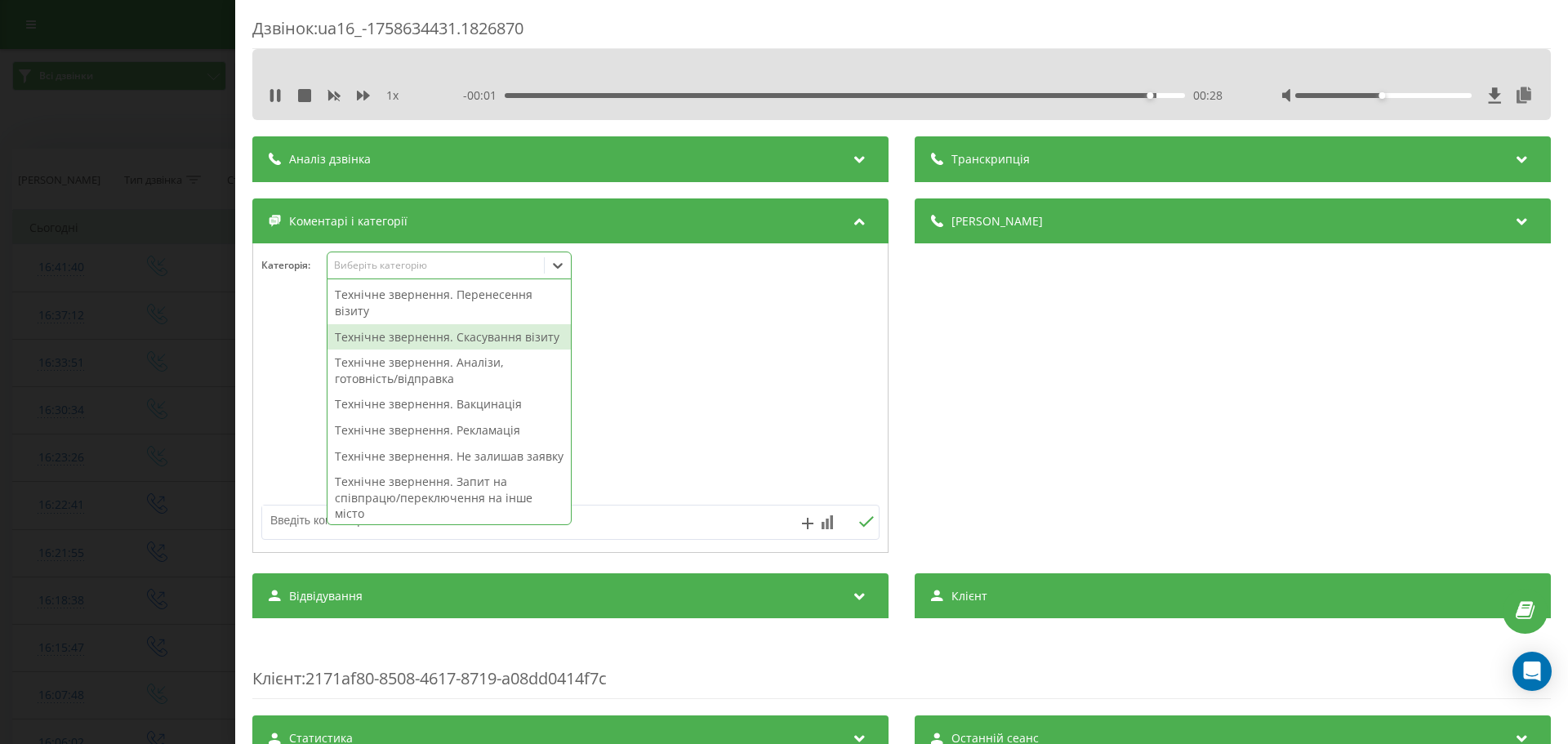
scroll to position [245, 0]
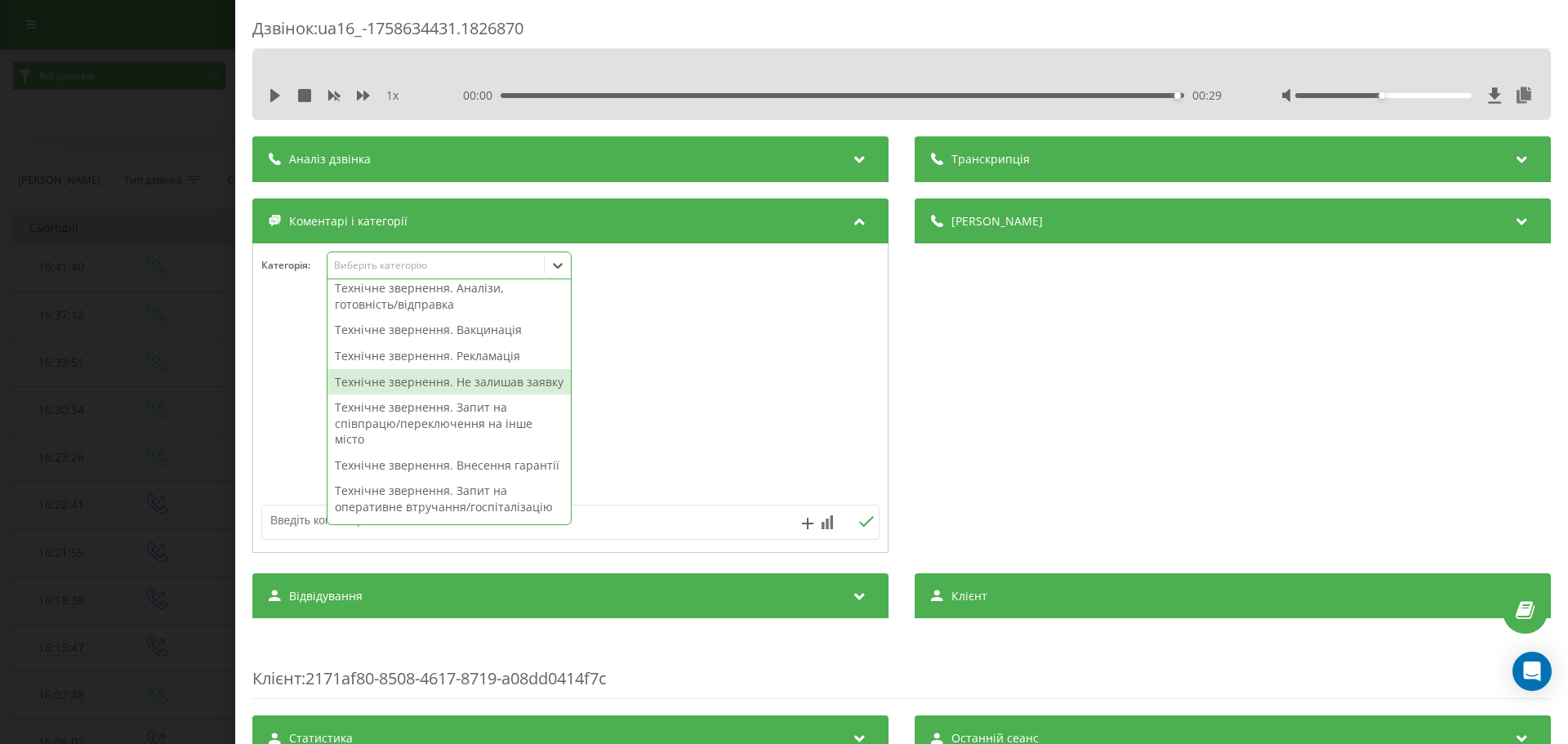
click at [418, 395] on div "Технічне звернення. Не залишав заявку" at bounding box center [449, 382] width 243 height 26
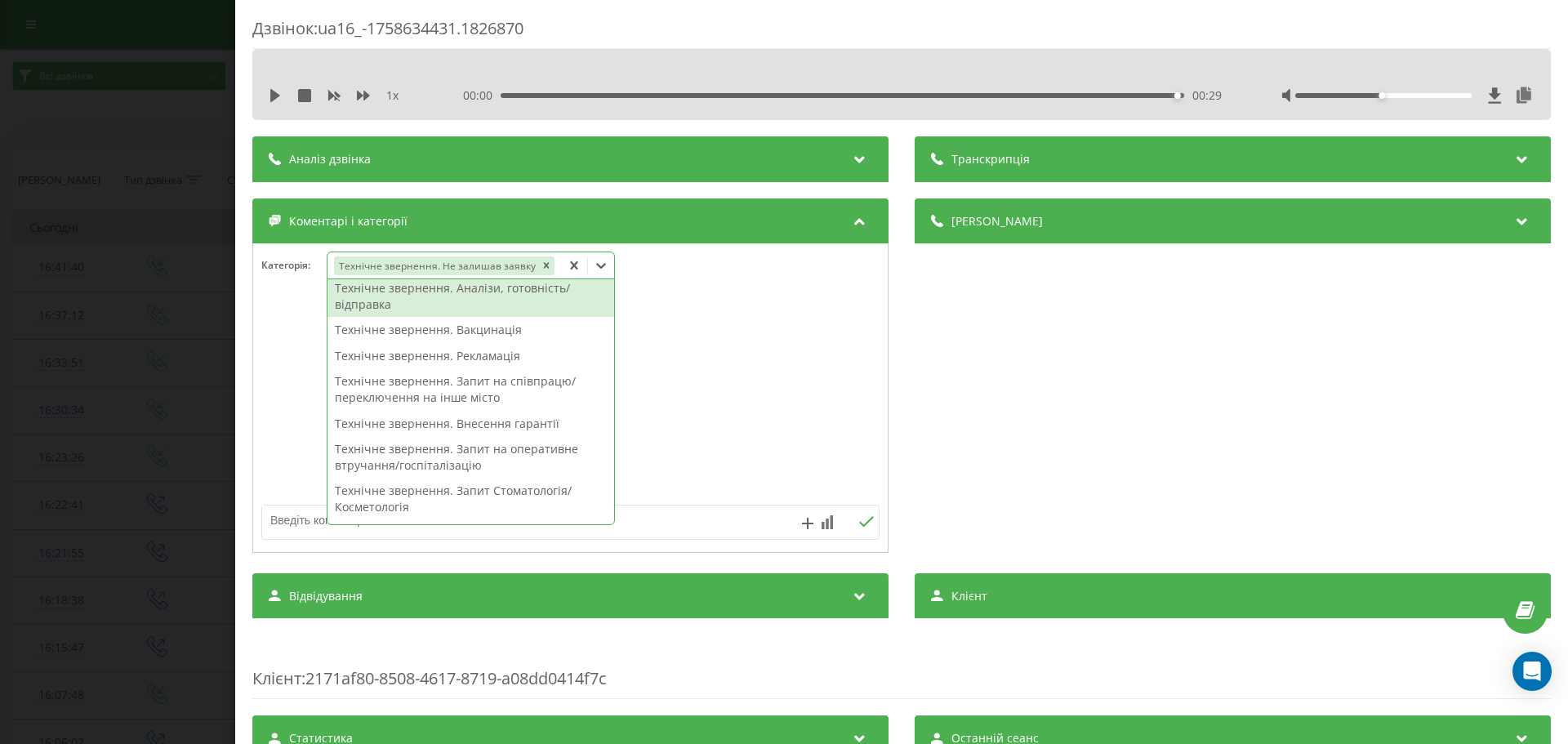
click at [593, 264] on icon at bounding box center [602, 266] width 17 height 16
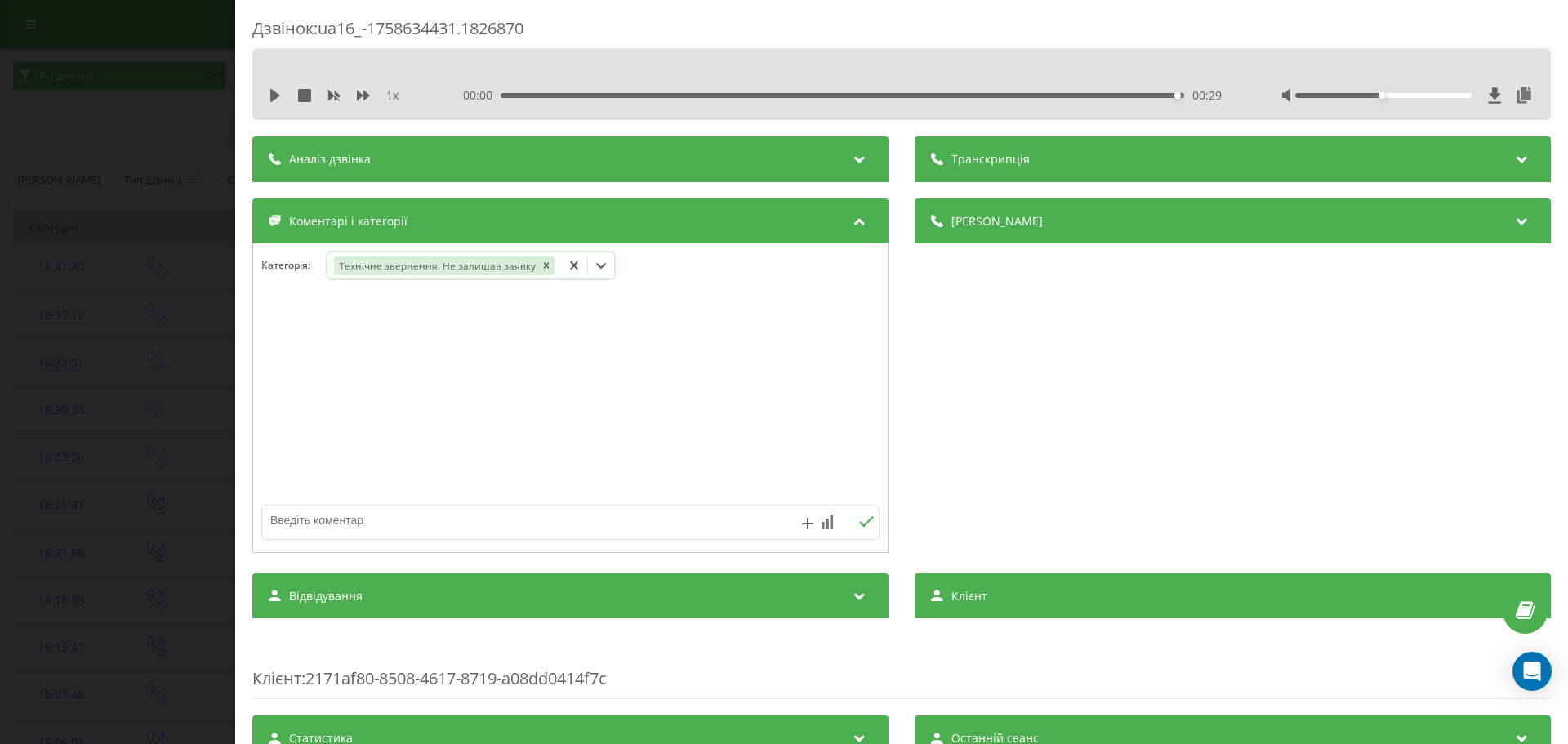
click at [593, 264] on icon at bounding box center [602, 266] width 17 height 16
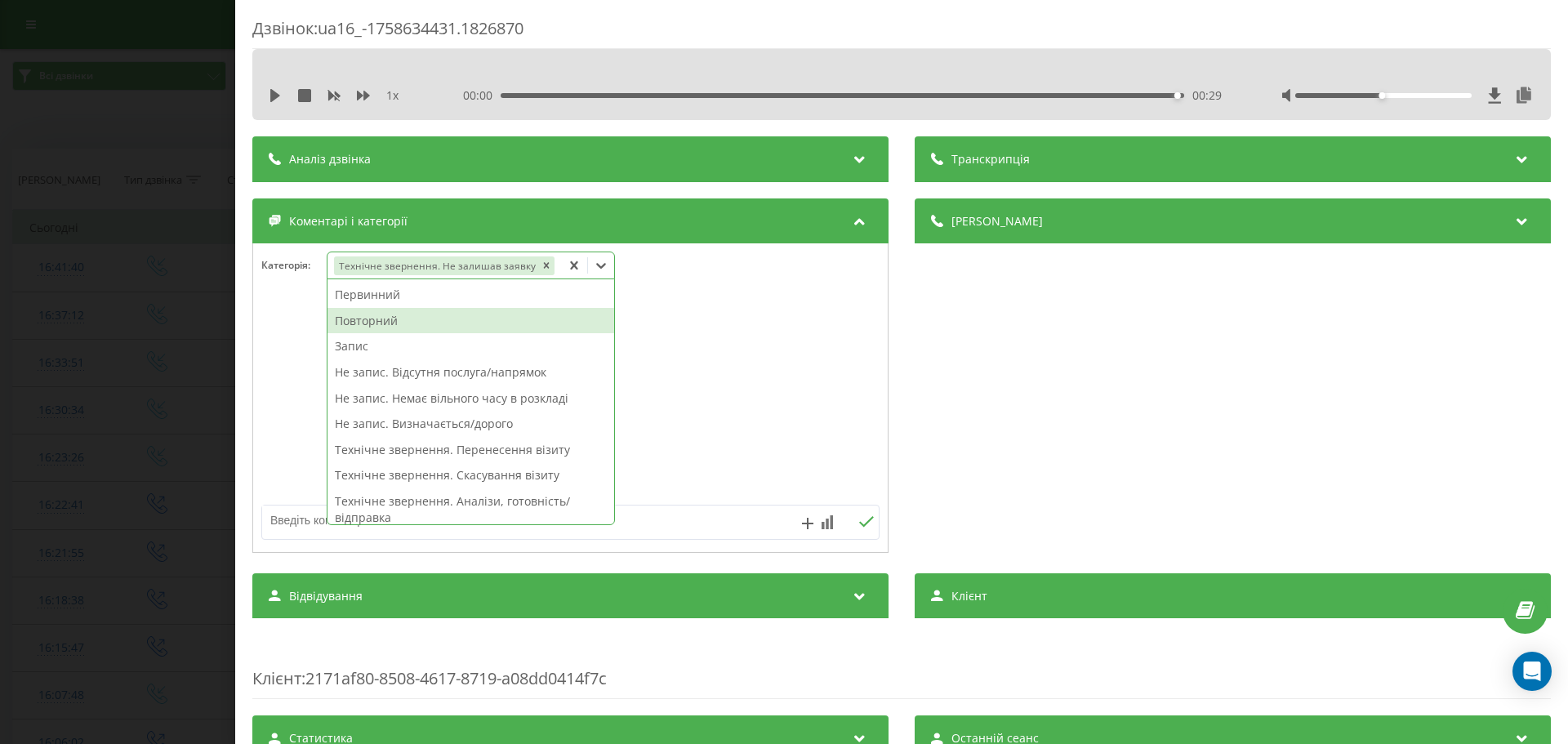
click at [377, 319] on div "Повторний" at bounding box center [470, 321] width 286 height 26
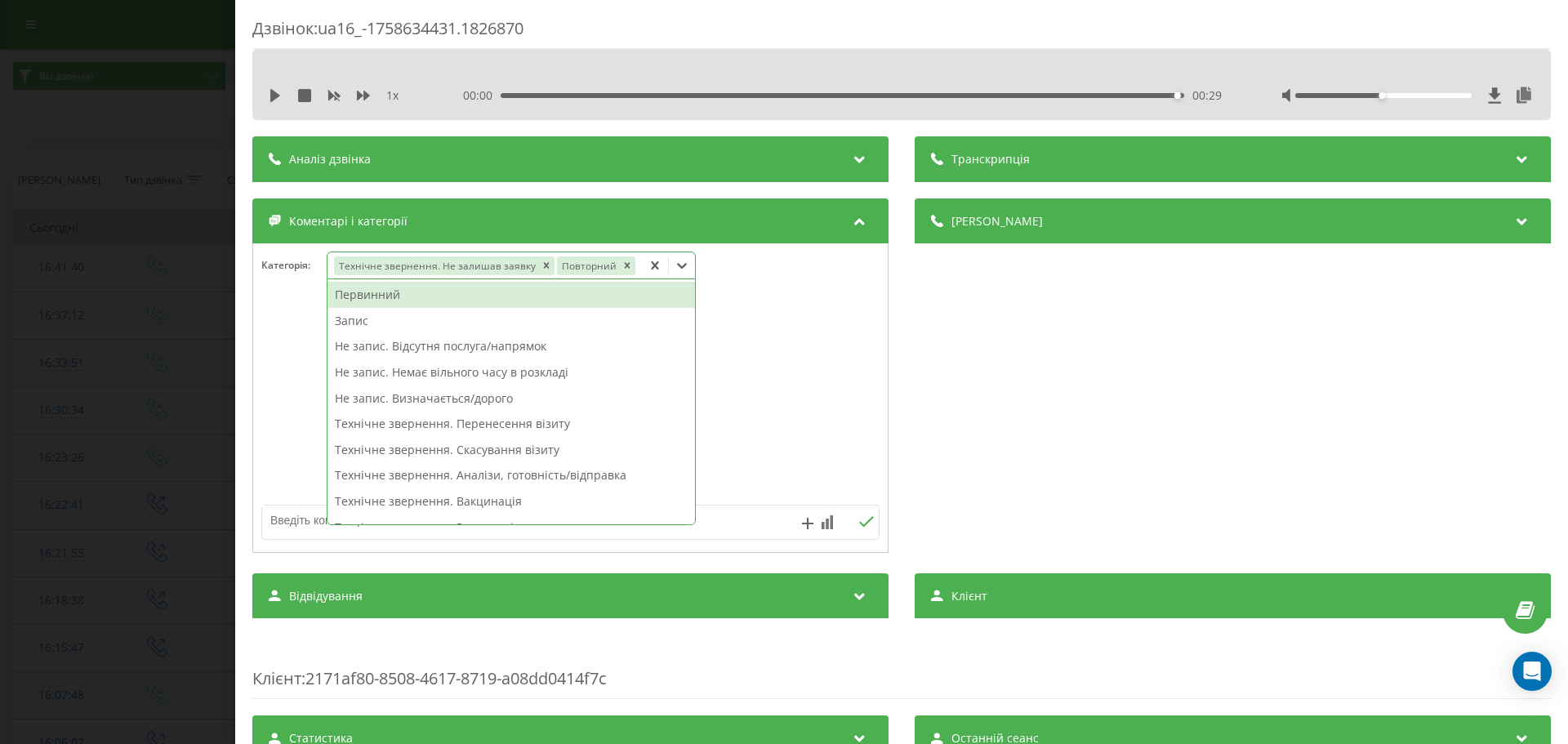
click at [673, 269] on icon at bounding box center [682, 266] width 17 height 16
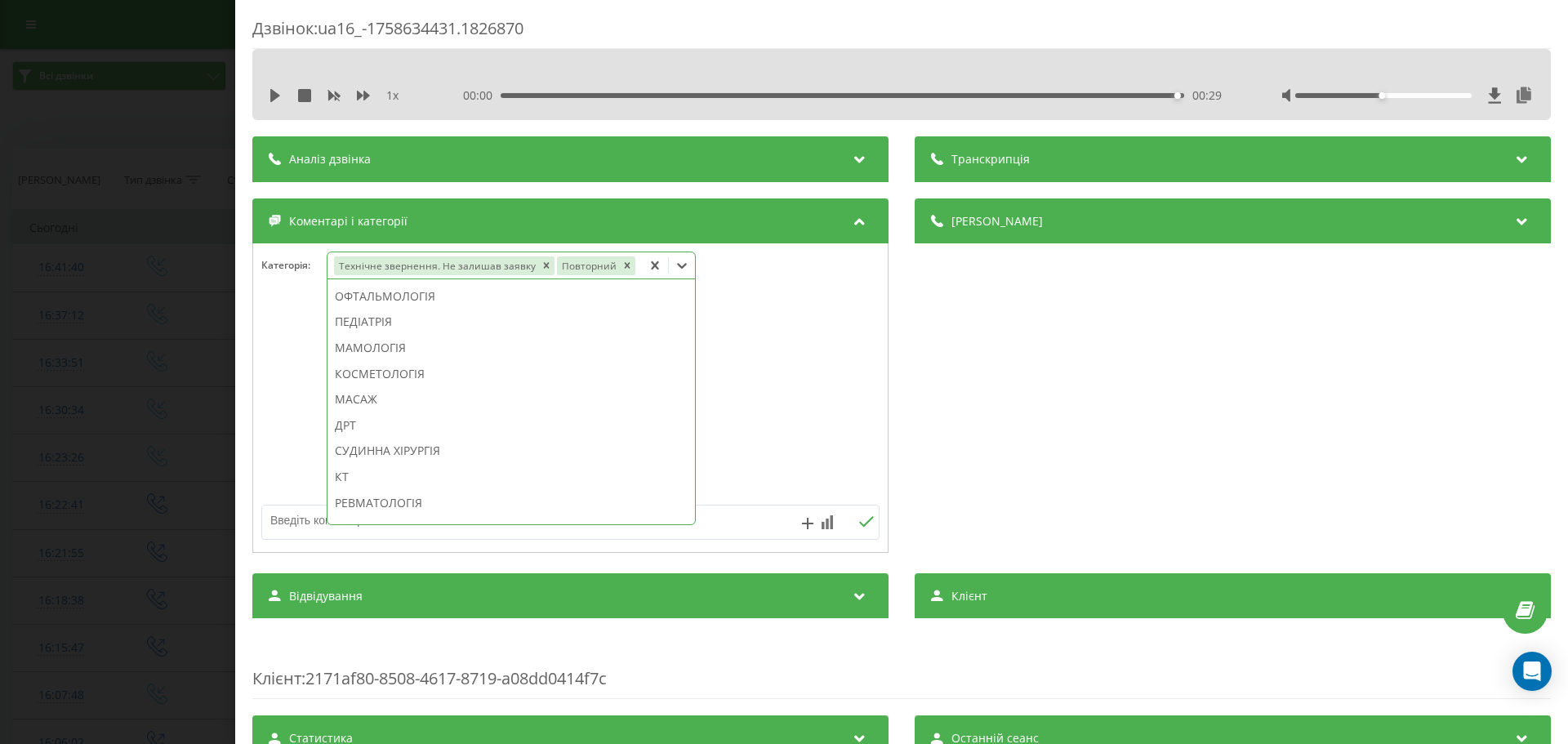
scroll to position [841, 0]
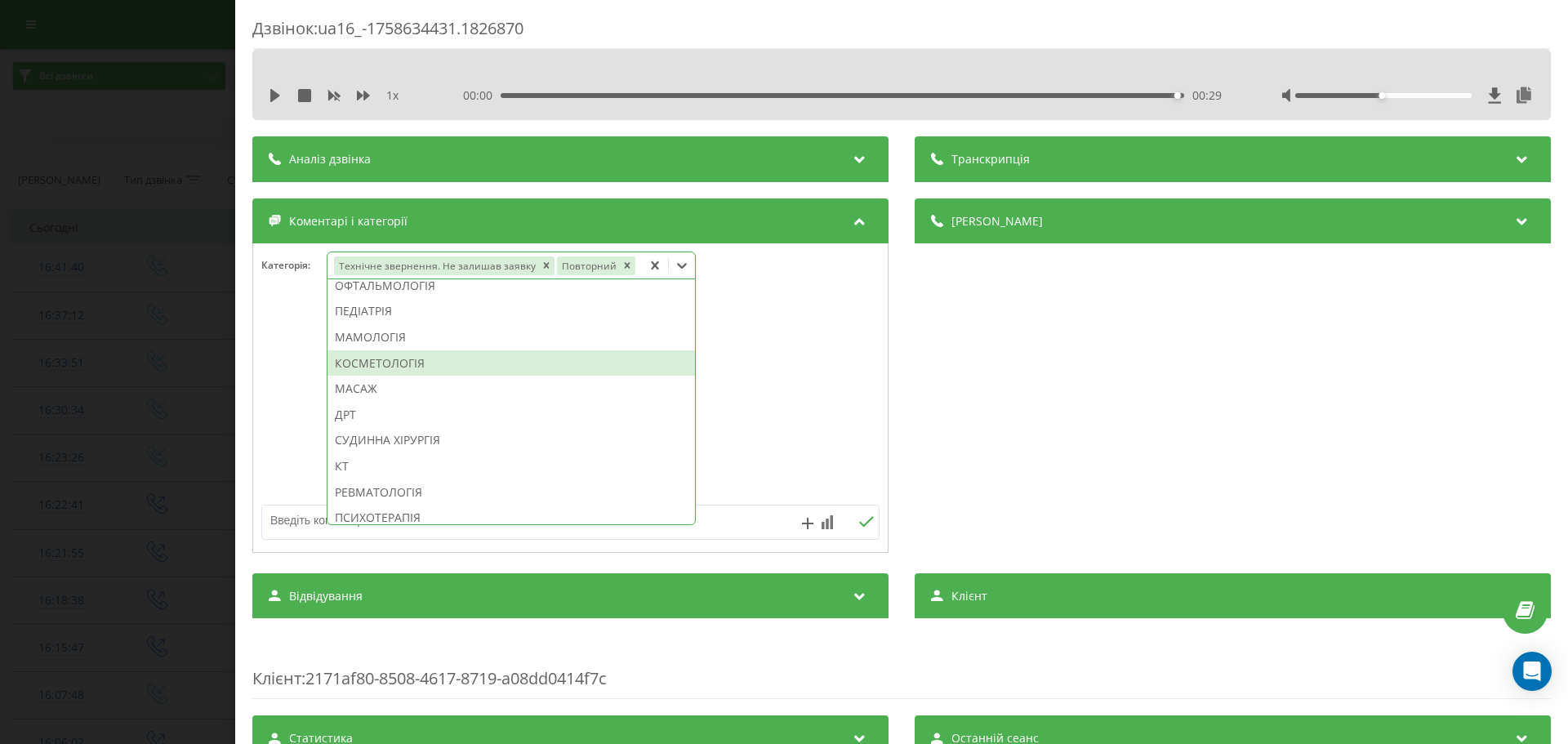
click at [423, 356] on div "КОСМЕТОЛОГІЯ" at bounding box center [511, 364] width 367 height 26
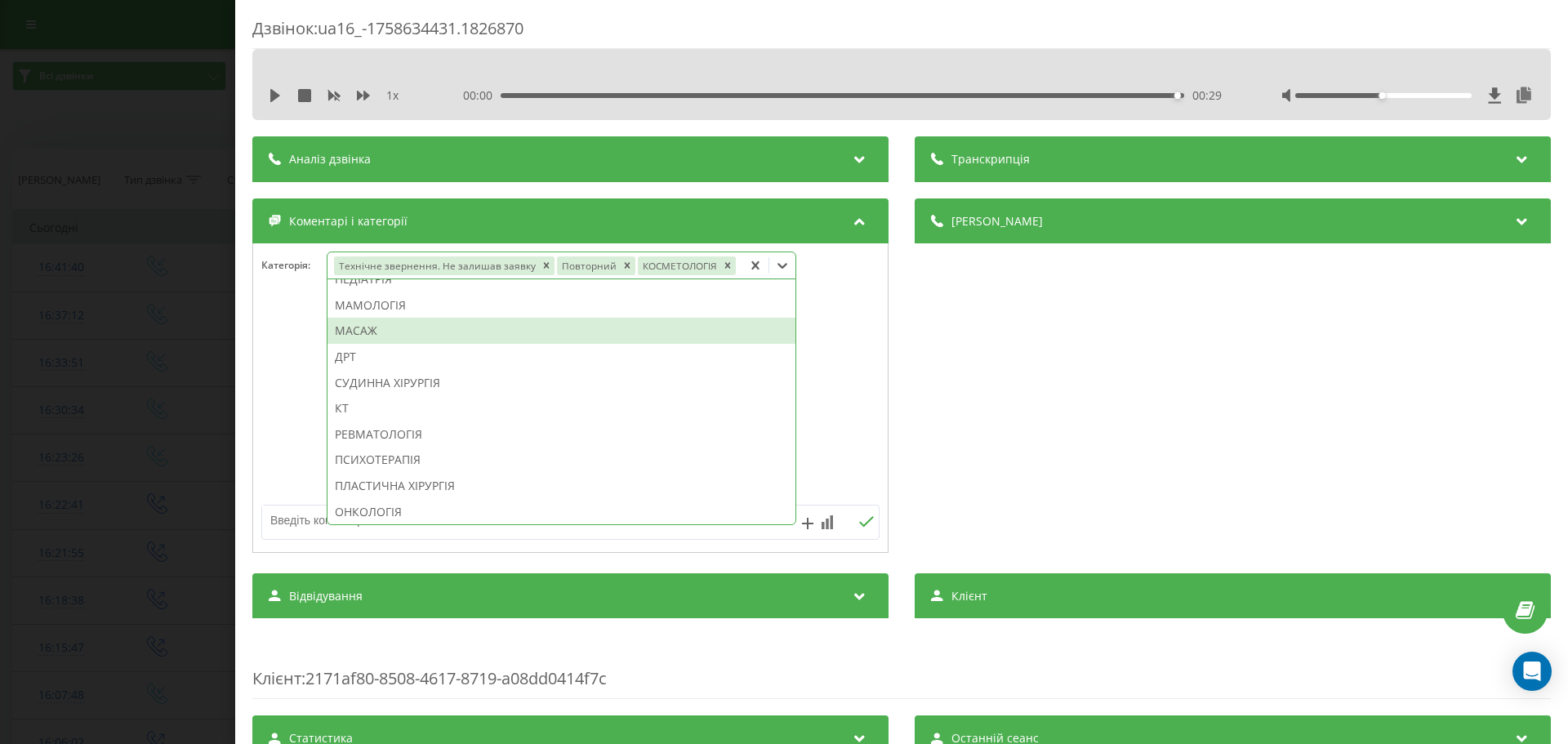
scroll to position [808, 0]
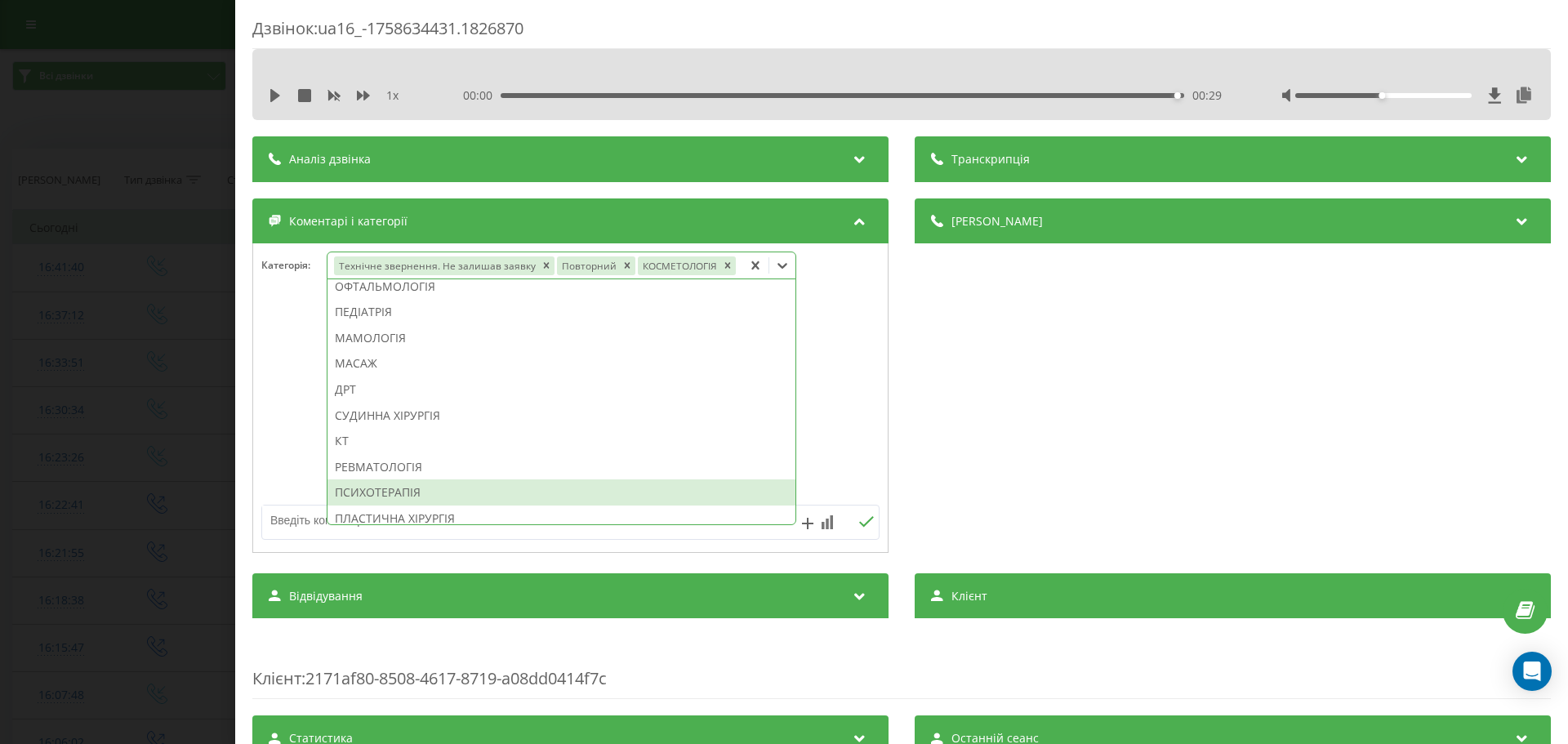
click at [323, 518] on textarea at bounding box center [509, 520] width 494 height 30
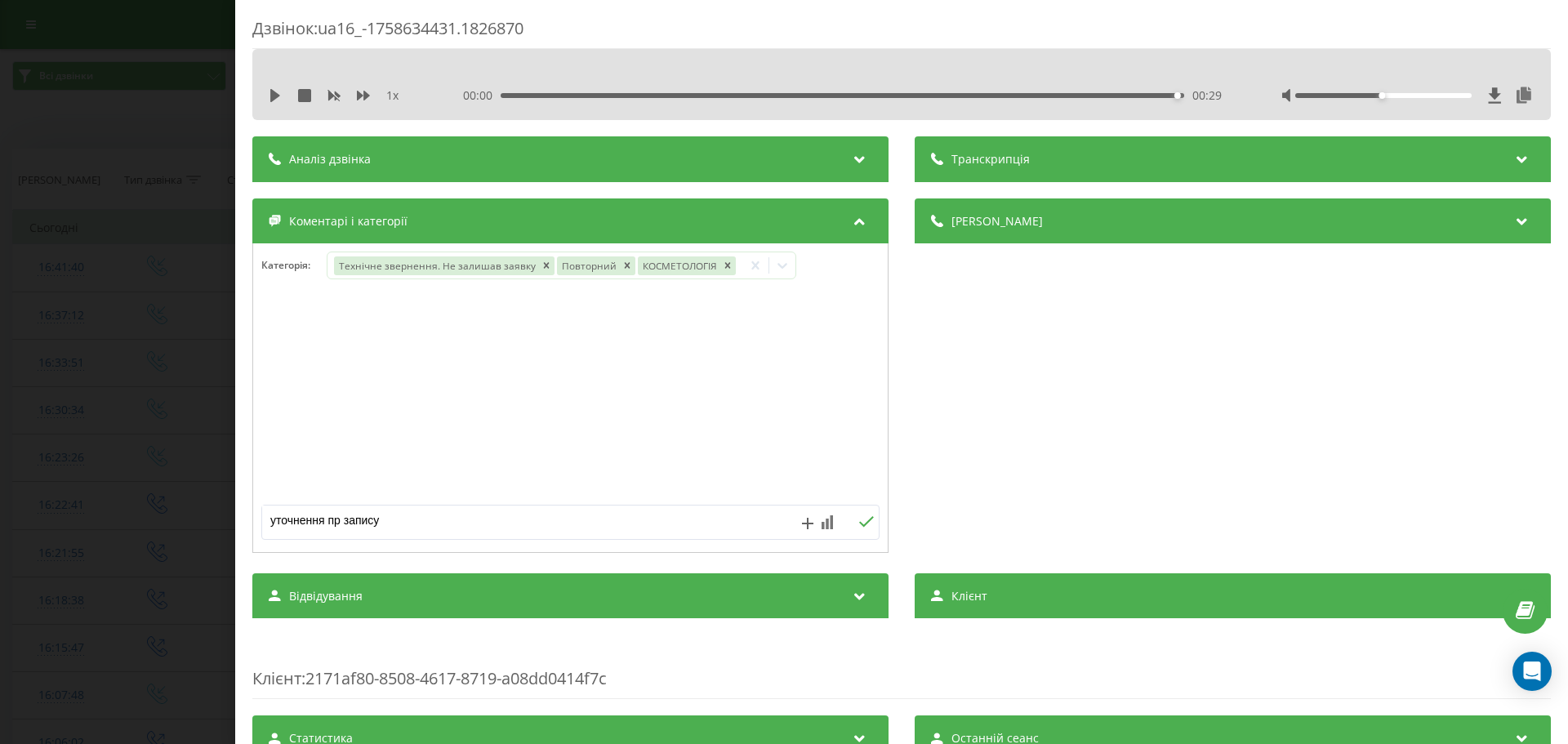
type textarea "уточнення пр запису"
click at [858, 520] on icon at bounding box center [866, 521] width 16 height 12
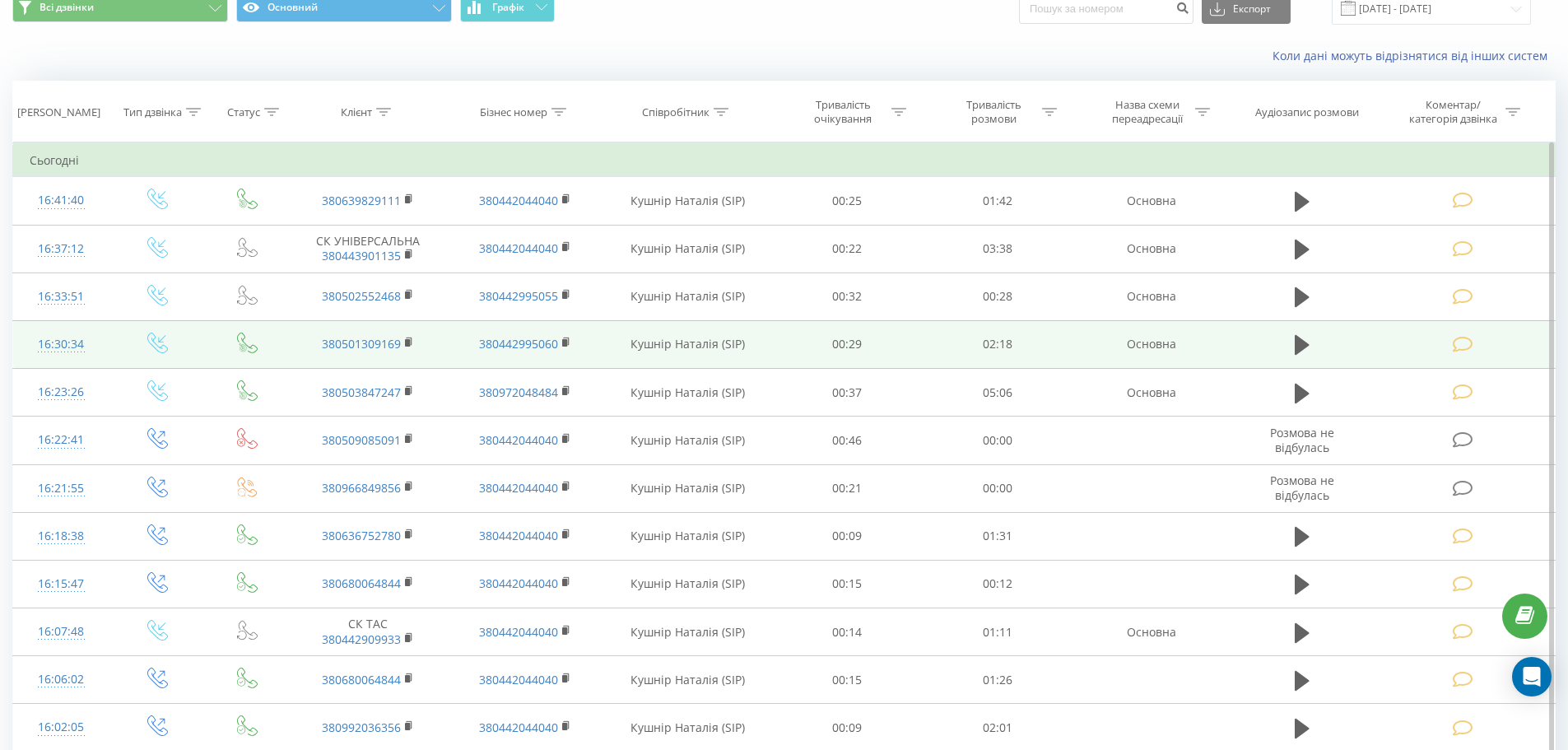
scroll to position [82, 0]
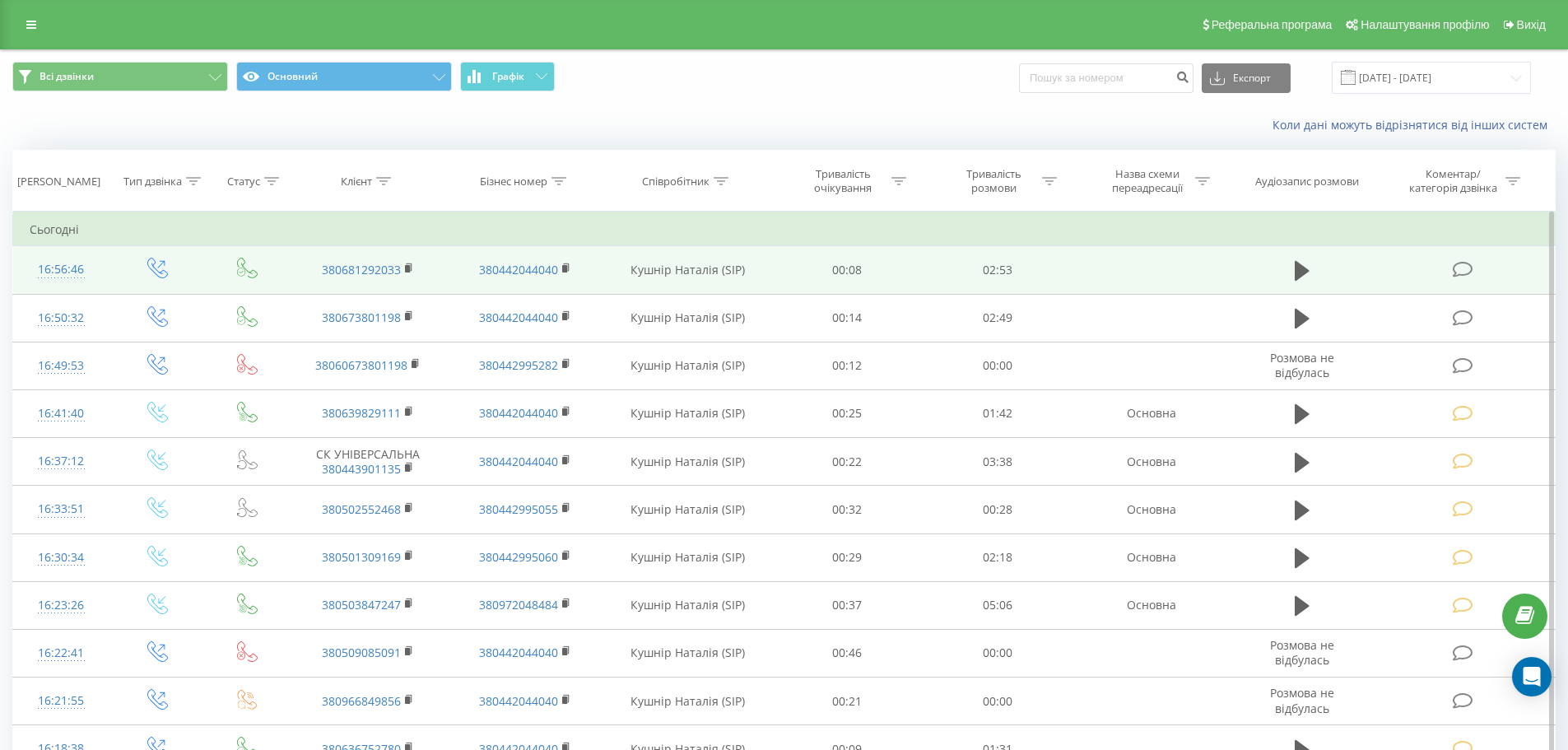
click at [1466, 271] on icon at bounding box center [1463, 269] width 21 height 17
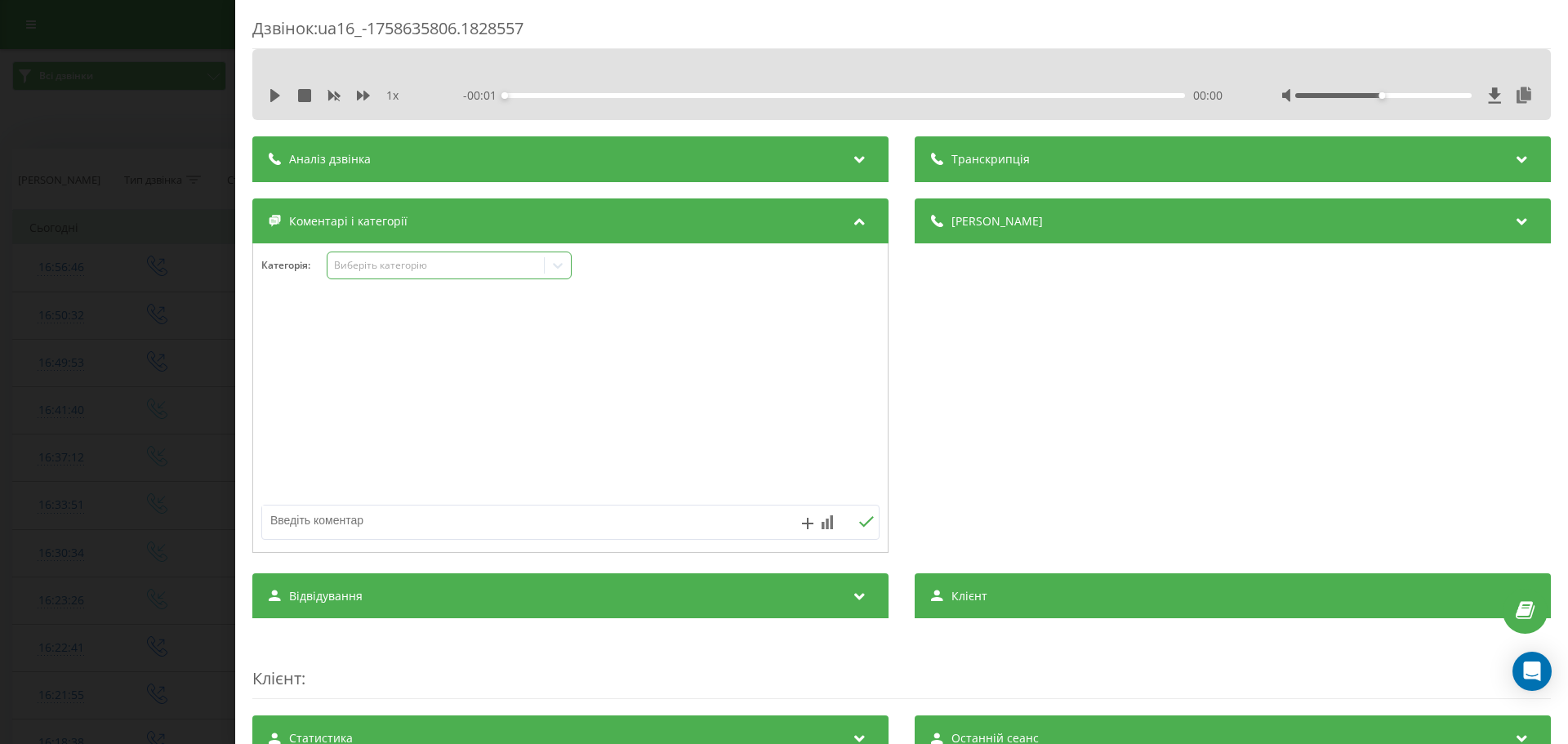
click at [560, 262] on icon at bounding box center [558, 266] width 17 height 16
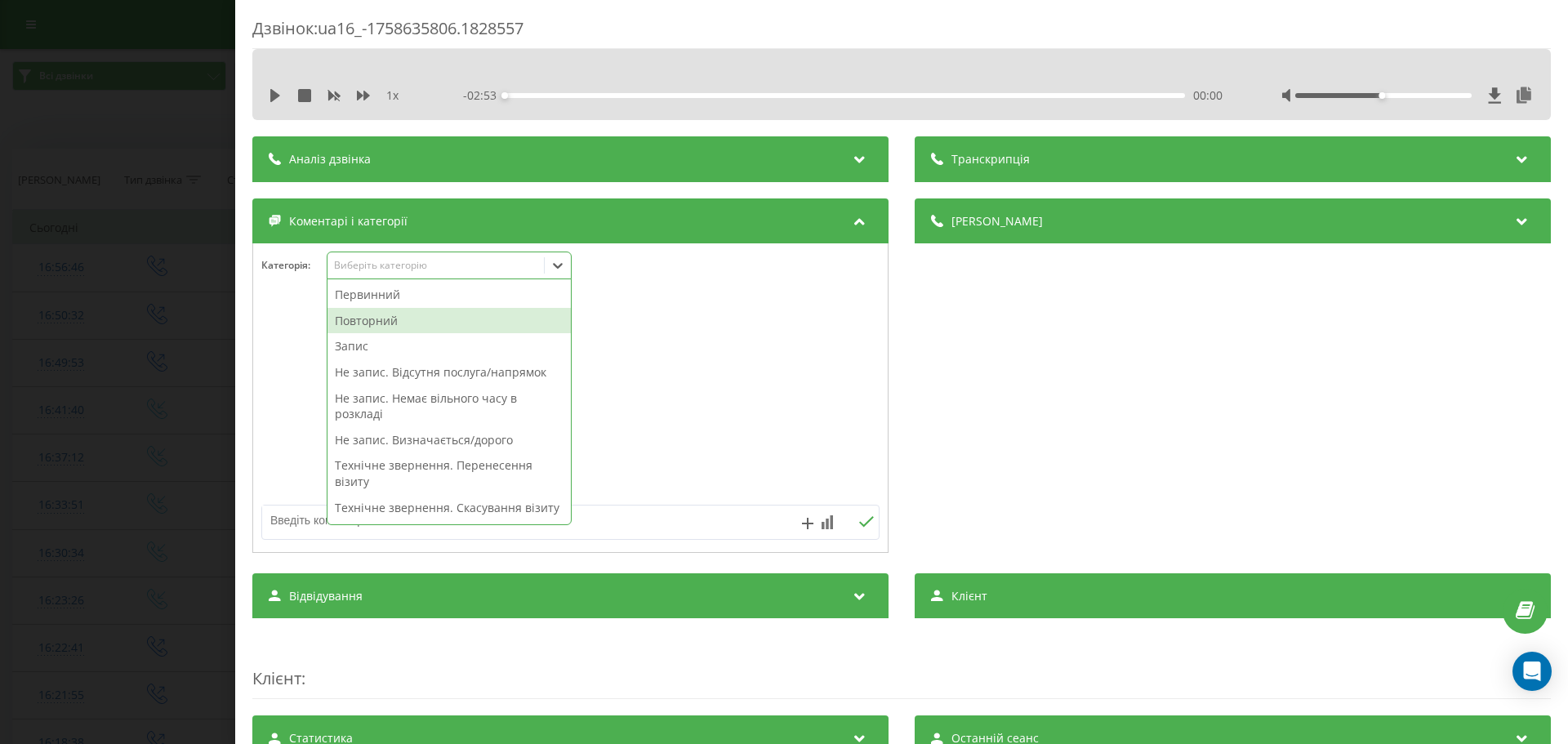
click at [367, 320] on div "Повторний" at bounding box center [449, 321] width 243 height 26
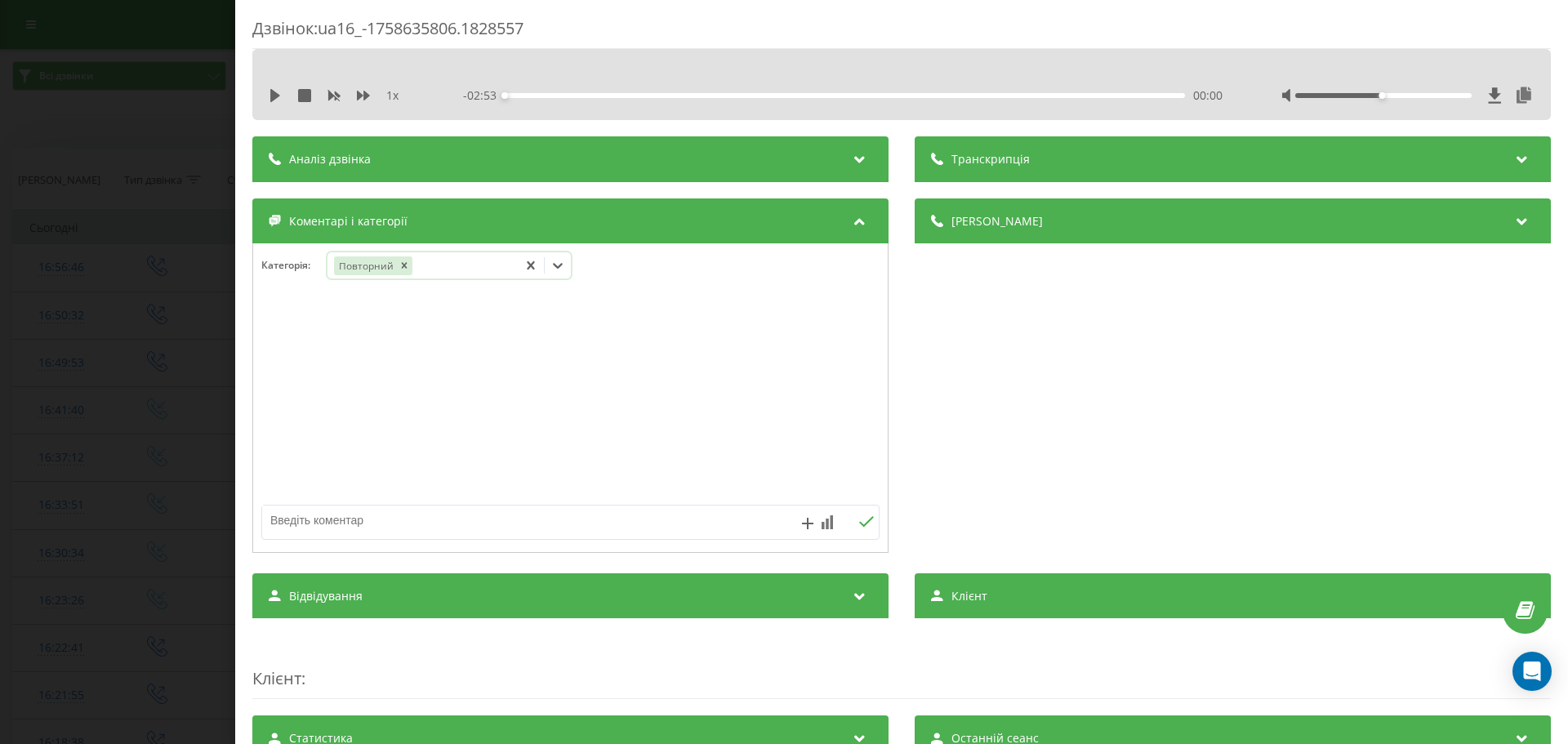
click at [562, 266] on icon at bounding box center [558, 266] width 10 height 6
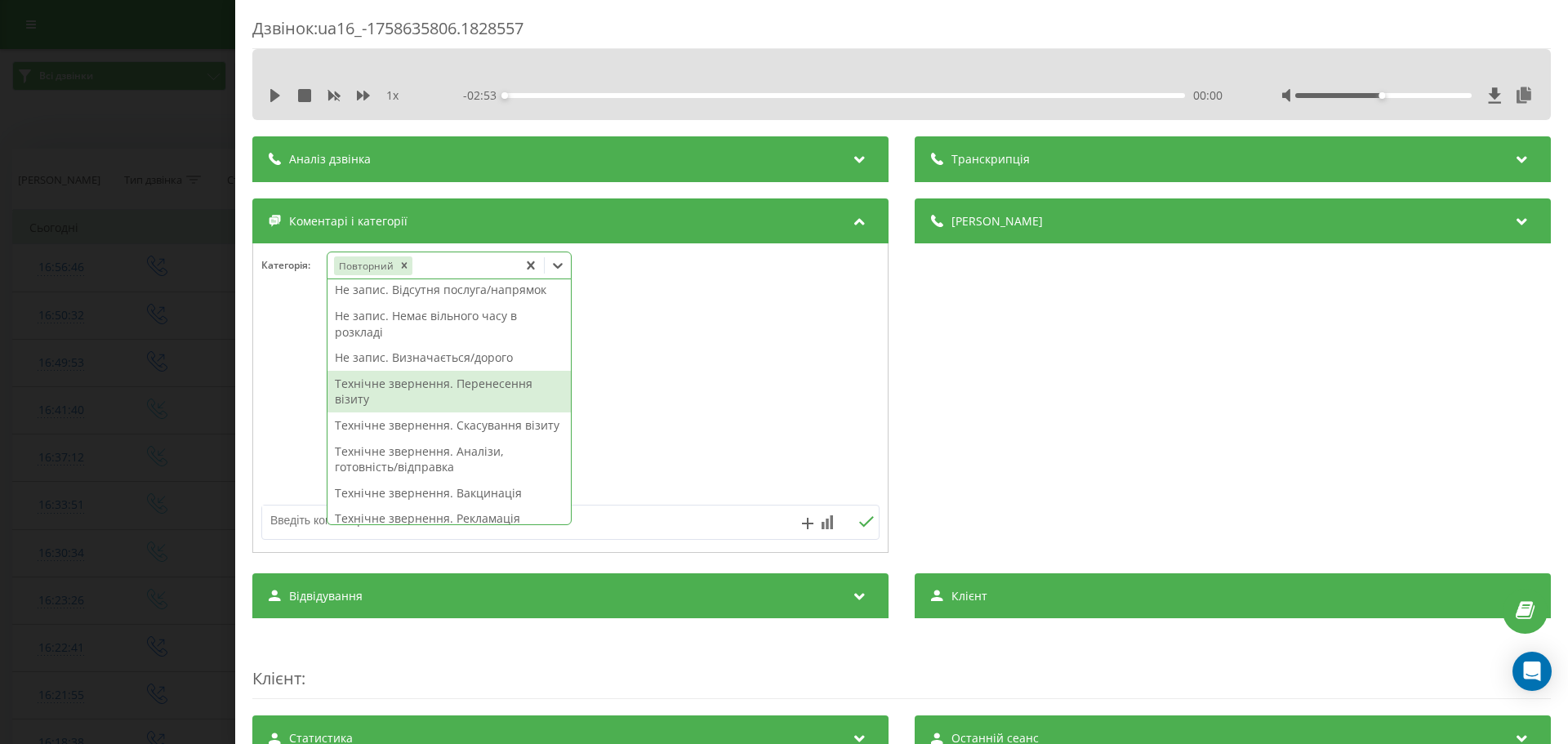
scroll to position [82, 0]
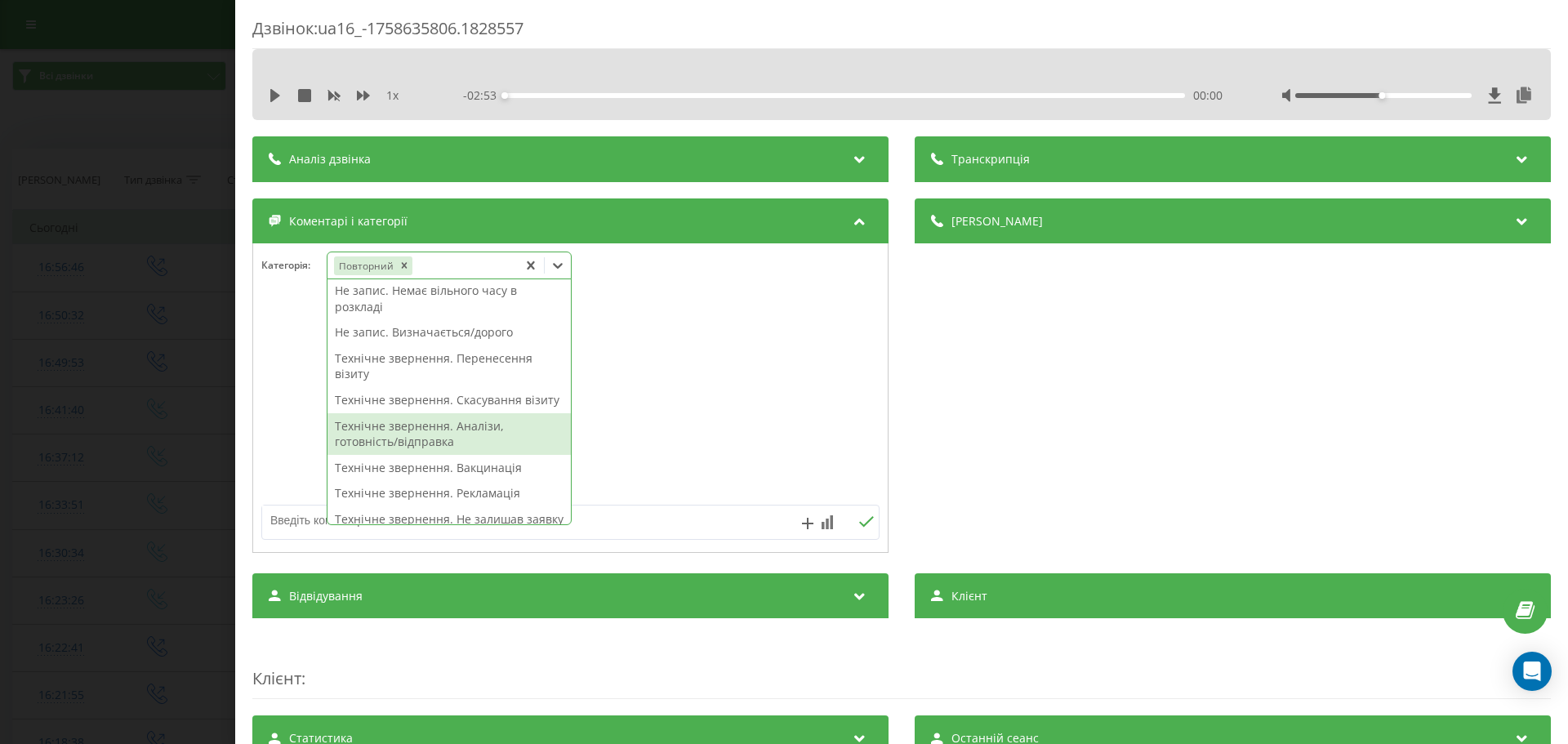
click at [387, 446] on div "Технічне звернення. Аналізи, готовність/відправка" at bounding box center [449, 434] width 243 height 41
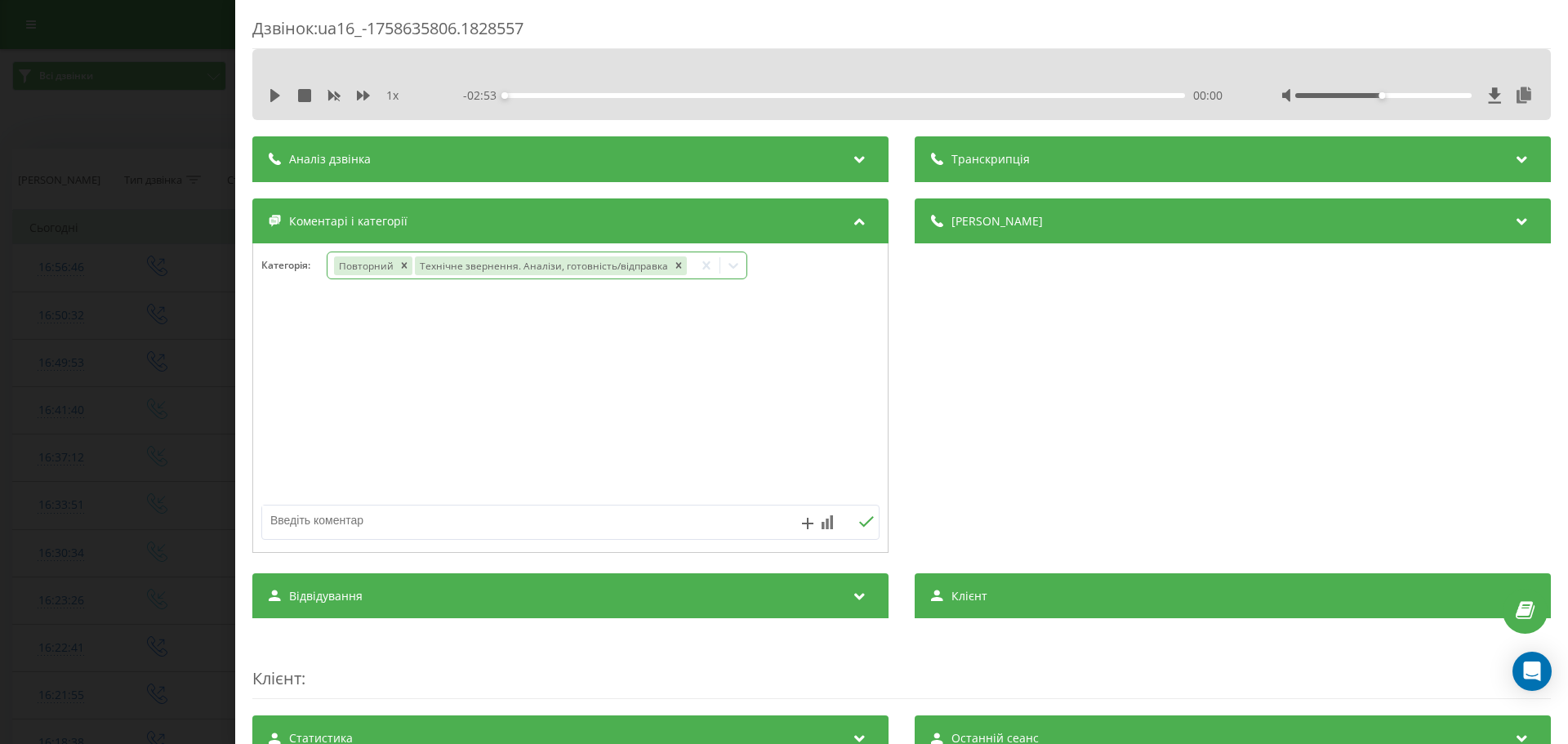
click at [725, 268] on icon at bounding box center [734, 266] width 17 height 16
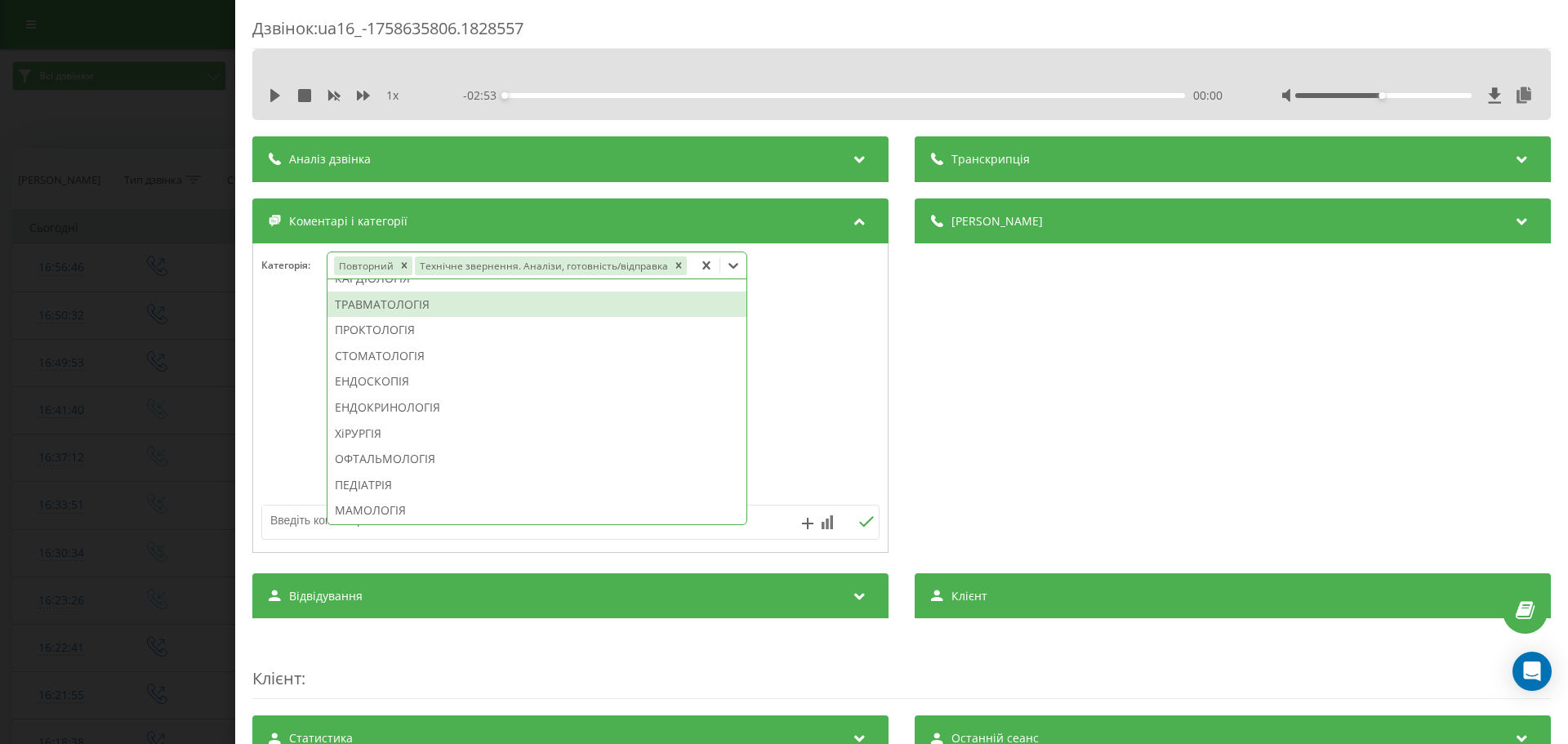
scroll to position [653, 0]
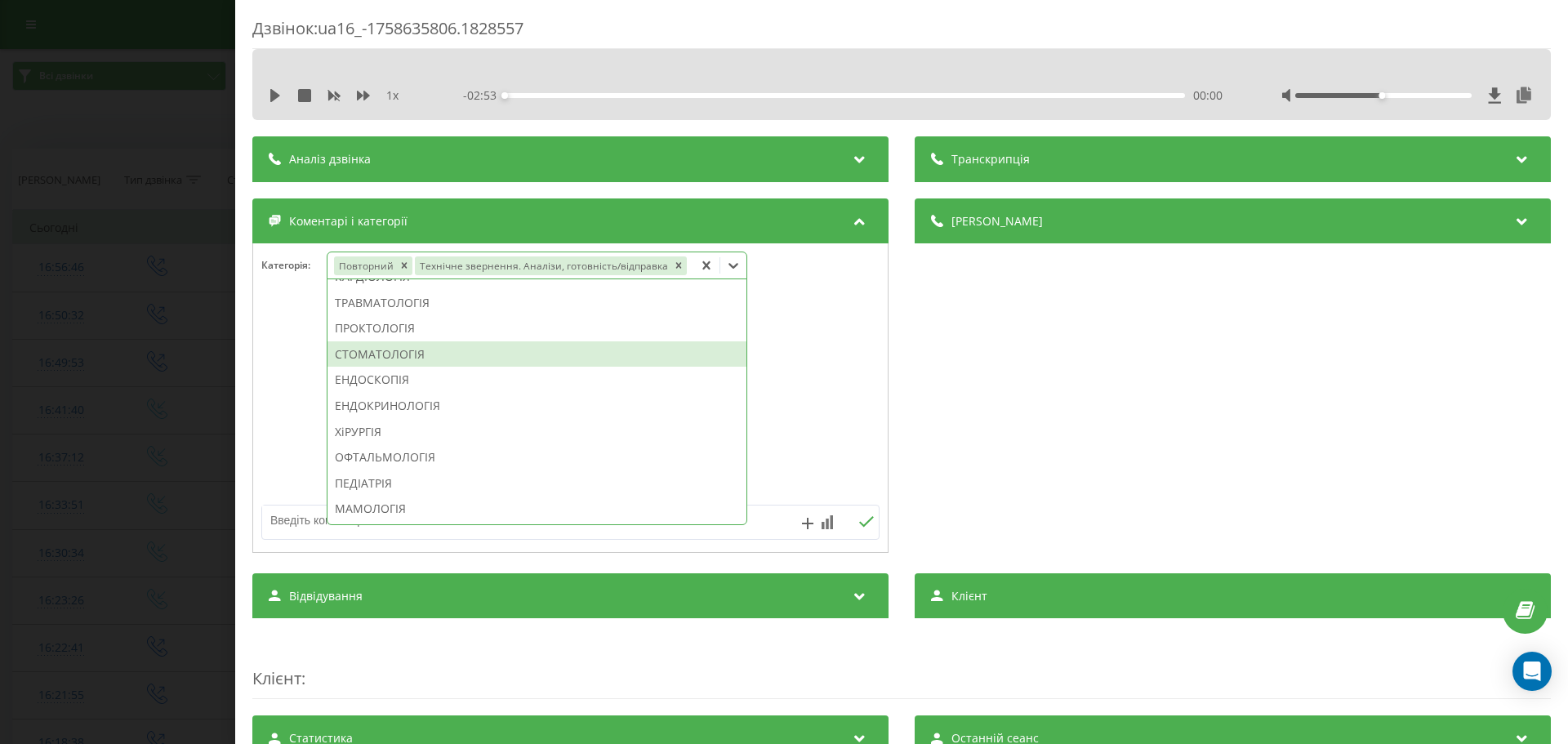
click at [399, 355] on div "СТОМАТОЛОГІЯ" at bounding box center [537, 355] width 419 height 26
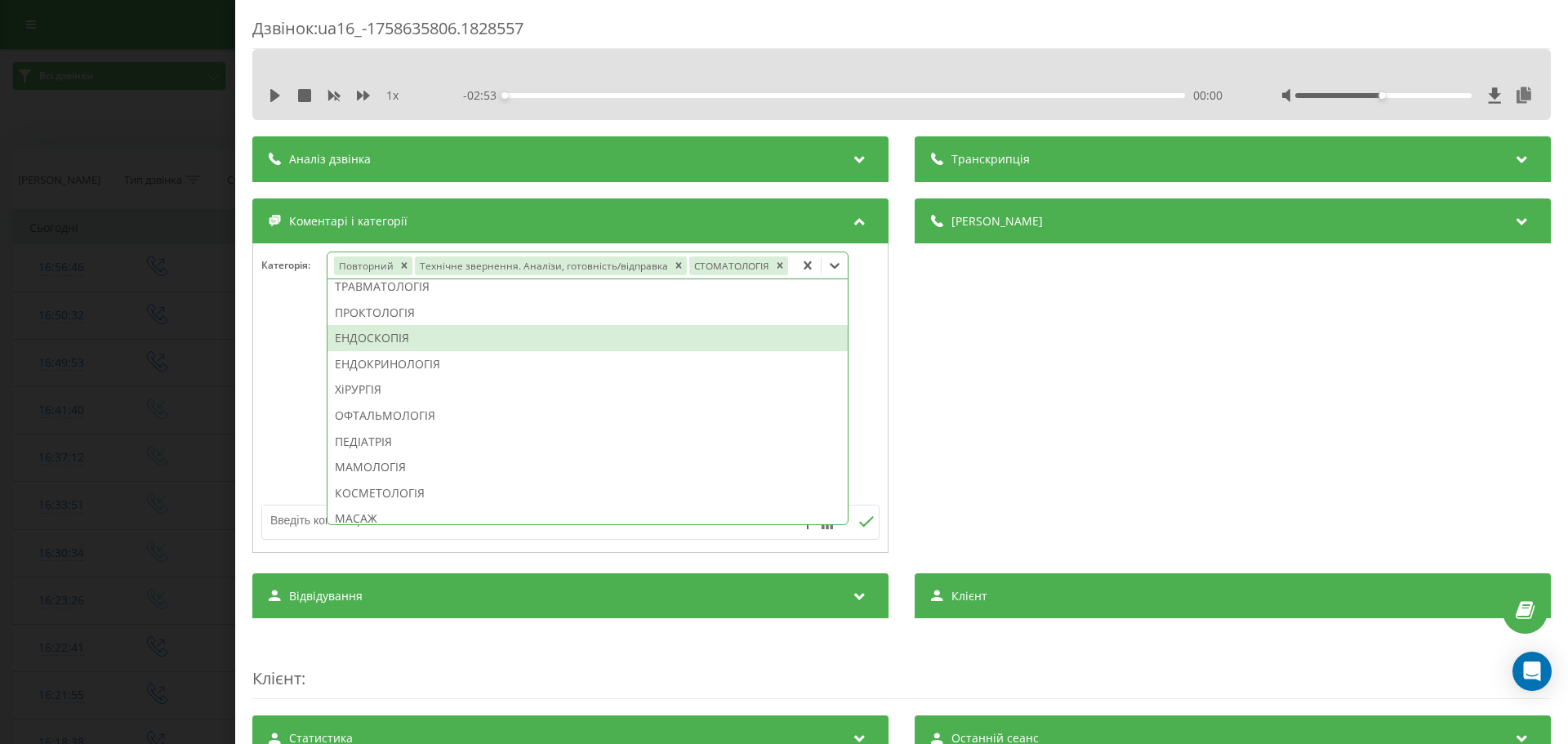
scroll to position [637, 0]
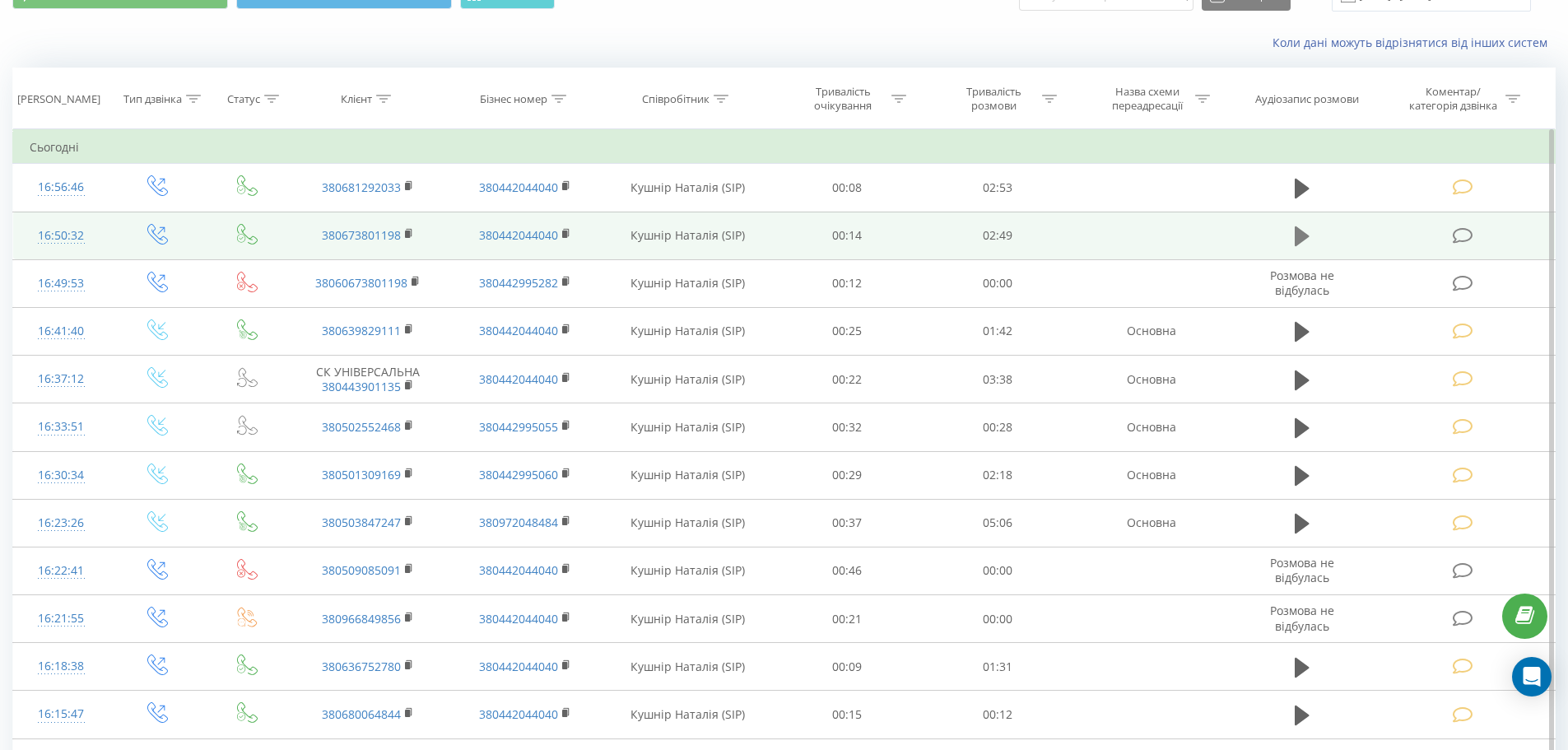
click at [1303, 236] on icon at bounding box center [1303, 236] width 15 height 20
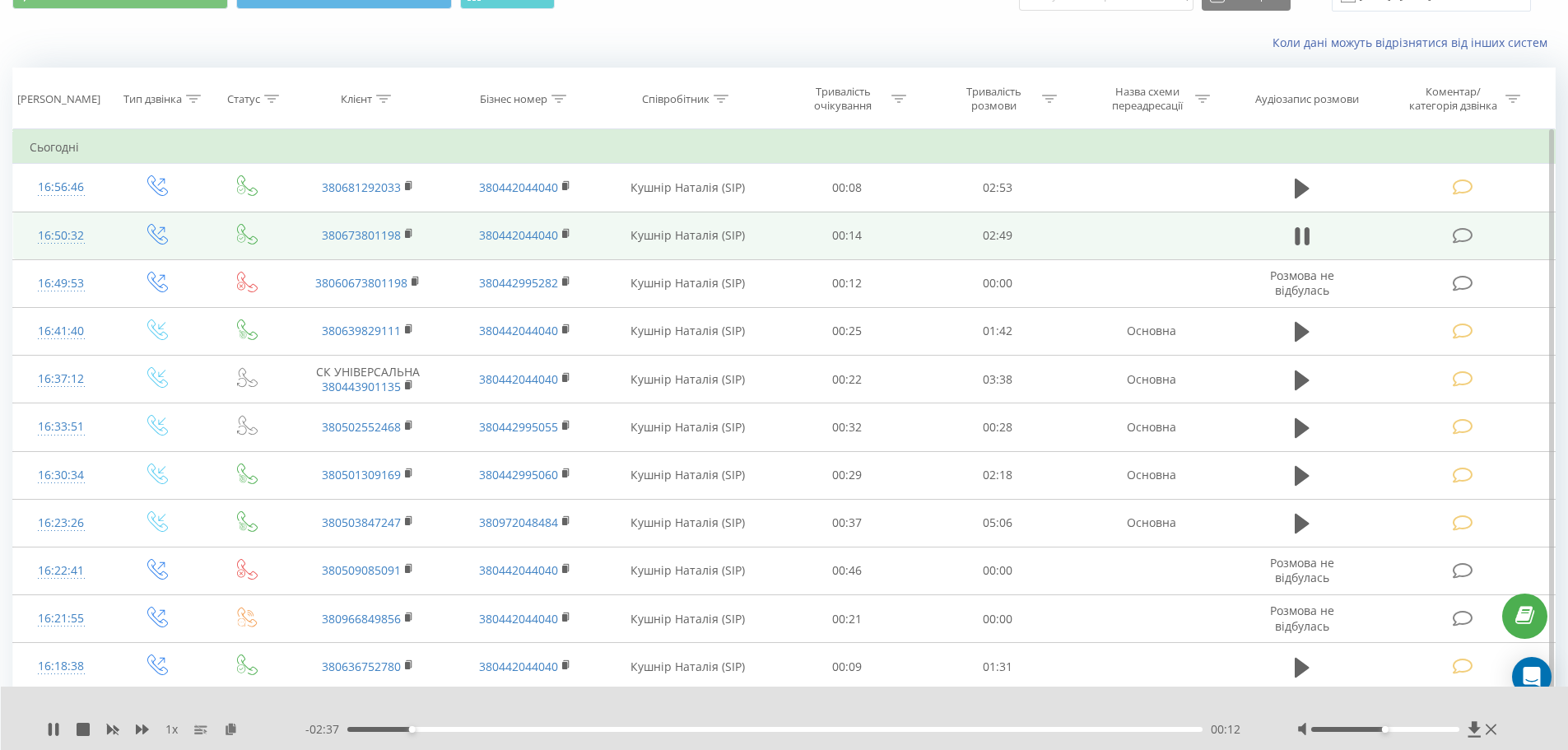
click at [1462, 234] on icon at bounding box center [1463, 235] width 21 height 17
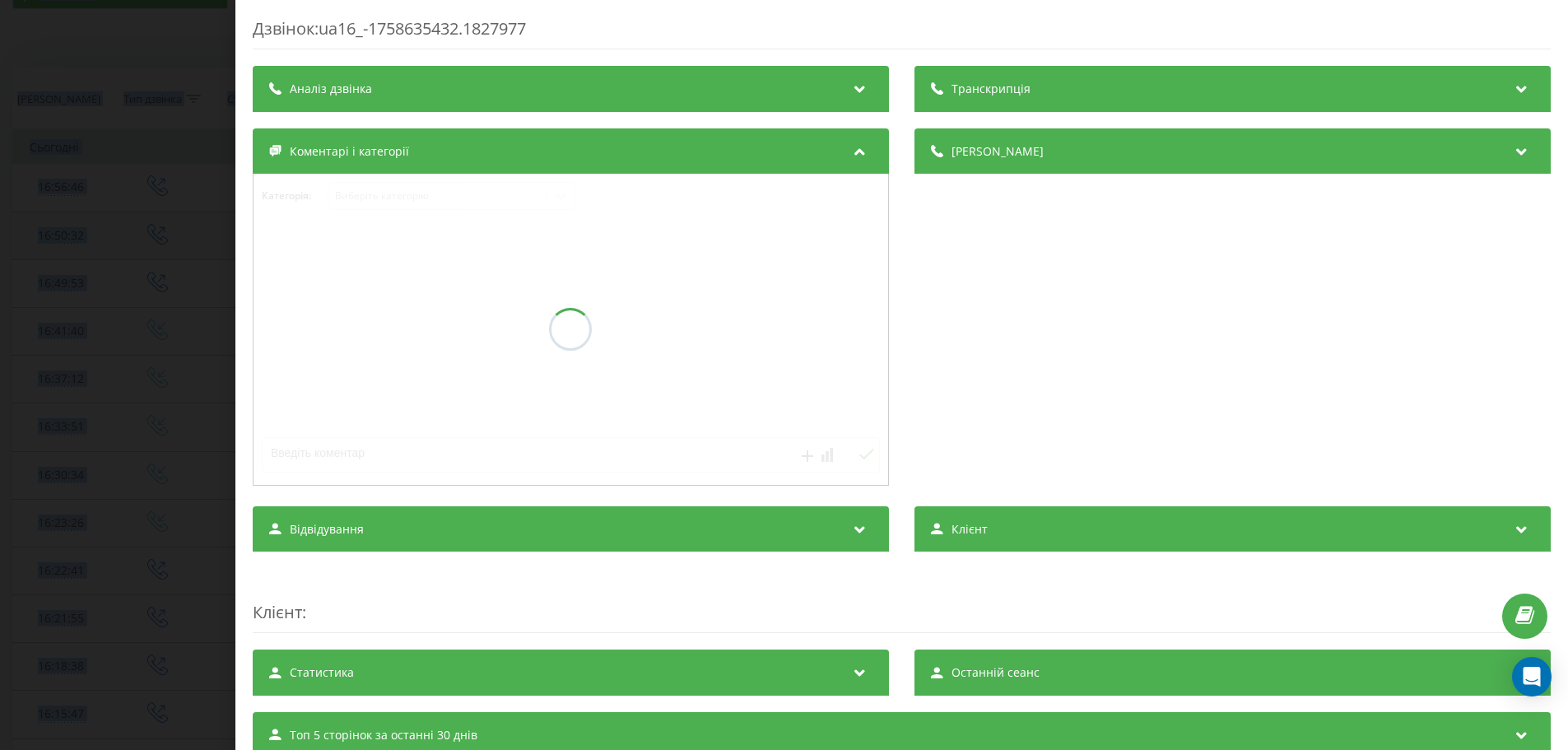
click at [1462, 234] on div "[PERSON_NAME]" at bounding box center [1233, 308] width 636 height 361
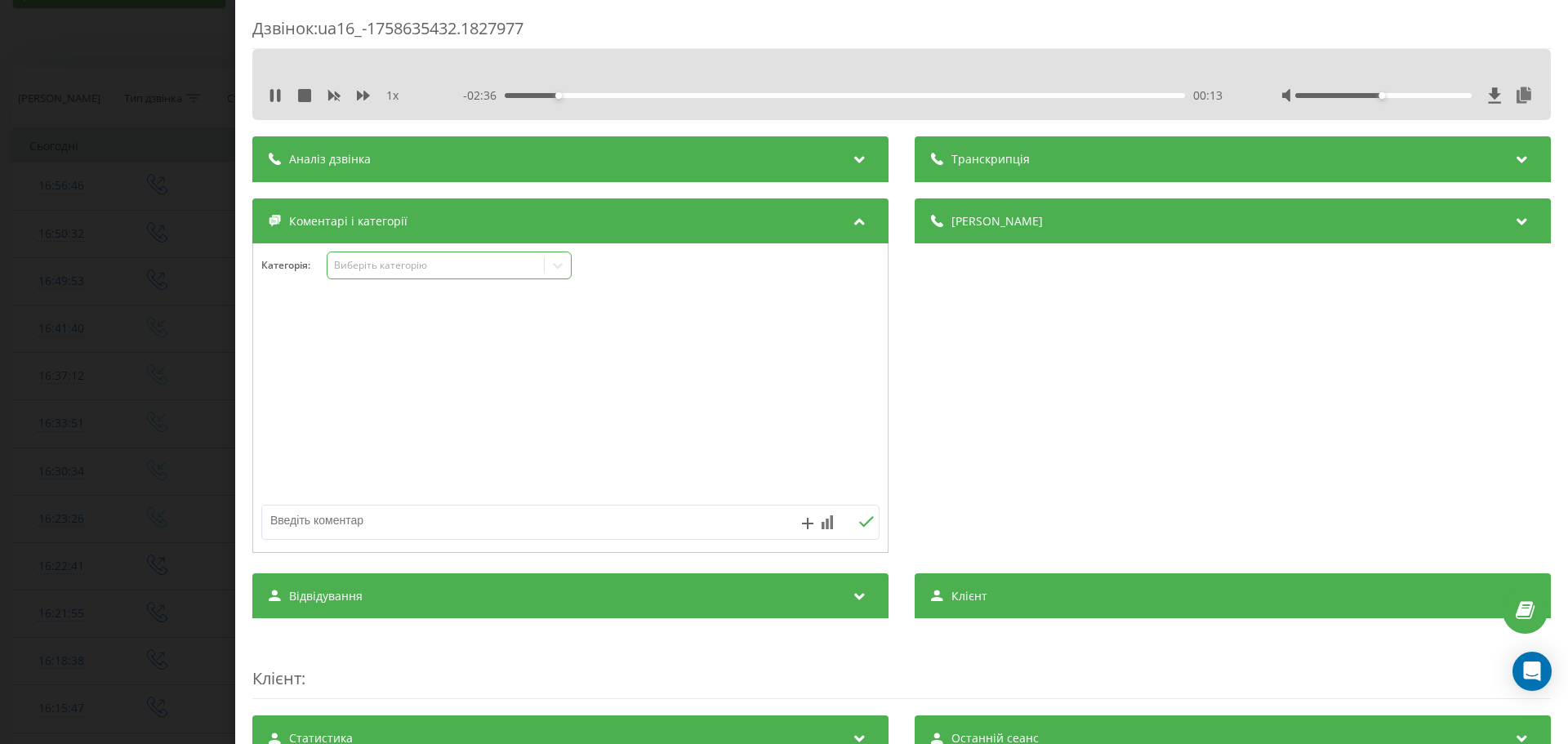
click at [562, 259] on icon at bounding box center [558, 266] width 17 height 16
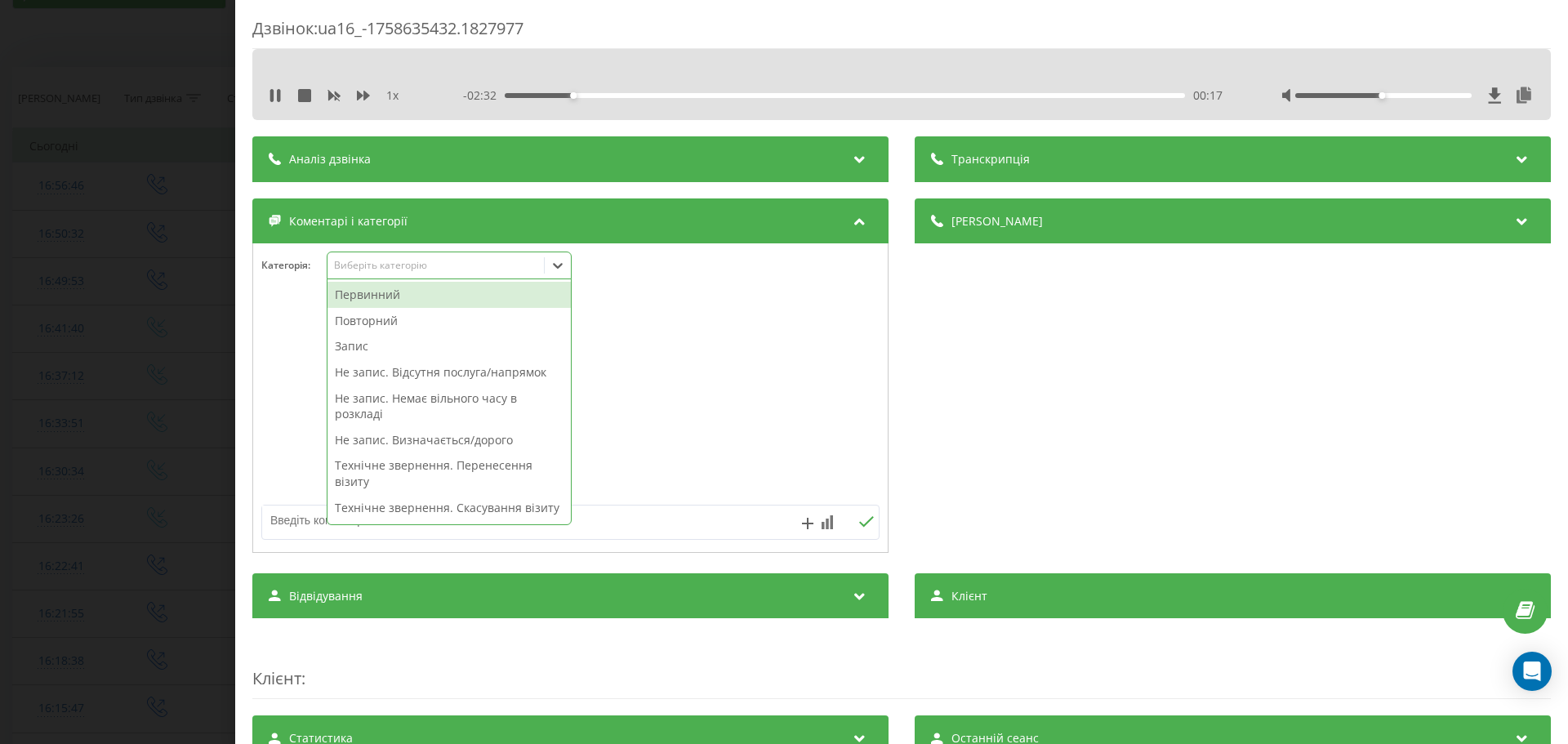
click at [375, 318] on div "Повторний" at bounding box center [449, 321] width 243 height 26
click at [354, 320] on div "Запис" at bounding box center [449, 321] width 243 height 26
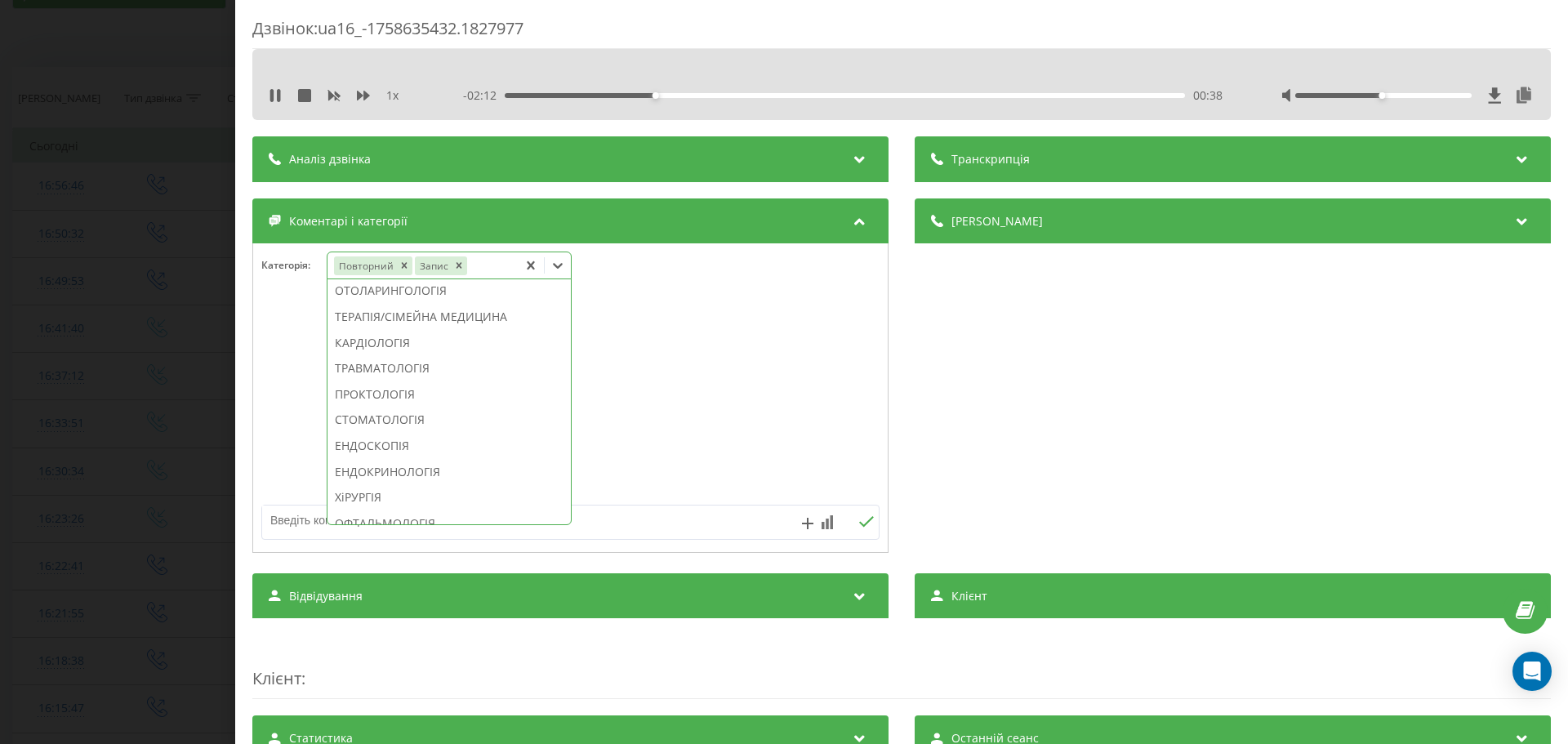
scroll to position [689, 0]
click at [381, 427] on div "СТОМАТОЛОГІЯ" at bounding box center [449, 414] width 243 height 26
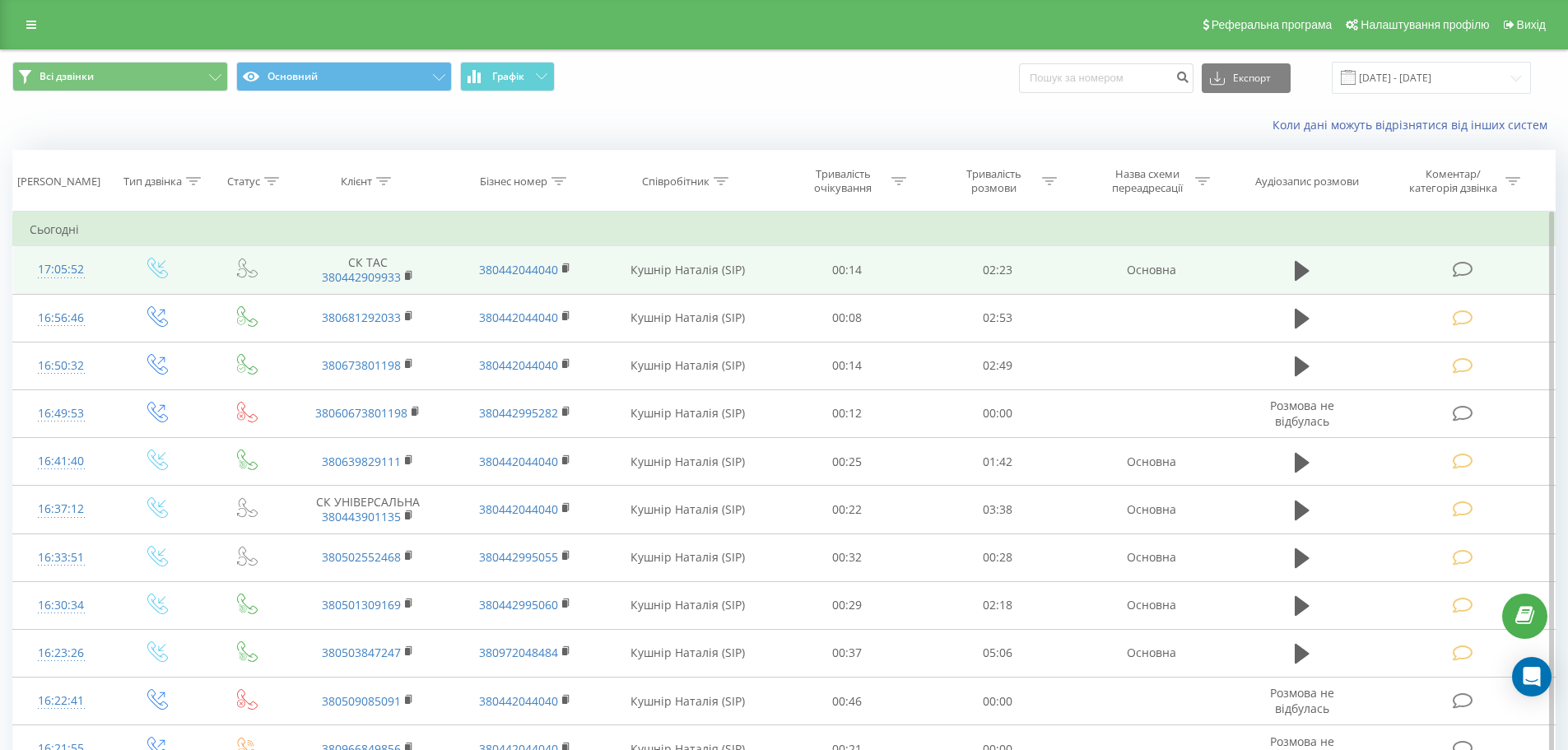
click at [1453, 268] on icon at bounding box center [1463, 269] width 21 height 17
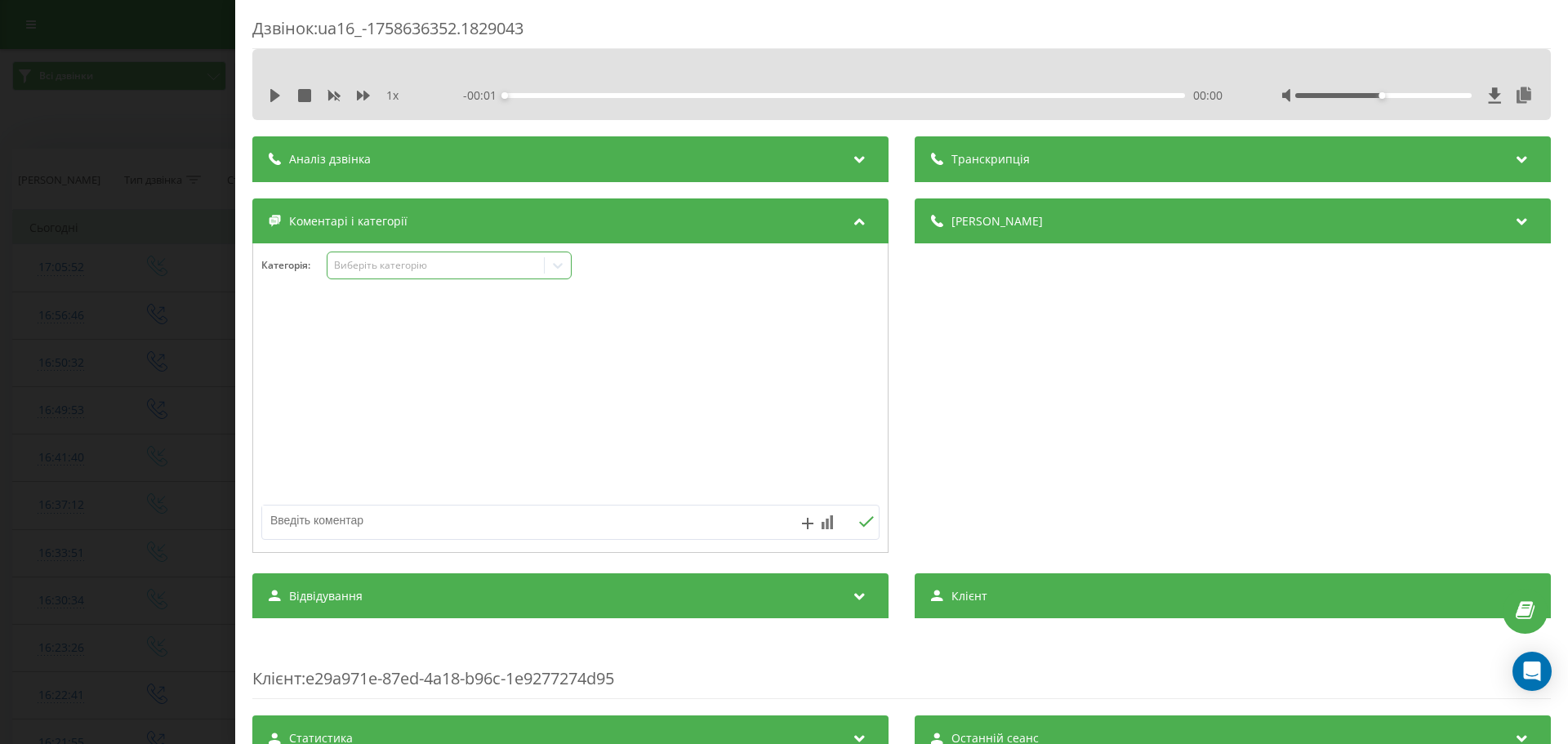
click at [561, 271] on icon at bounding box center [558, 266] width 17 height 16
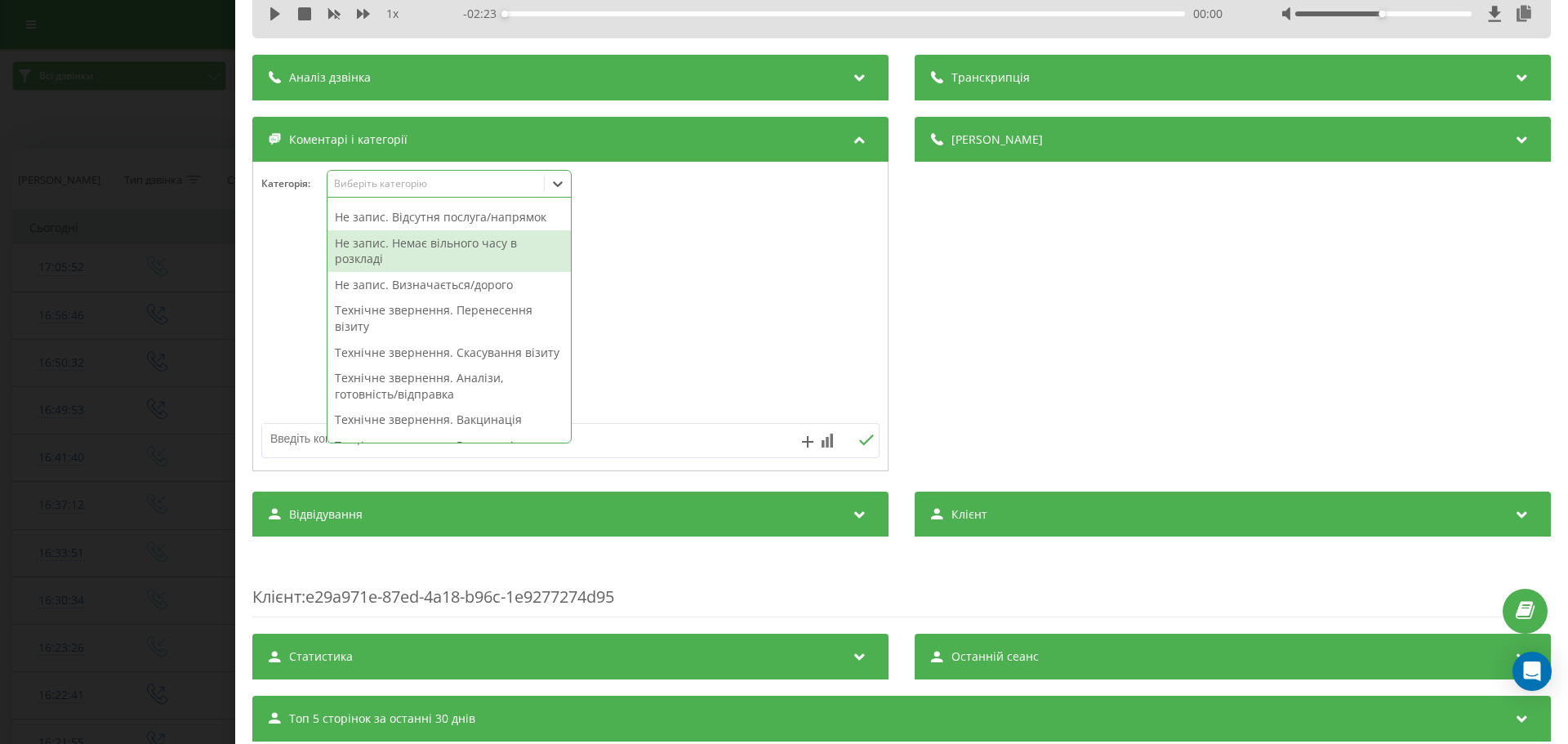
scroll to position [163, 0]
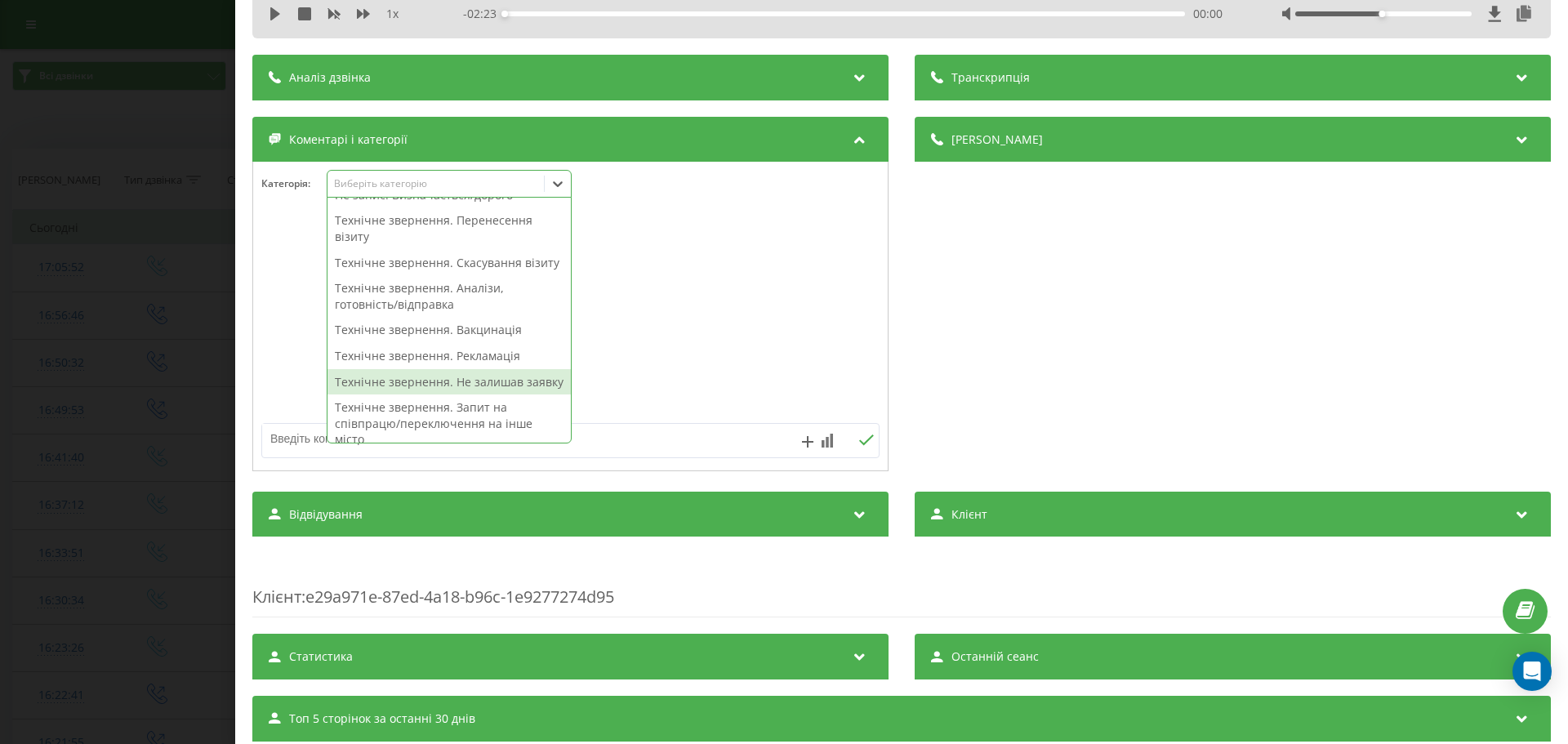
click at [415, 395] on div "Технічне звернення. Не залишав заявку" at bounding box center [449, 382] width 243 height 26
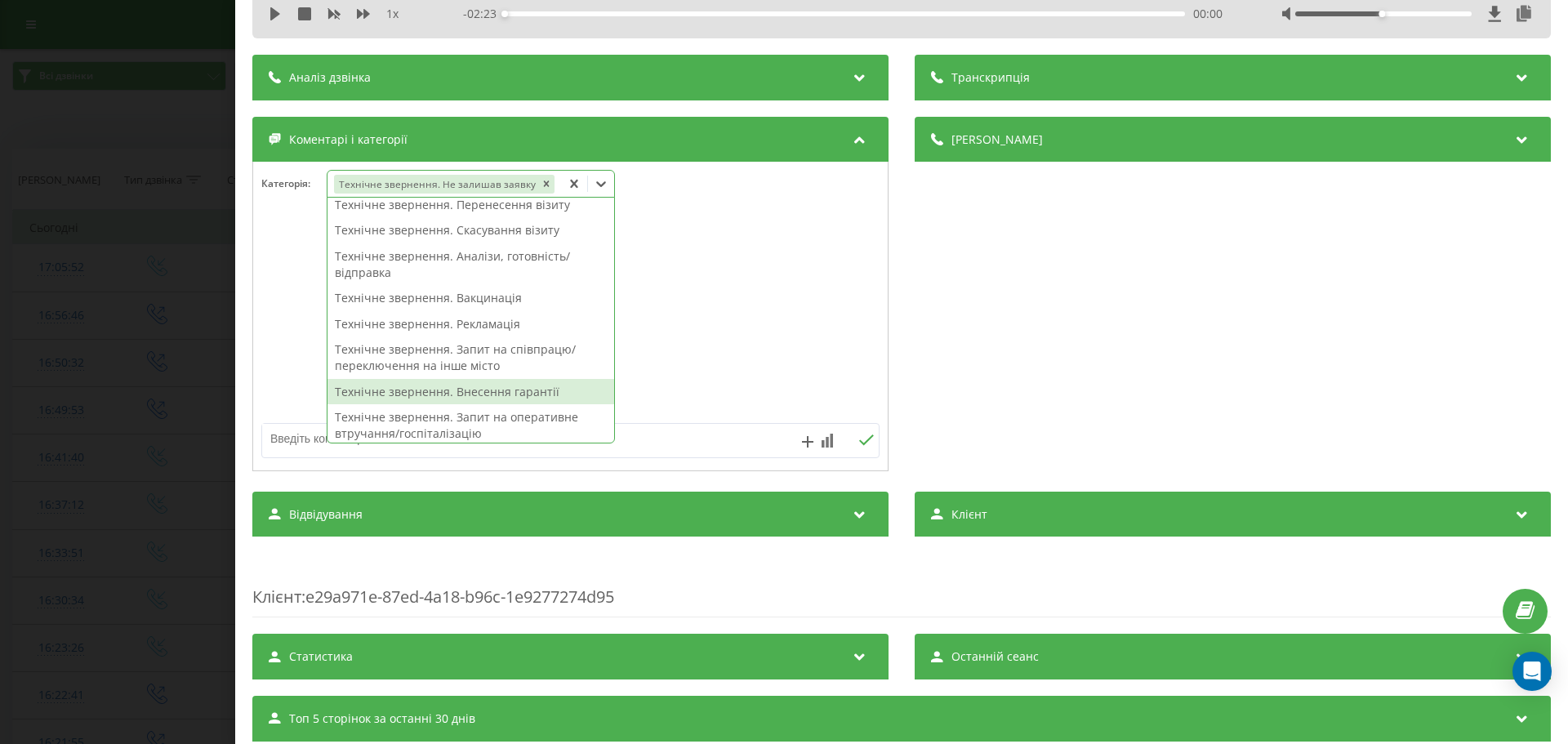
scroll to position [147, 0]
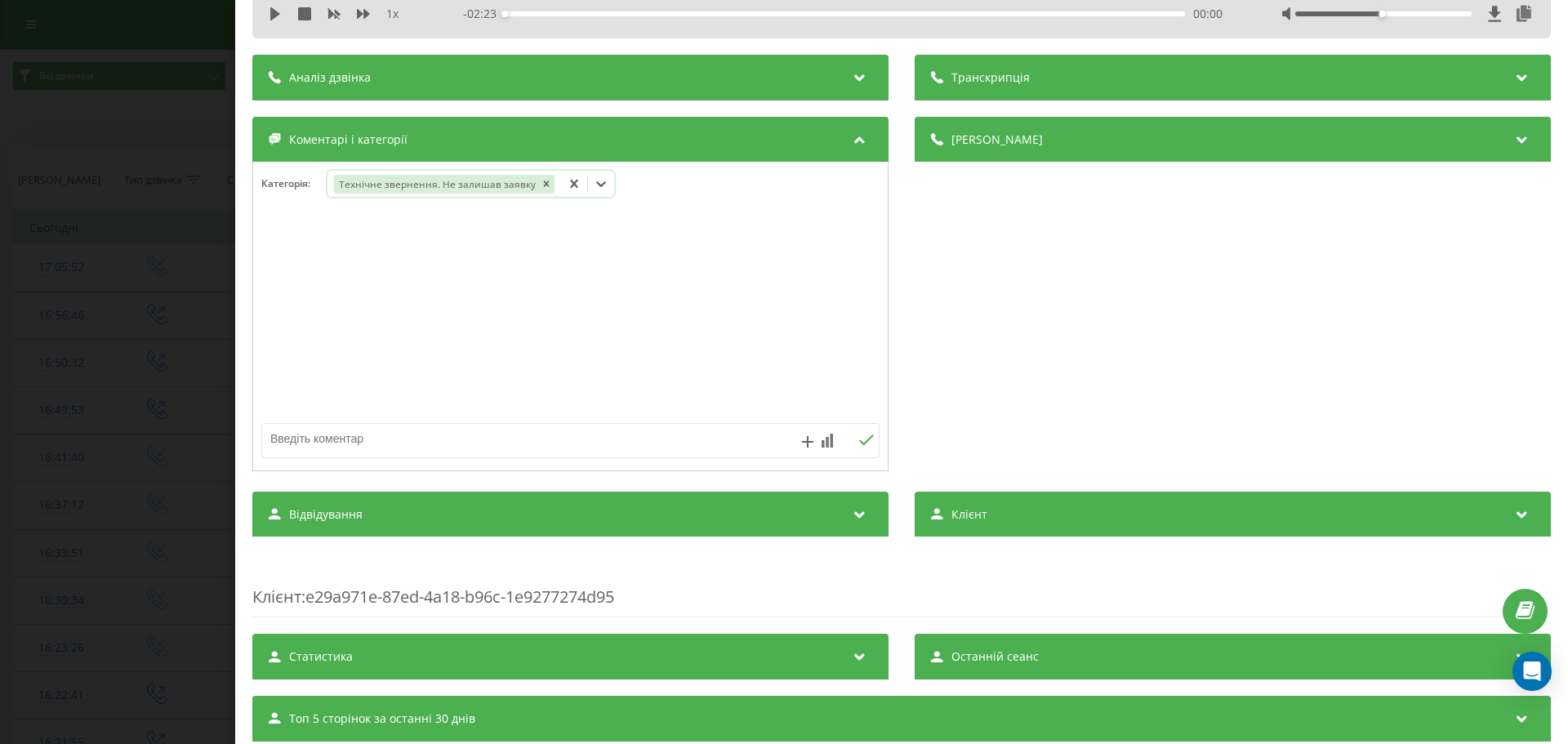
click at [596, 183] on icon at bounding box center [601, 184] width 10 height 6
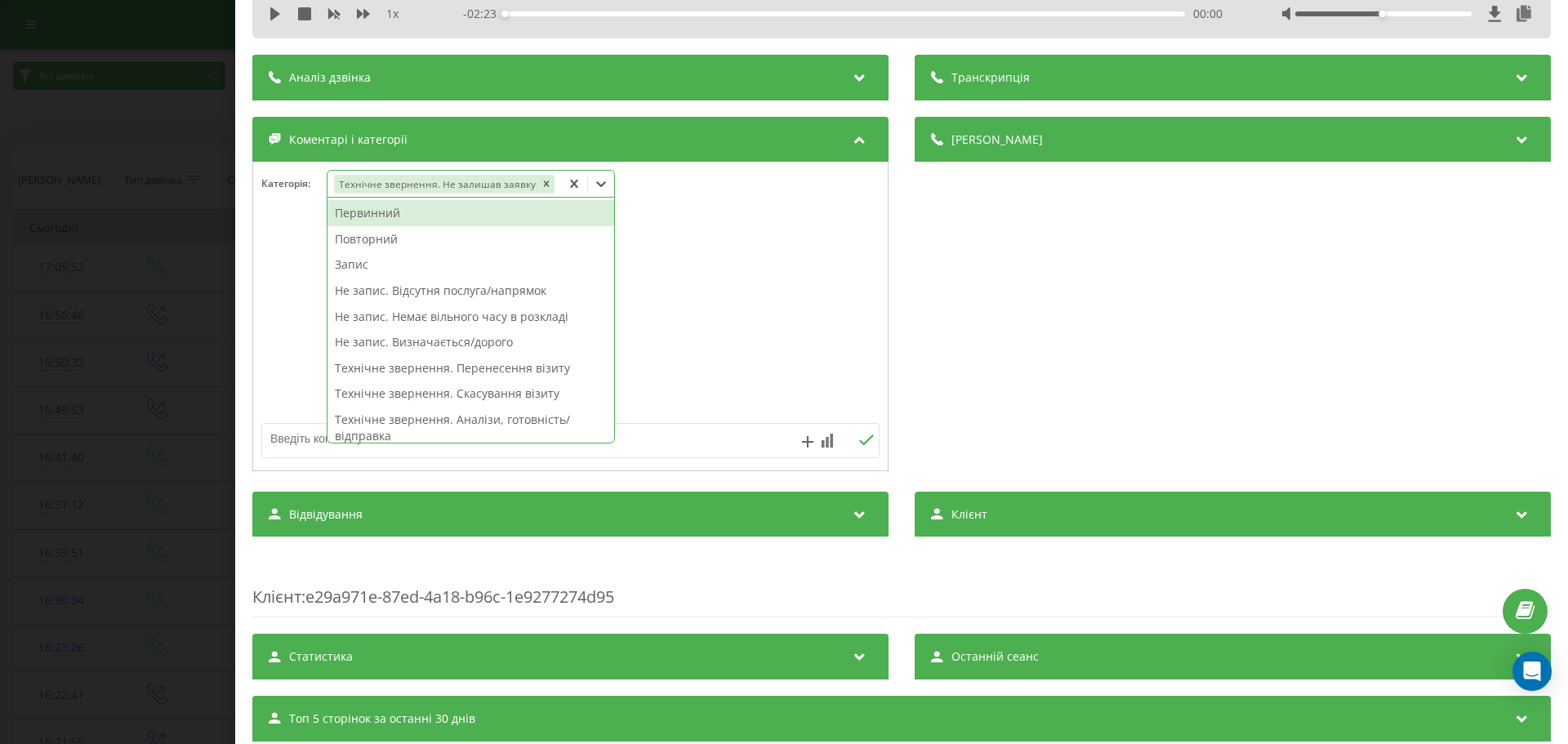
click at [360, 218] on div "Первинний" at bounding box center [470, 213] width 286 height 26
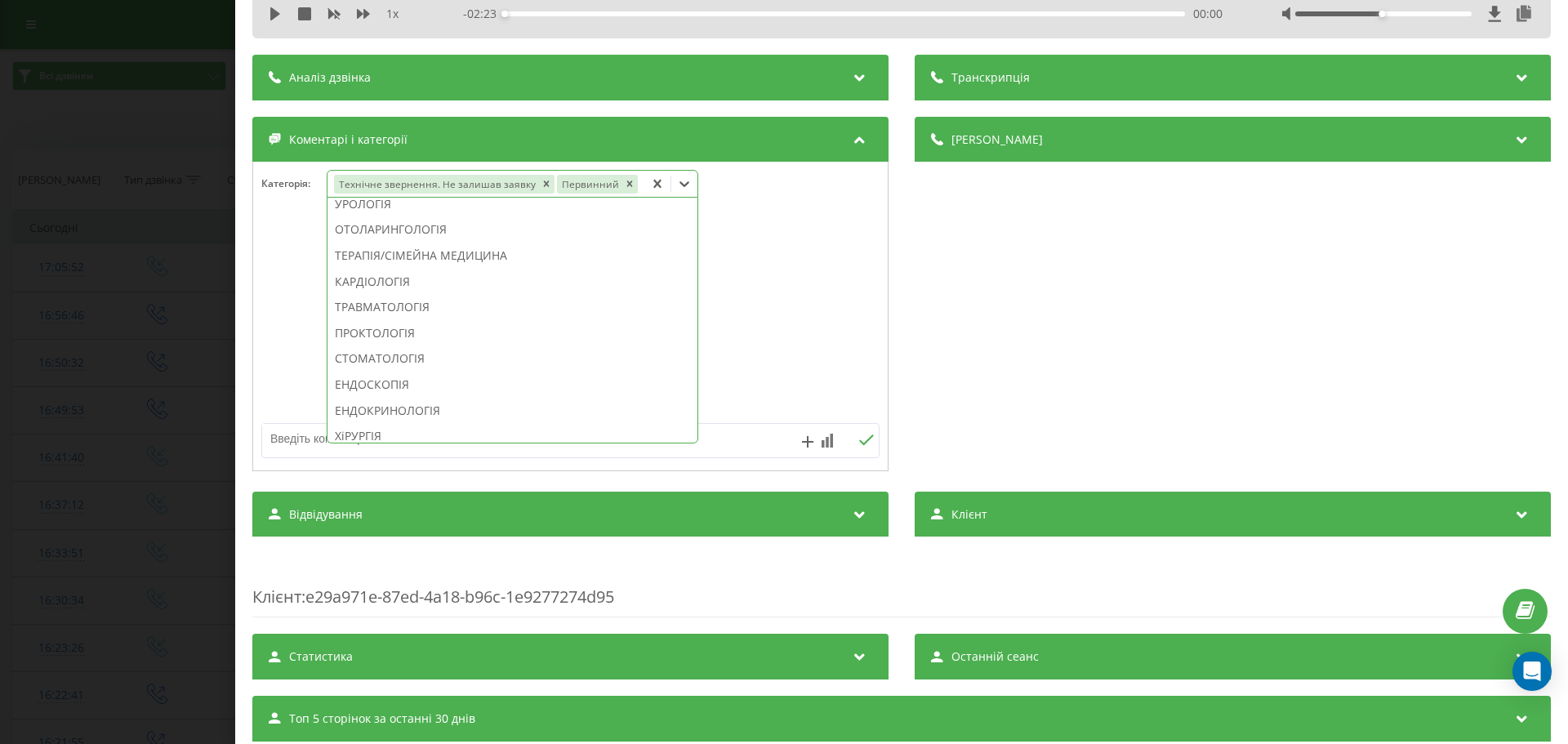
scroll to position [592, 0]
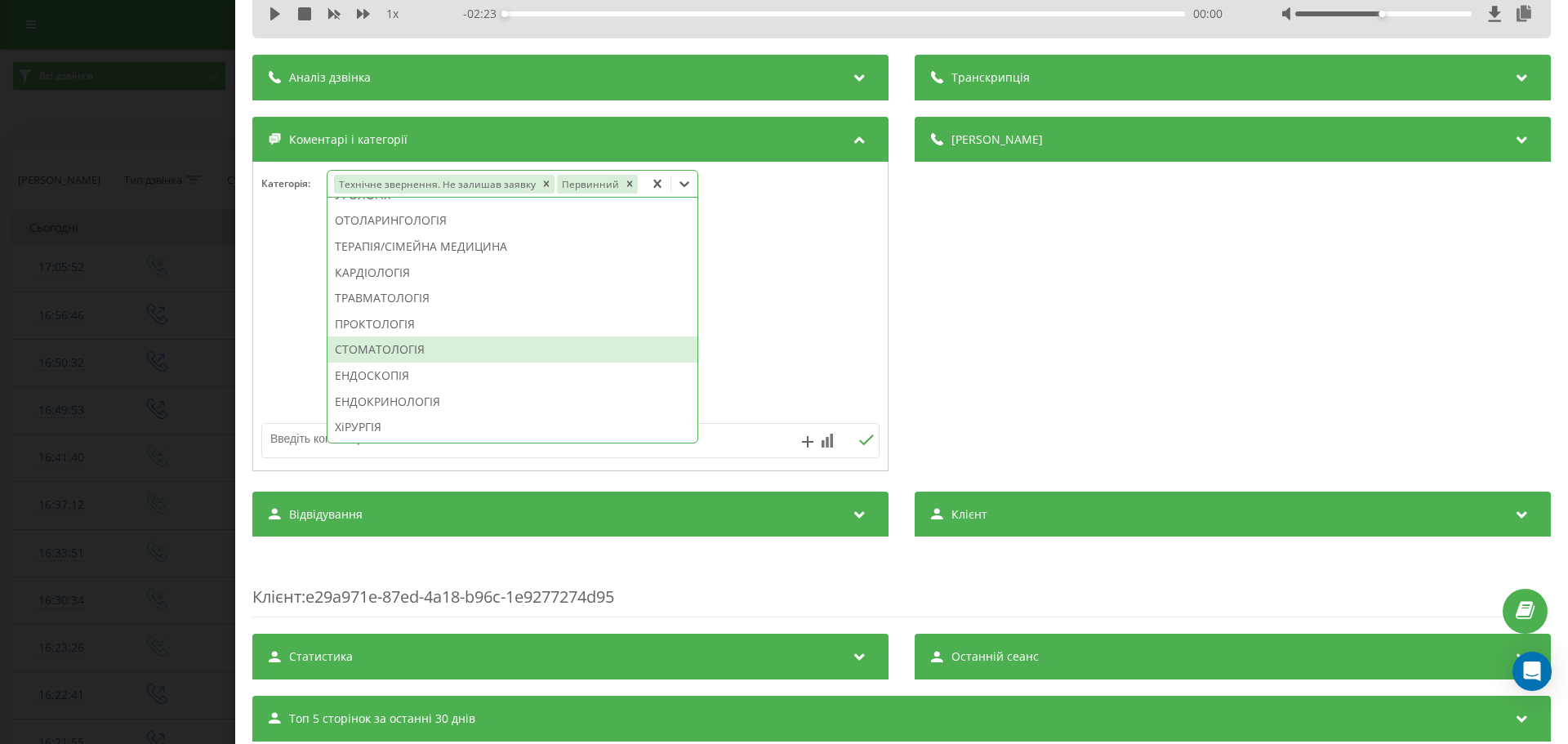
click at [419, 352] on div "СТОМАТОЛОГІЯ" at bounding box center [512, 350] width 370 height 26
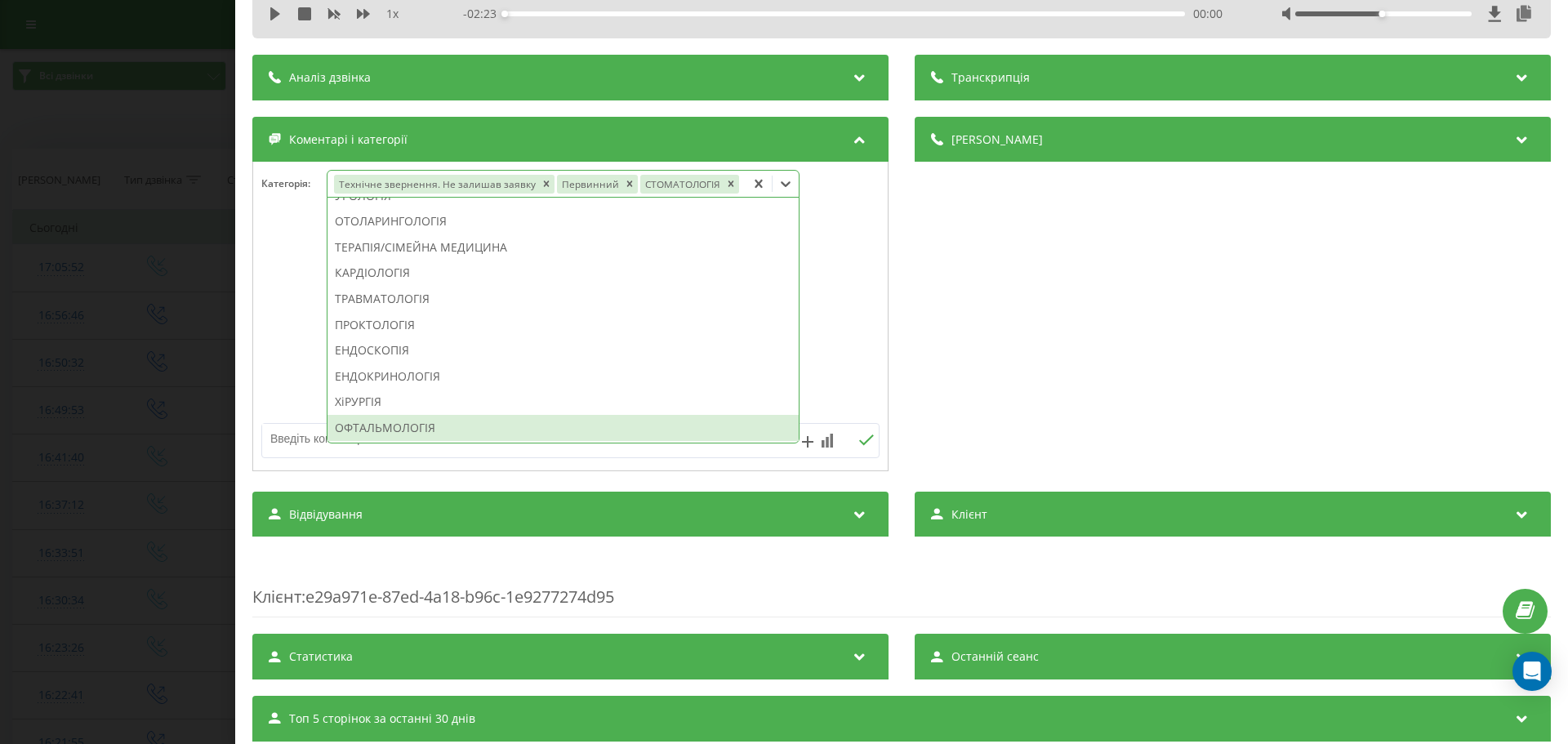
click at [296, 436] on textarea at bounding box center [509, 439] width 494 height 30
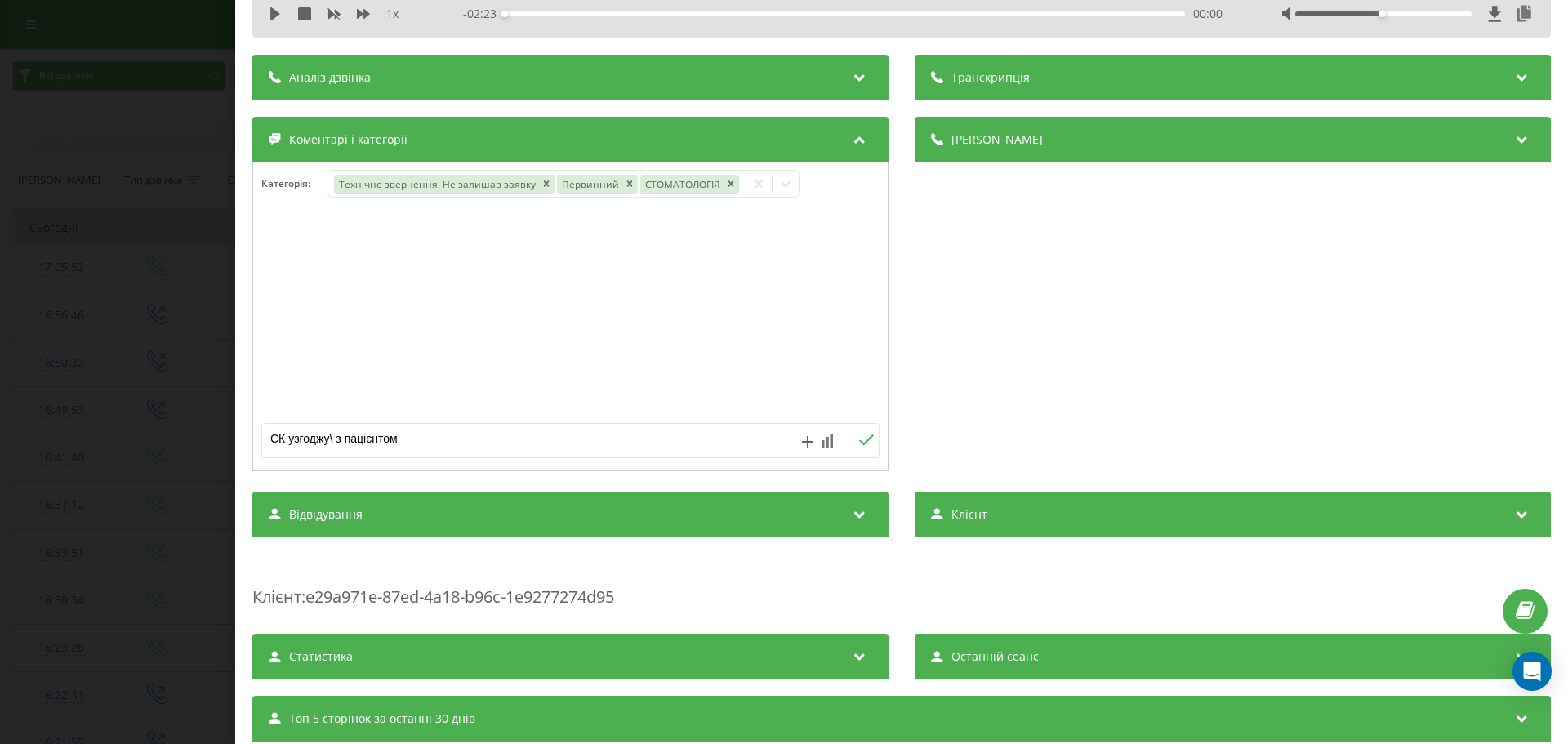
click at [333, 436] on textarea "СК узгоджу\ з пацієнтом" at bounding box center [509, 439] width 494 height 30
type textarea "СК узгоджує з пацієнтом"
click at [858, 439] on icon at bounding box center [866, 440] width 16 height 12
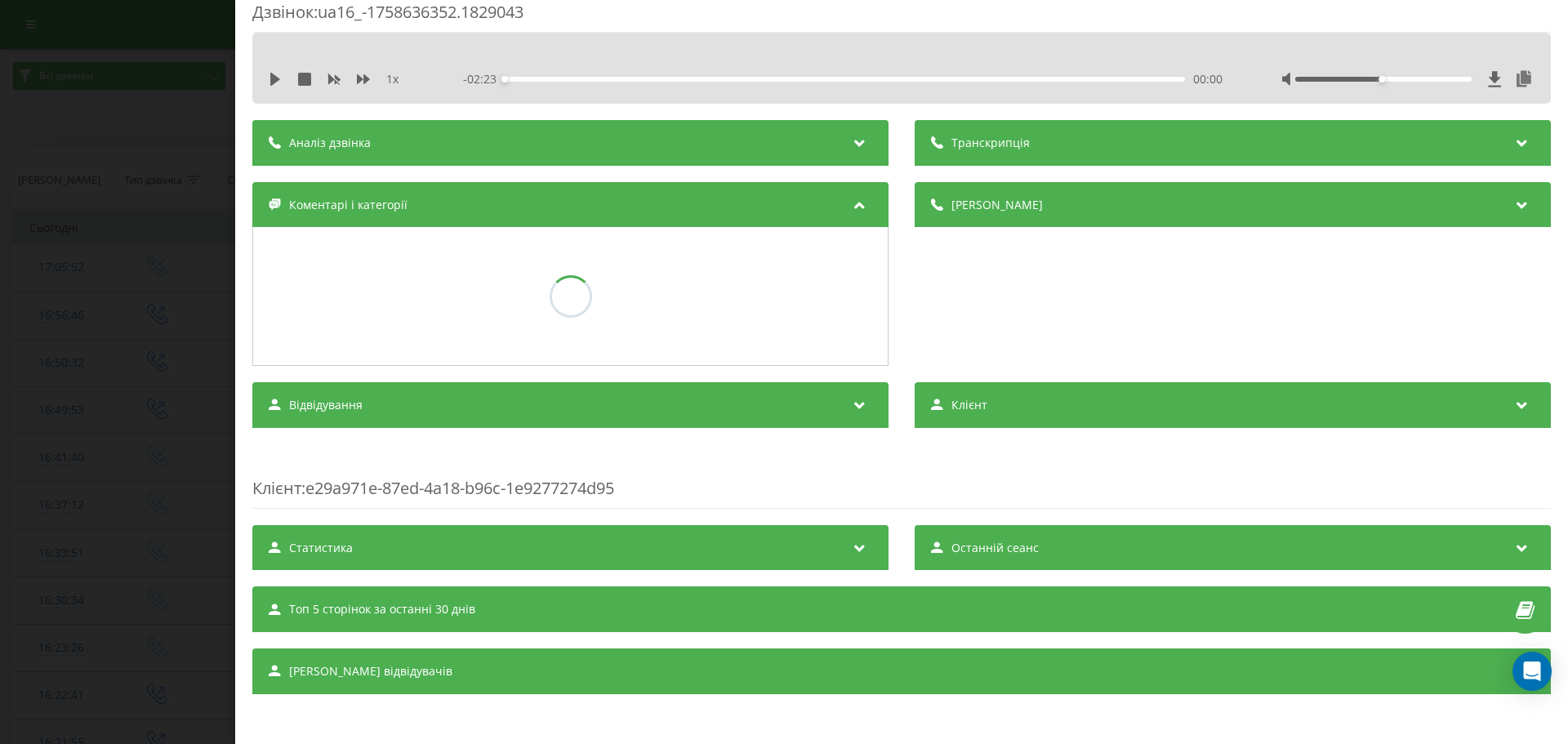
scroll to position [82, 0]
